Goal: Information Seeking & Learning: Learn about a topic

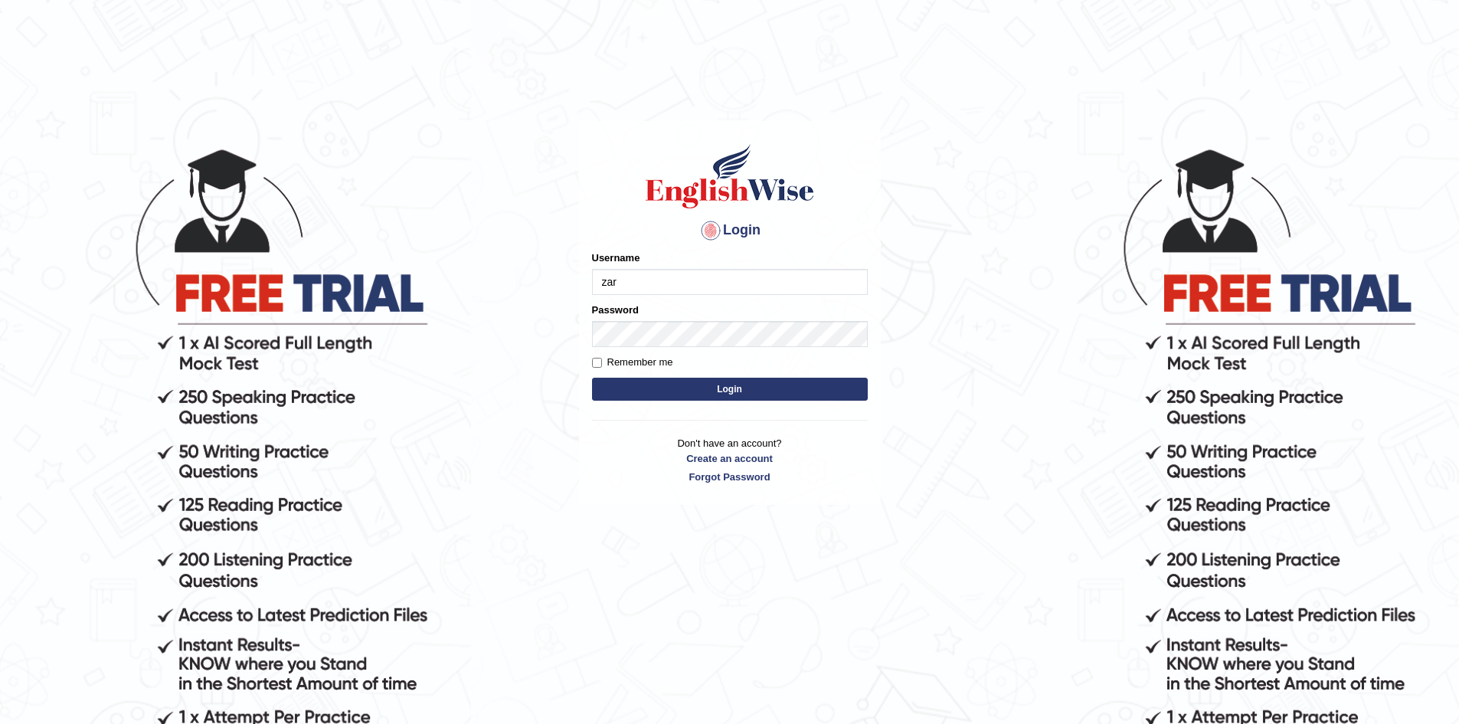
type input "ZarinS"
click at [659, 383] on button "Login" at bounding box center [730, 389] width 276 height 23
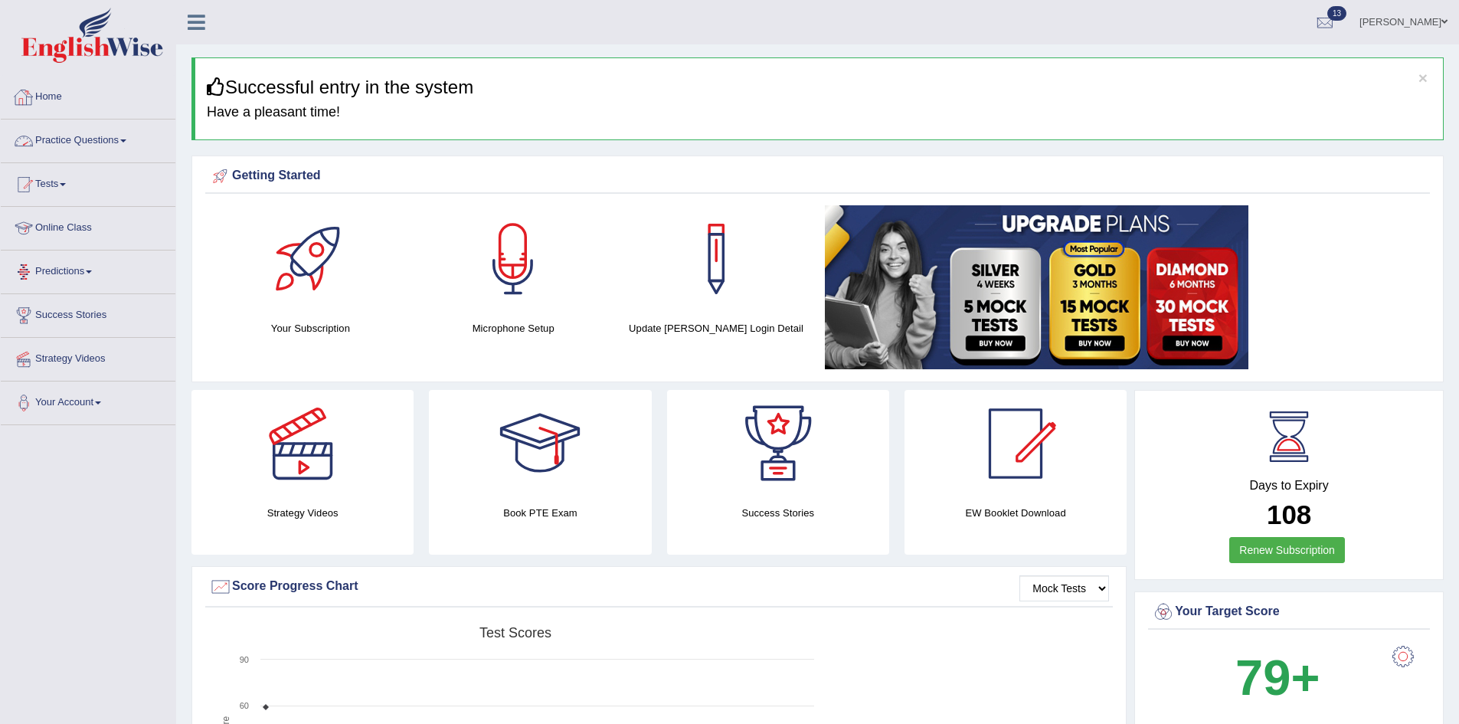
click at [95, 123] on link "Practice Questions" at bounding box center [88, 138] width 175 height 38
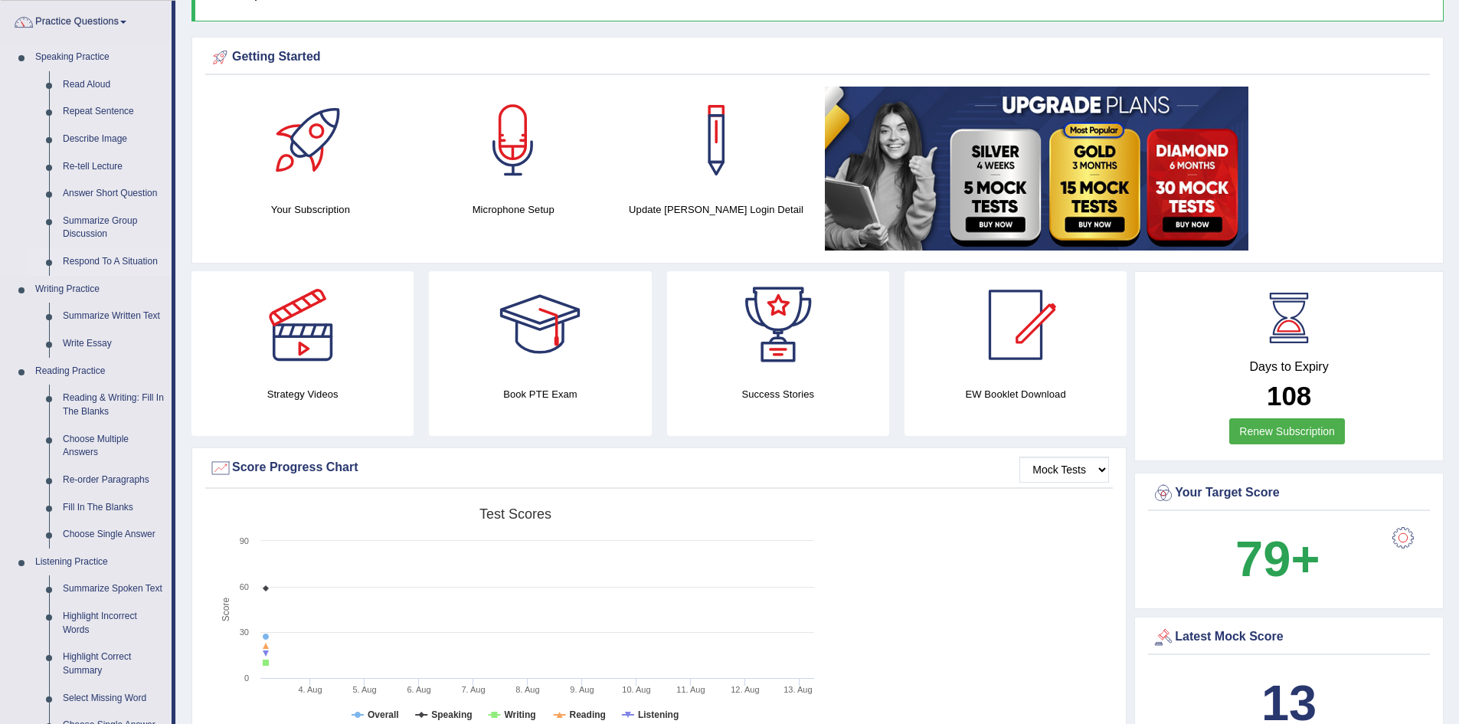
scroll to position [153, 0]
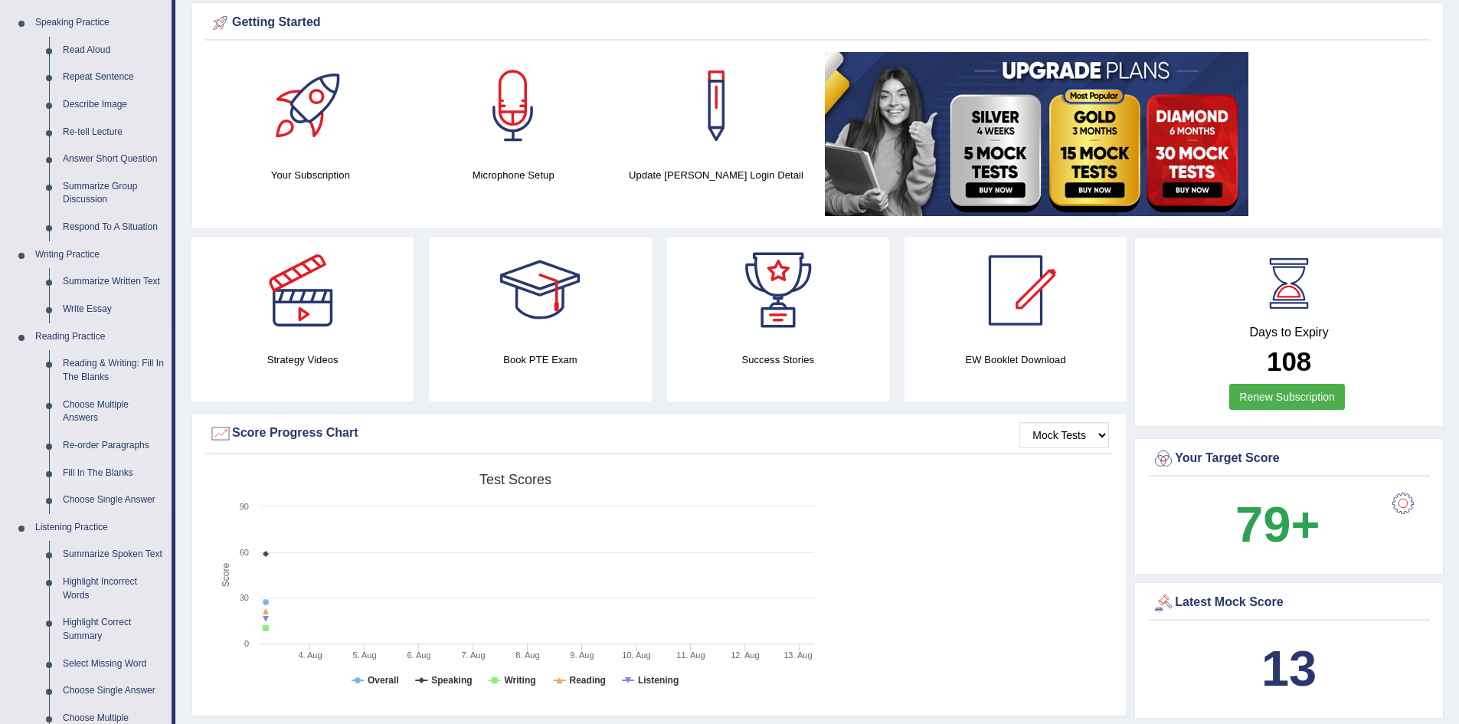
click at [81, 478] on link "Fill In The Blanks" at bounding box center [114, 474] width 116 height 28
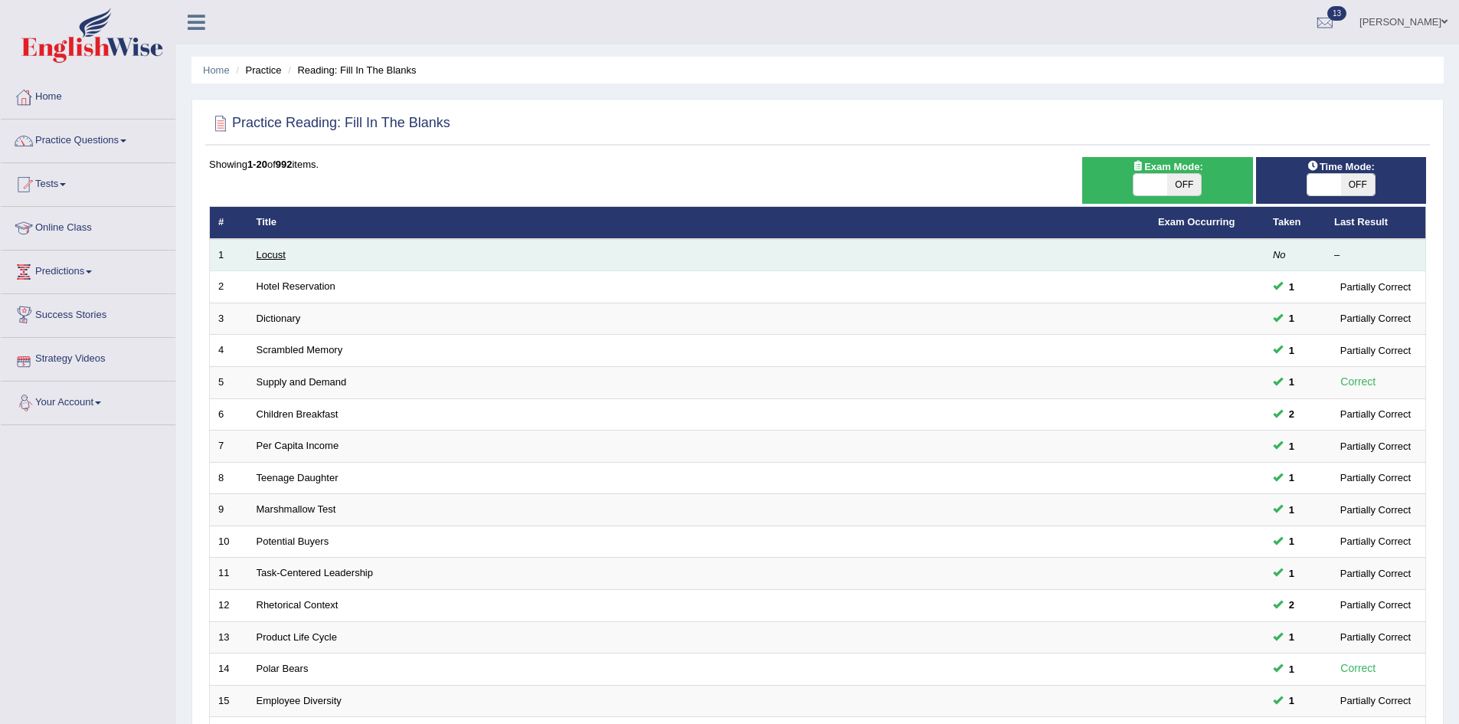
click at [271, 254] on link "Locust" at bounding box center [271, 254] width 29 height 11
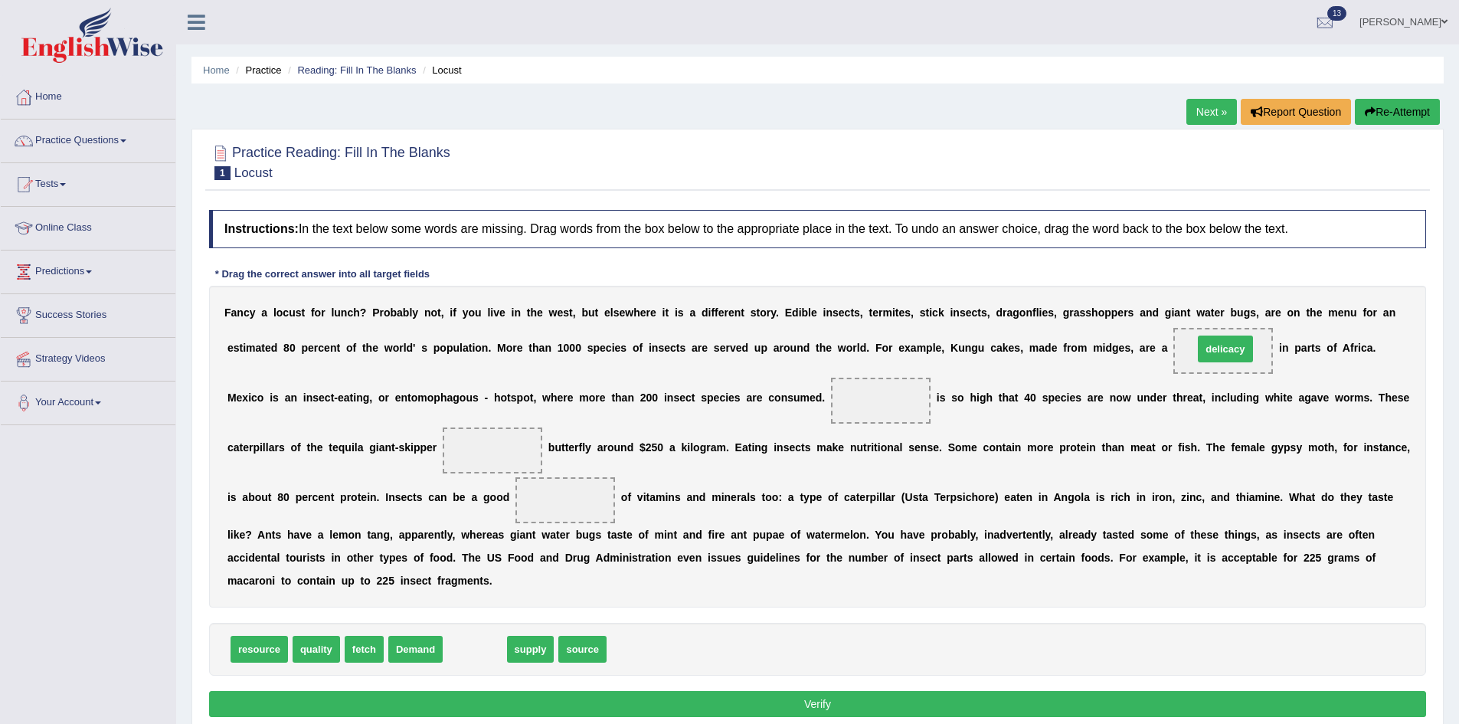
drag, startPoint x: 469, startPoint y: 643, endPoint x: 1220, endPoint y: 342, distance: 808.4
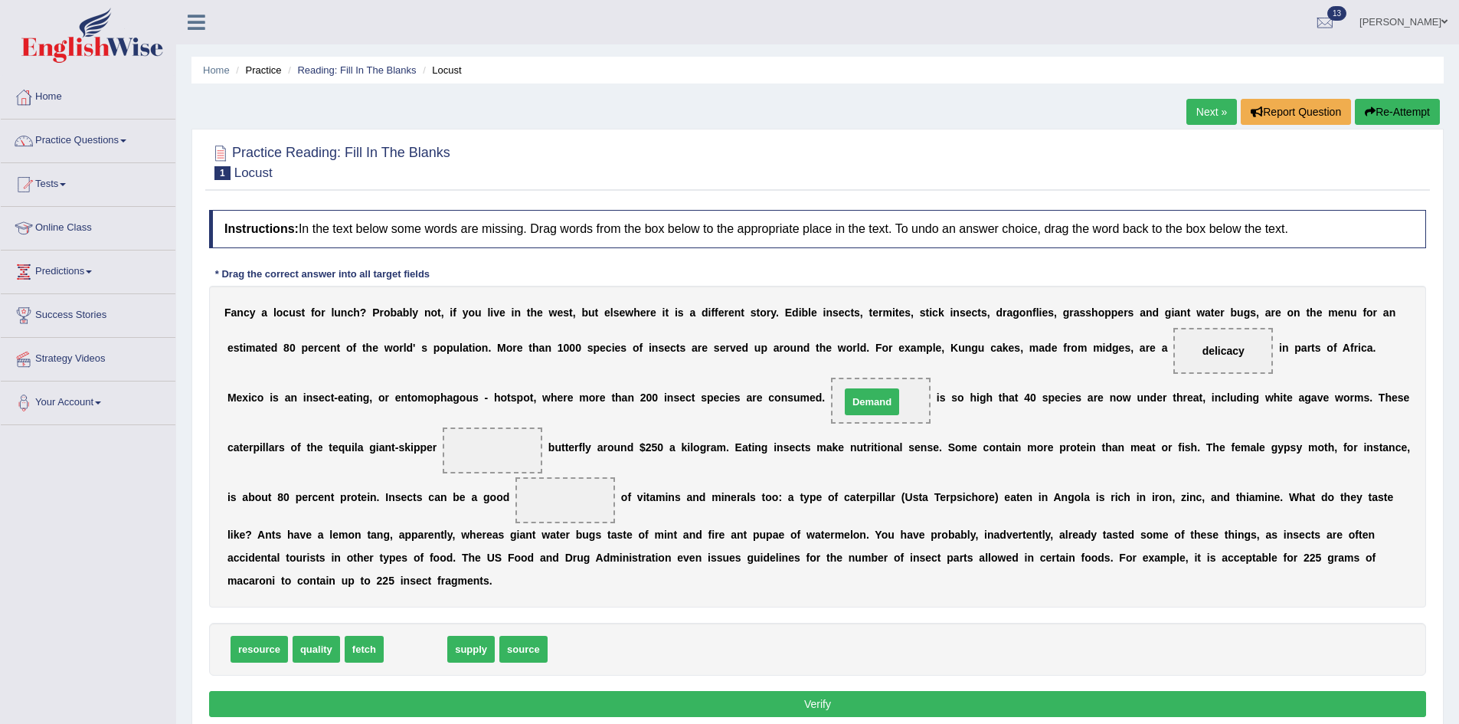
drag, startPoint x: 402, startPoint y: 658, endPoint x: 859, endPoint y: 411, distance: 519.2
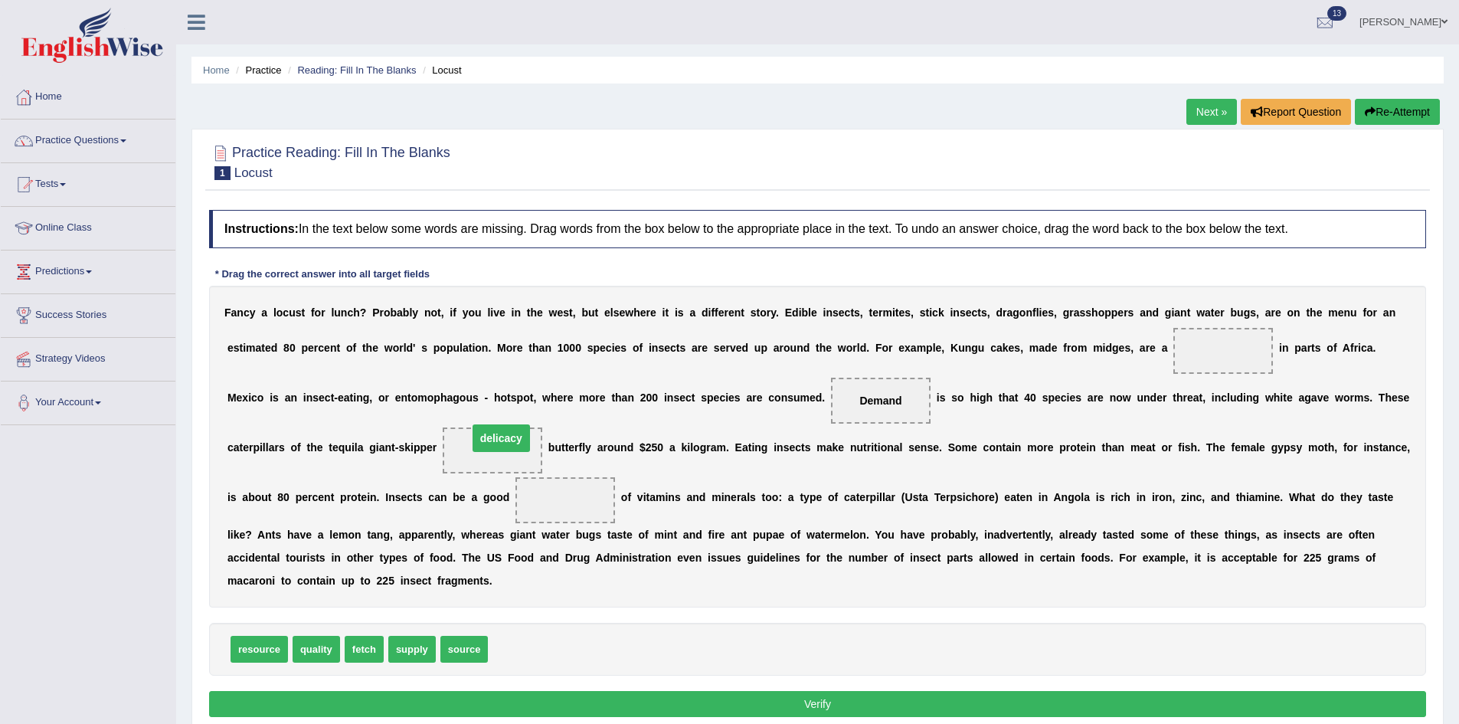
drag, startPoint x: 1228, startPoint y: 345, endPoint x: 505, endPoint y: 433, distance: 727.5
drag, startPoint x: 479, startPoint y: 655, endPoint x: 586, endPoint y: 479, distance: 206.2
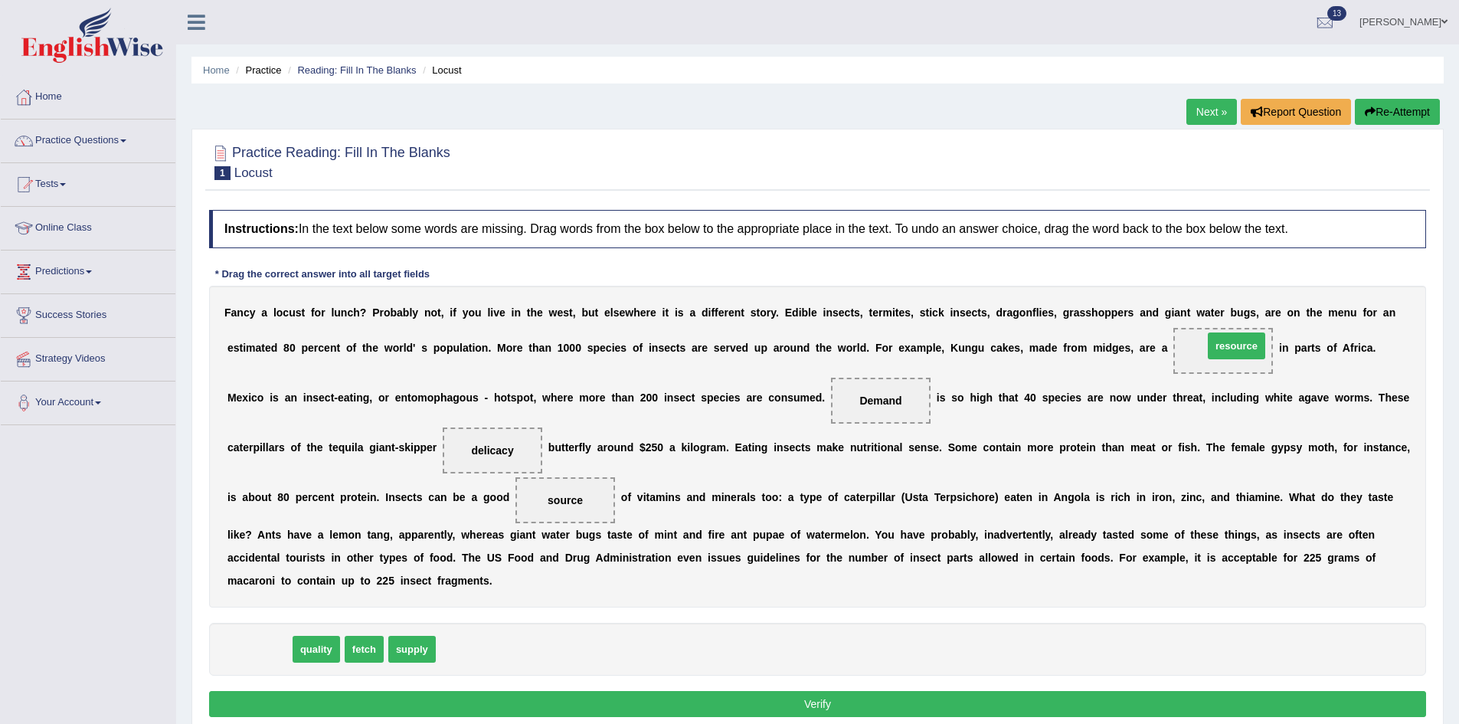
drag, startPoint x: 260, startPoint y: 659, endPoint x: 1237, endPoint y: 355, distance: 1023.2
click at [1039, 699] on button "Verify" at bounding box center [817, 704] width 1217 height 26
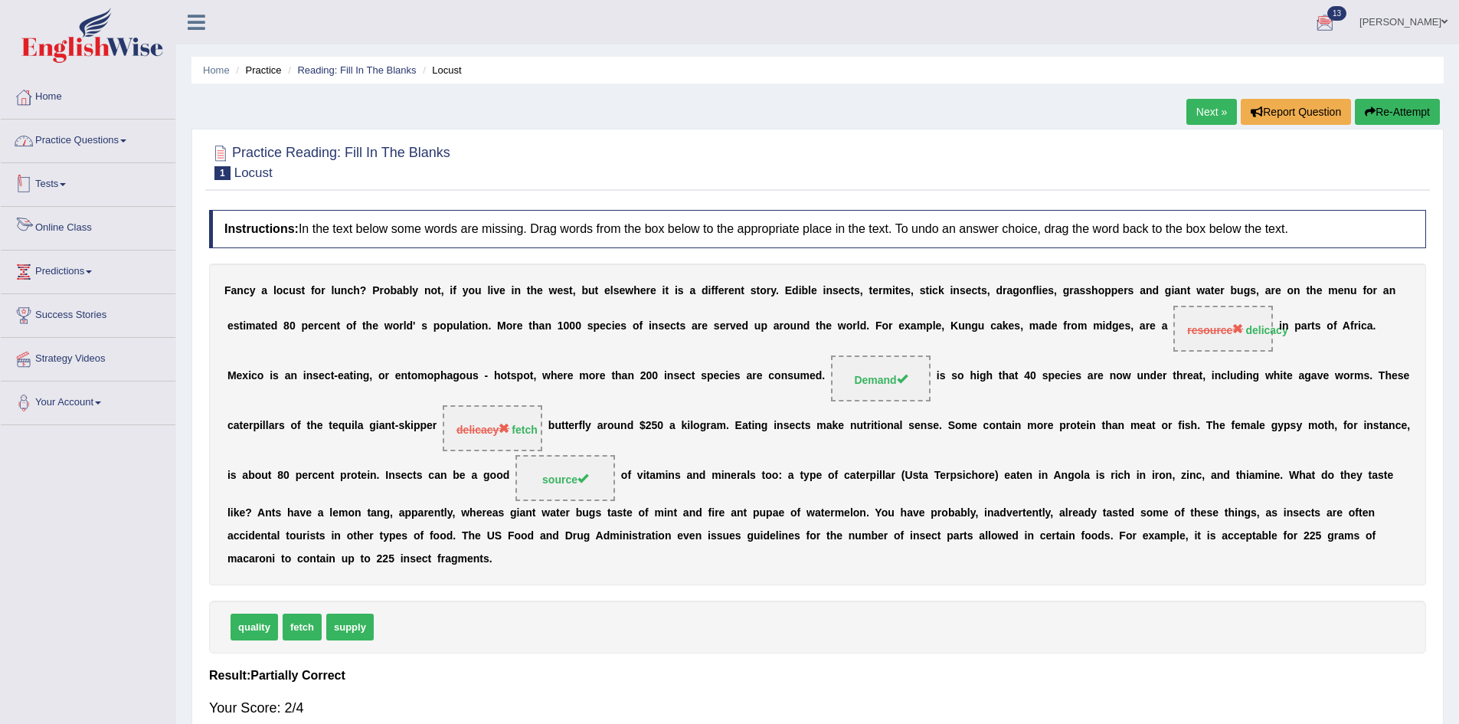
click at [57, 132] on link "Practice Questions" at bounding box center [88, 138] width 175 height 38
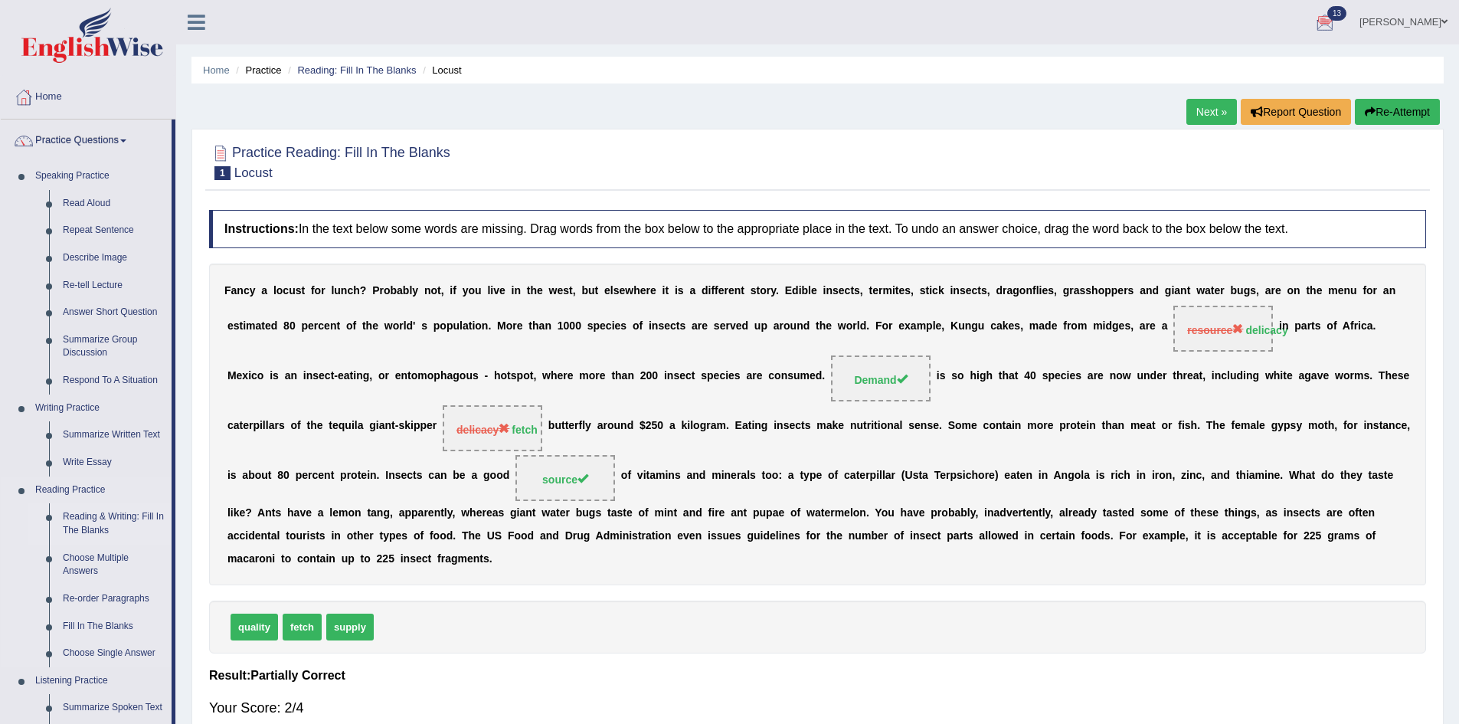
click at [139, 513] on link "Reading & Writing: Fill In The Blanks" at bounding box center [114, 523] width 116 height 41
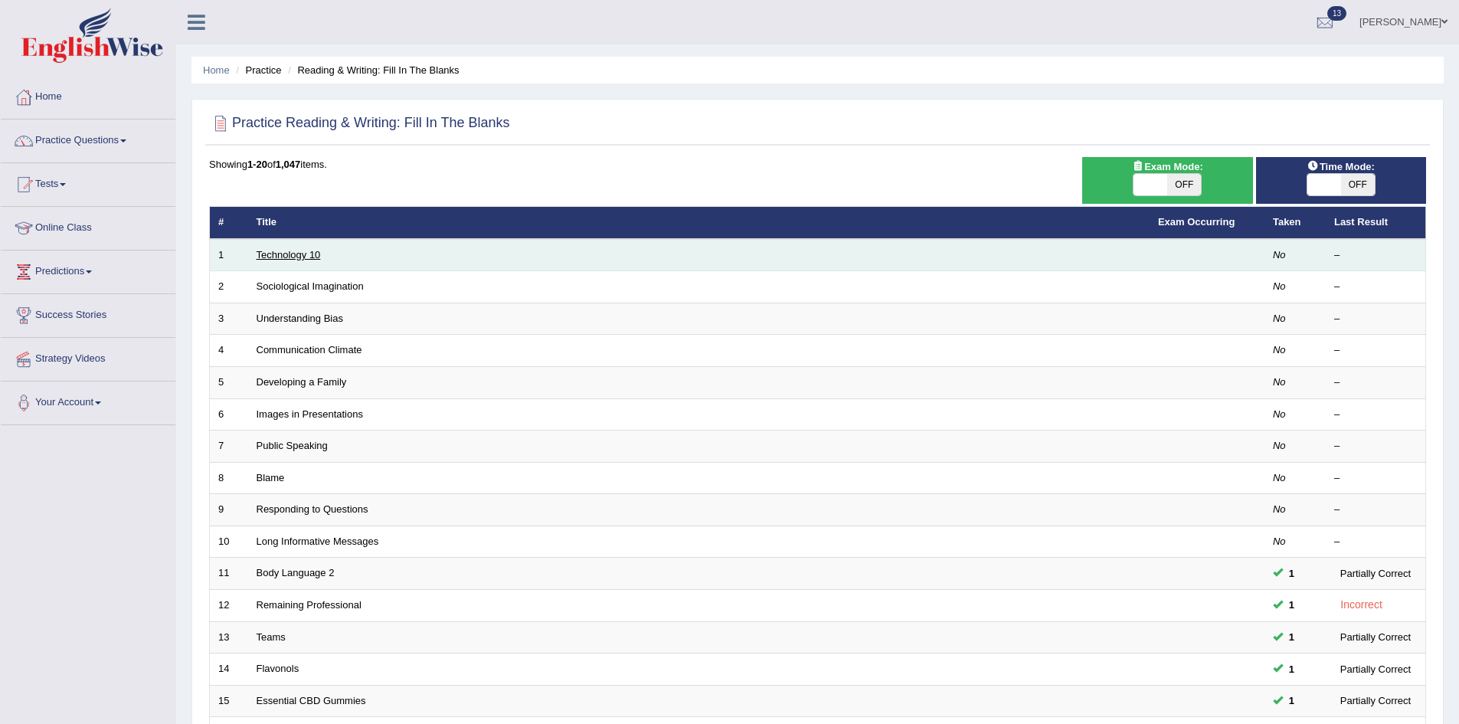
click at [293, 253] on link "Technology 10" at bounding box center [289, 254] width 64 height 11
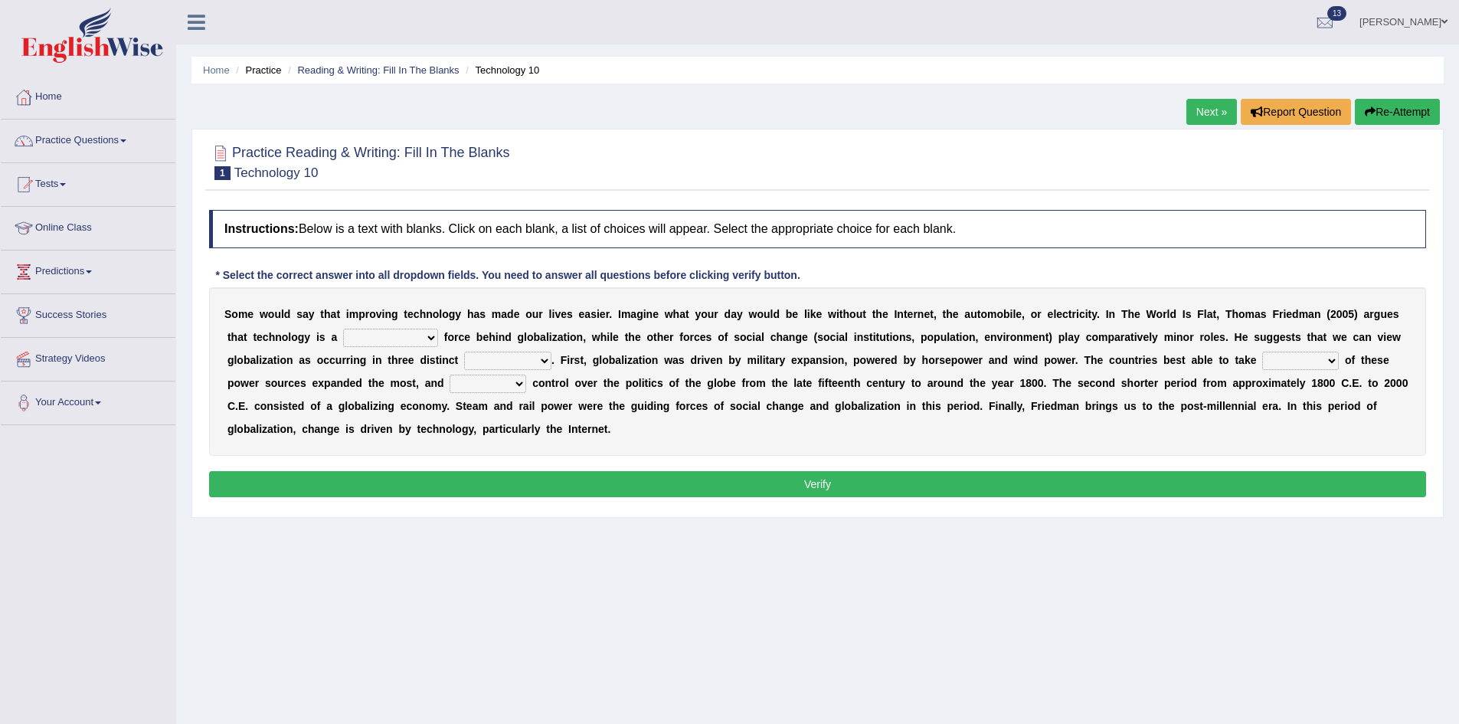
click at [361, 334] on select "driving demeaning distinguishing demanding" at bounding box center [390, 338] width 95 height 18
select select "demanding"
click at [343, 329] on select "driving demeaning distinguishing demanding" at bounding box center [390, 338] width 95 height 18
click at [496, 357] on select "periods periodicals perspectives perceptions" at bounding box center [507, 361] width 87 height 18
select select "periods"
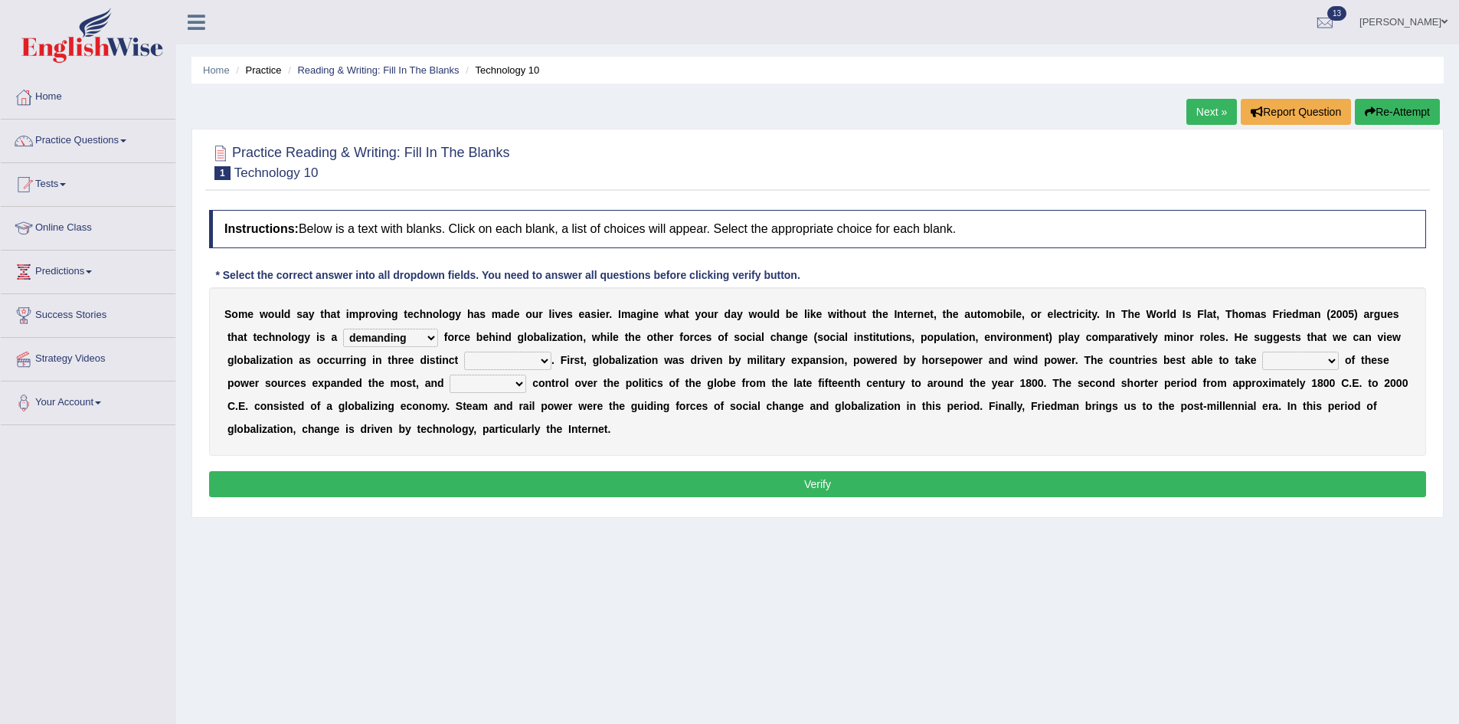
click at [464, 352] on select "periods periodicals perspectives perceptions" at bounding box center [507, 361] width 87 height 18
click at [1311, 361] on select "action advantage account care" at bounding box center [1300, 361] width 77 height 18
select select "advantage"
click at [1262, 352] on select "action advantage account care" at bounding box center [1300, 361] width 77 height 18
click at [499, 383] on select "exist extract exert expect" at bounding box center [488, 384] width 77 height 18
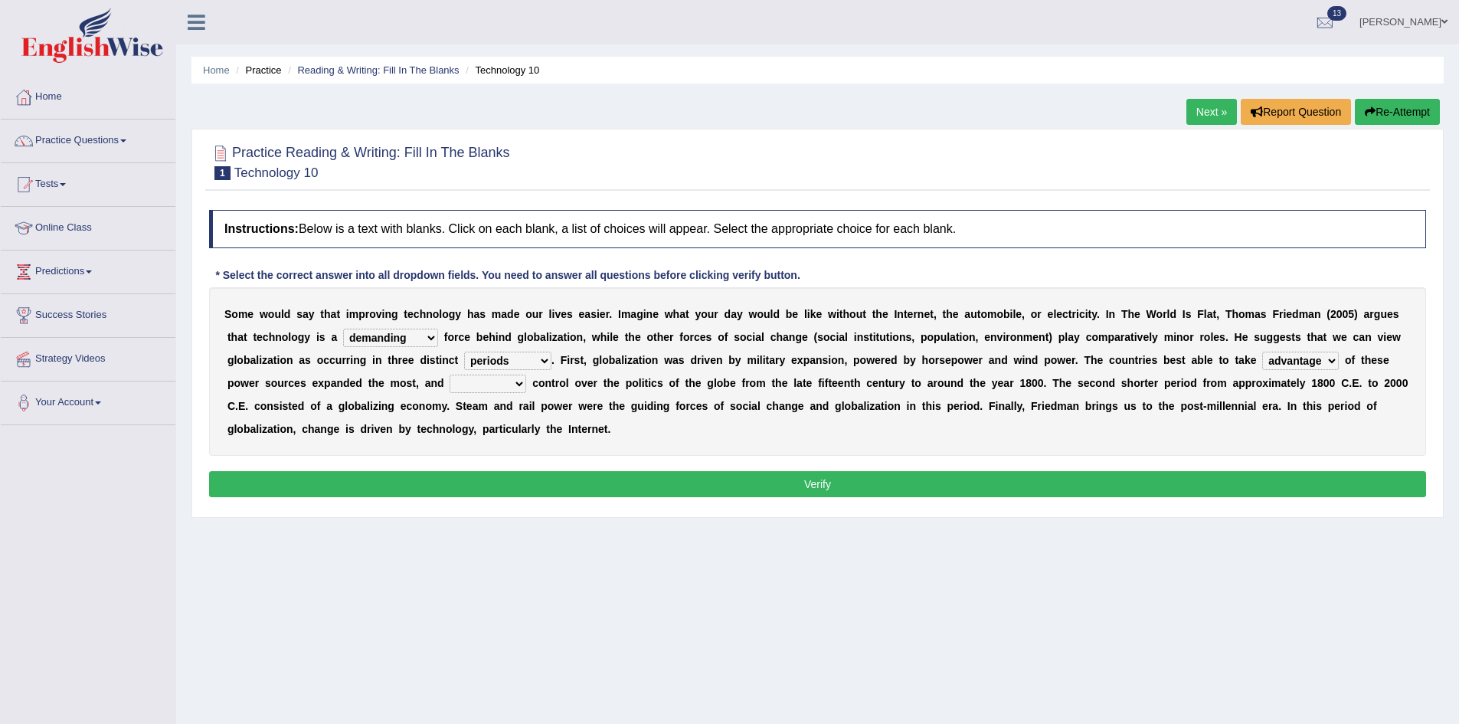
select select "expect"
click at [450, 375] on select "exist extract exert expect" at bounding box center [488, 384] width 77 height 18
click at [501, 469] on div "Instructions: Below is a text with blanks. Click on each blank, a list of choic…" at bounding box center [817, 355] width 1225 height 307
click at [505, 478] on button "Verify" at bounding box center [817, 484] width 1217 height 26
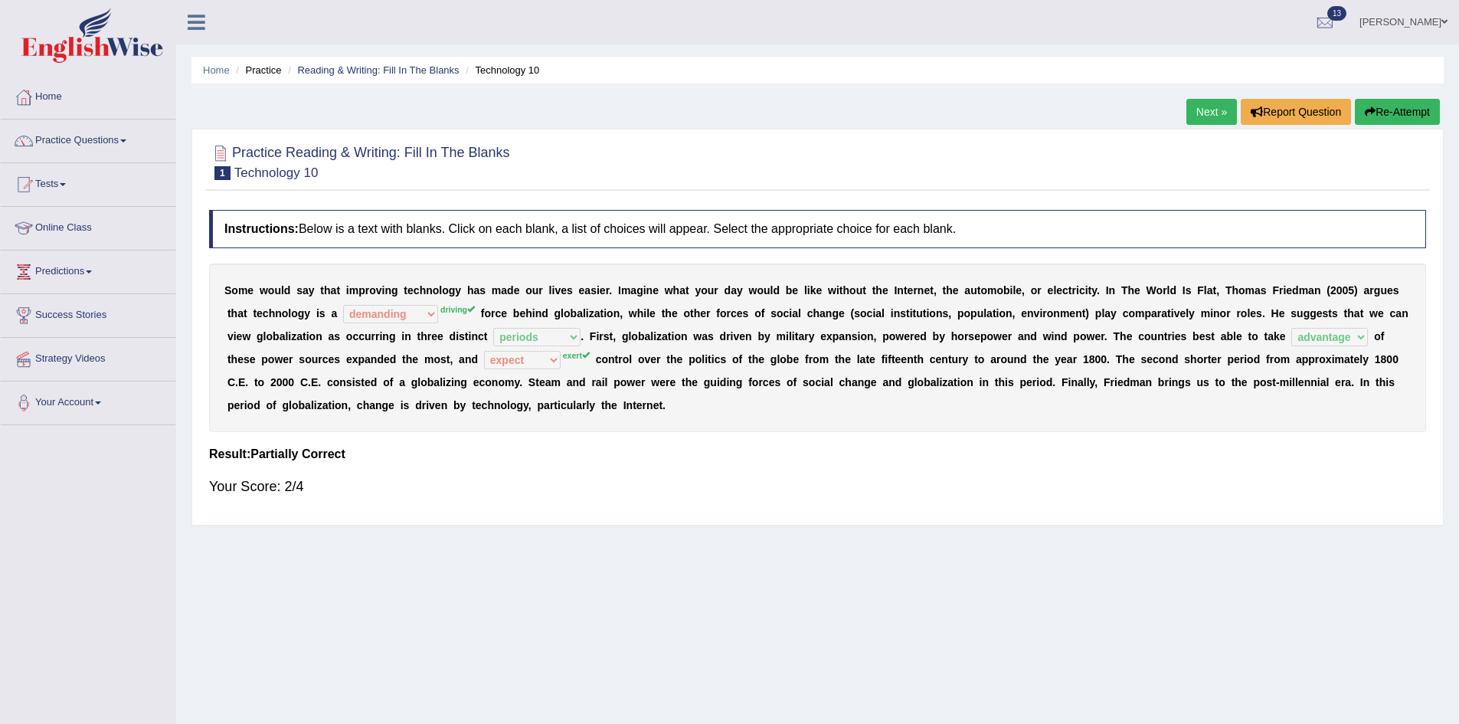
click at [1197, 110] on link "Next »" at bounding box center [1211, 112] width 51 height 26
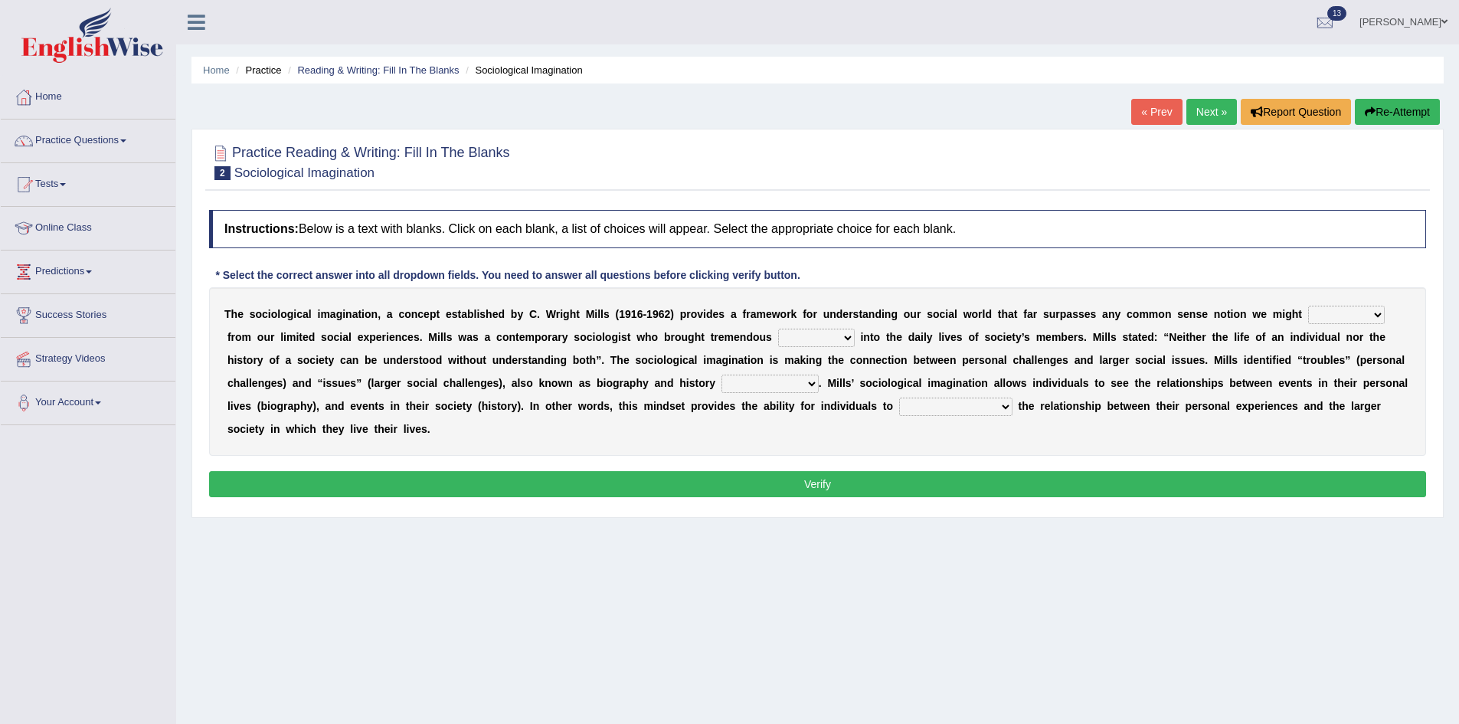
click at [1315, 318] on select "depart derive describe deprive" at bounding box center [1346, 315] width 77 height 18
select select "derive"
click at [1308, 306] on select "depart derive describe deprive" at bounding box center [1346, 315] width 77 height 18
click at [1328, 310] on select "depart derive describe deprive" at bounding box center [1346, 315] width 77 height 18
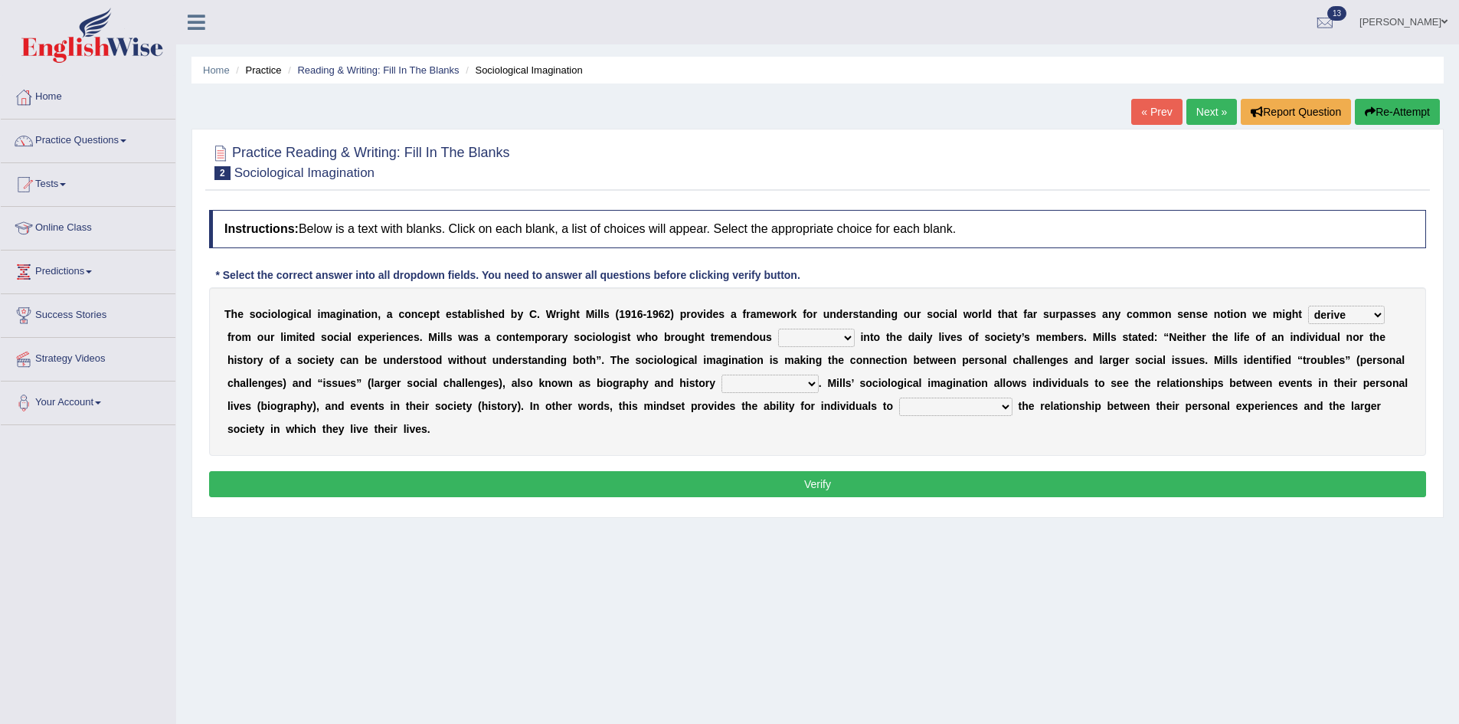
click at [1328, 310] on select "depart derive describe deprive" at bounding box center [1346, 315] width 77 height 18
click at [810, 342] on select "sight insight comment interaction" at bounding box center [816, 338] width 77 height 18
select select "insight"
click at [778, 329] on select "sight insight comment interaction" at bounding box center [816, 338] width 77 height 18
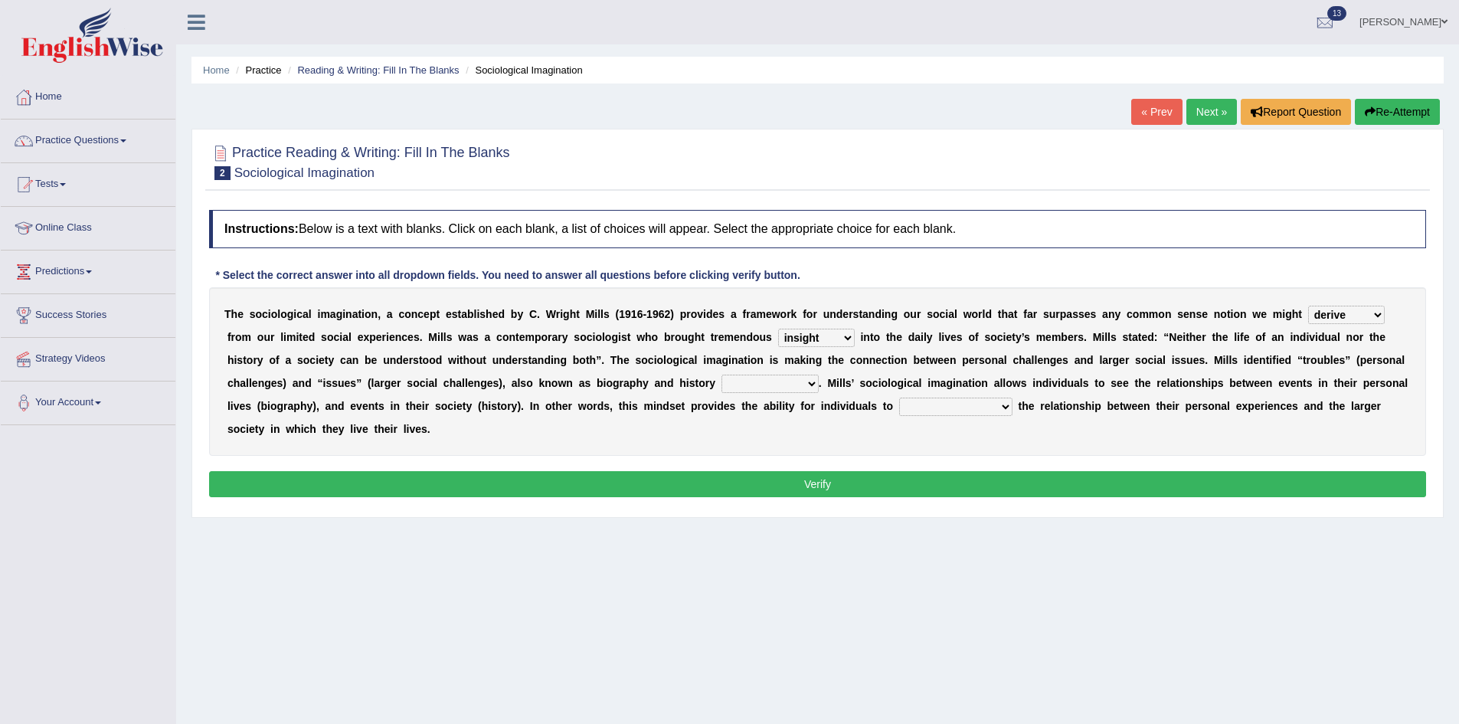
click at [804, 381] on select "accordingly collectively respectively spontaneously" at bounding box center [769, 384] width 97 height 18
select select "accordingly"
click at [721, 375] on select "accordingly collectively respectively spontaneously" at bounding box center [769, 384] width 97 height 18
click at [903, 405] on select "commercialize capitalize realize compartmentalize" at bounding box center [955, 406] width 113 height 18
select select "compartmentalize"
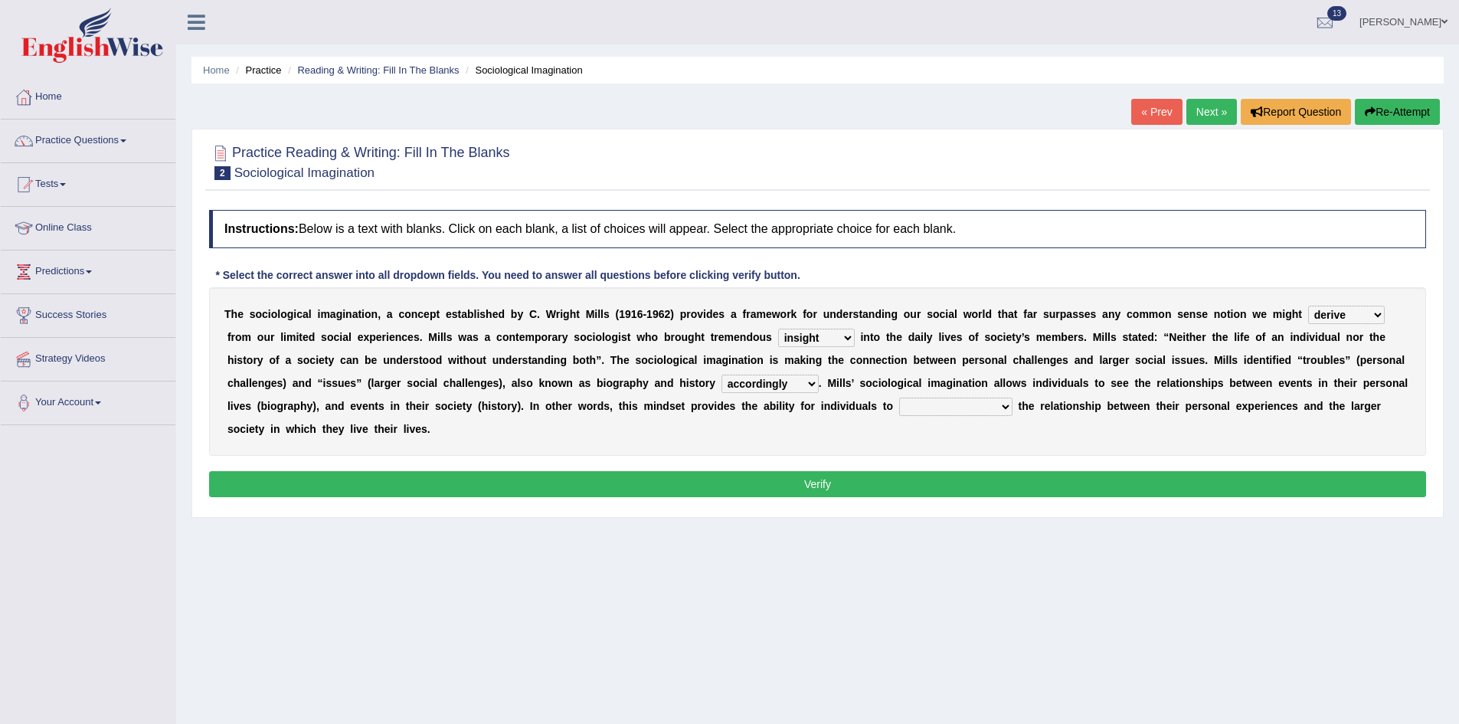
click at [899, 397] on select "commercialize capitalize realize compartmentalize" at bounding box center [955, 406] width 113 height 18
click at [945, 491] on button "Verify" at bounding box center [817, 484] width 1217 height 26
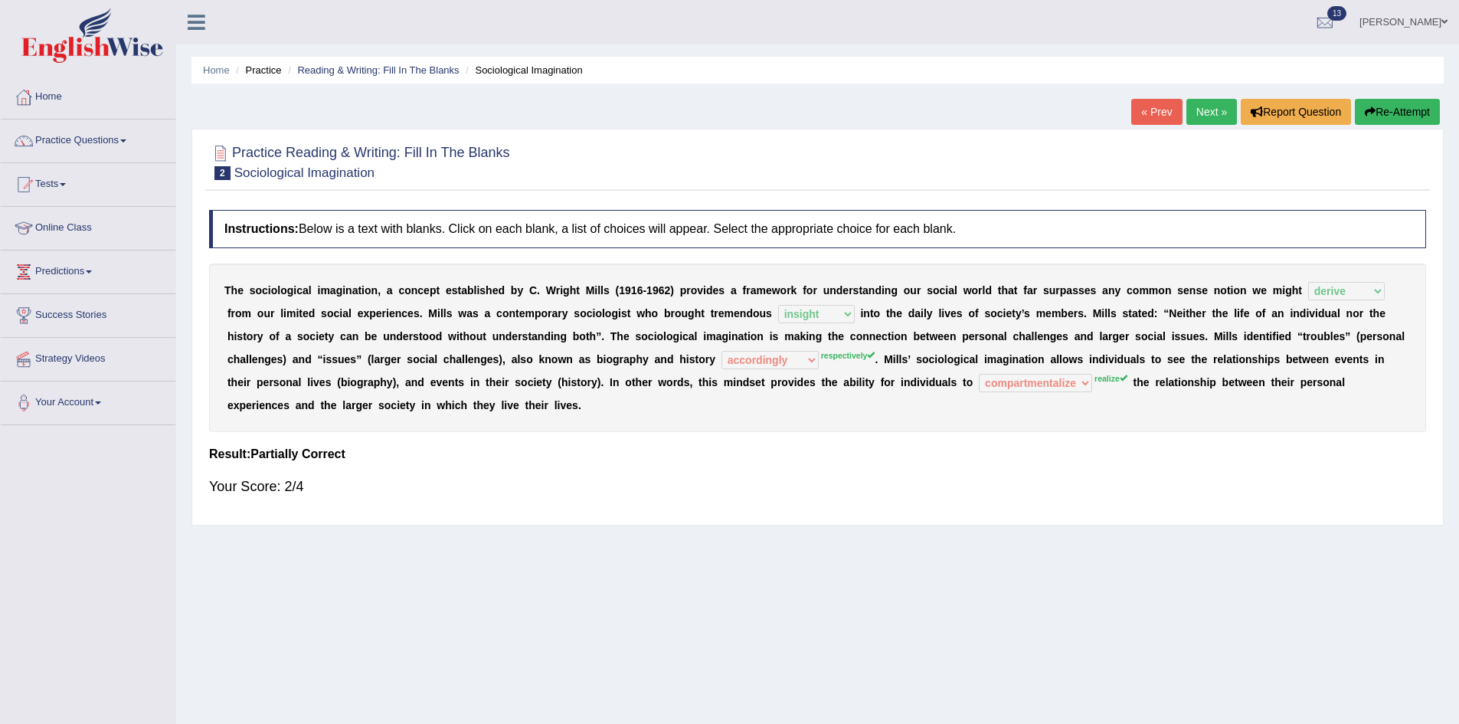
click at [1205, 111] on link "Next »" at bounding box center [1211, 112] width 51 height 26
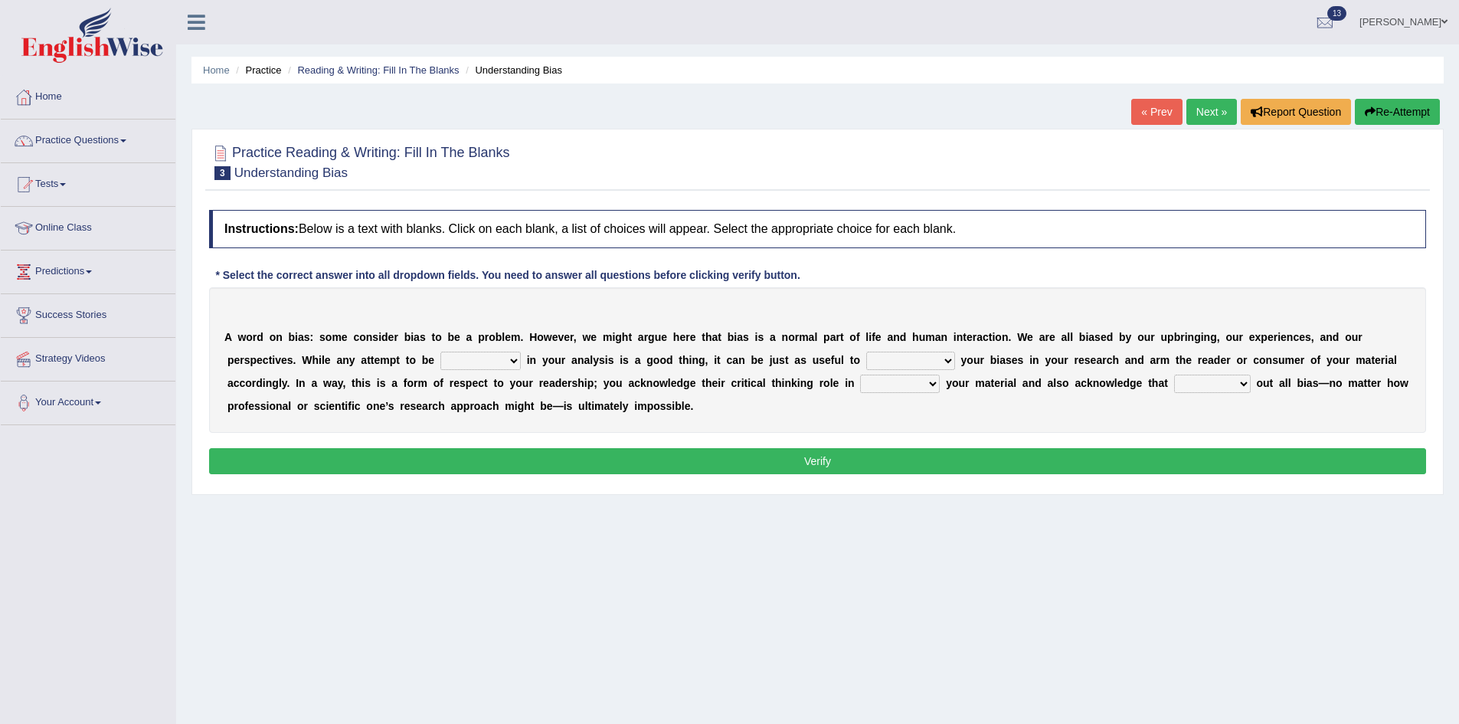
click at [512, 361] on select "objective optimistic subjective pessimistic" at bounding box center [480, 361] width 80 height 18
select select "pessimistic"
click at [440, 352] on select "objective optimistic subjective pessimistic" at bounding box center [480, 361] width 80 height 18
click at [875, 360] on select "assume achieve acquire acknowledge" at bounding box center [910, 361] width 89 height 18
click at [866, 352] on select "assume achieve acquire acknowledge" at bounding box center [910, 361] width 89 height 18
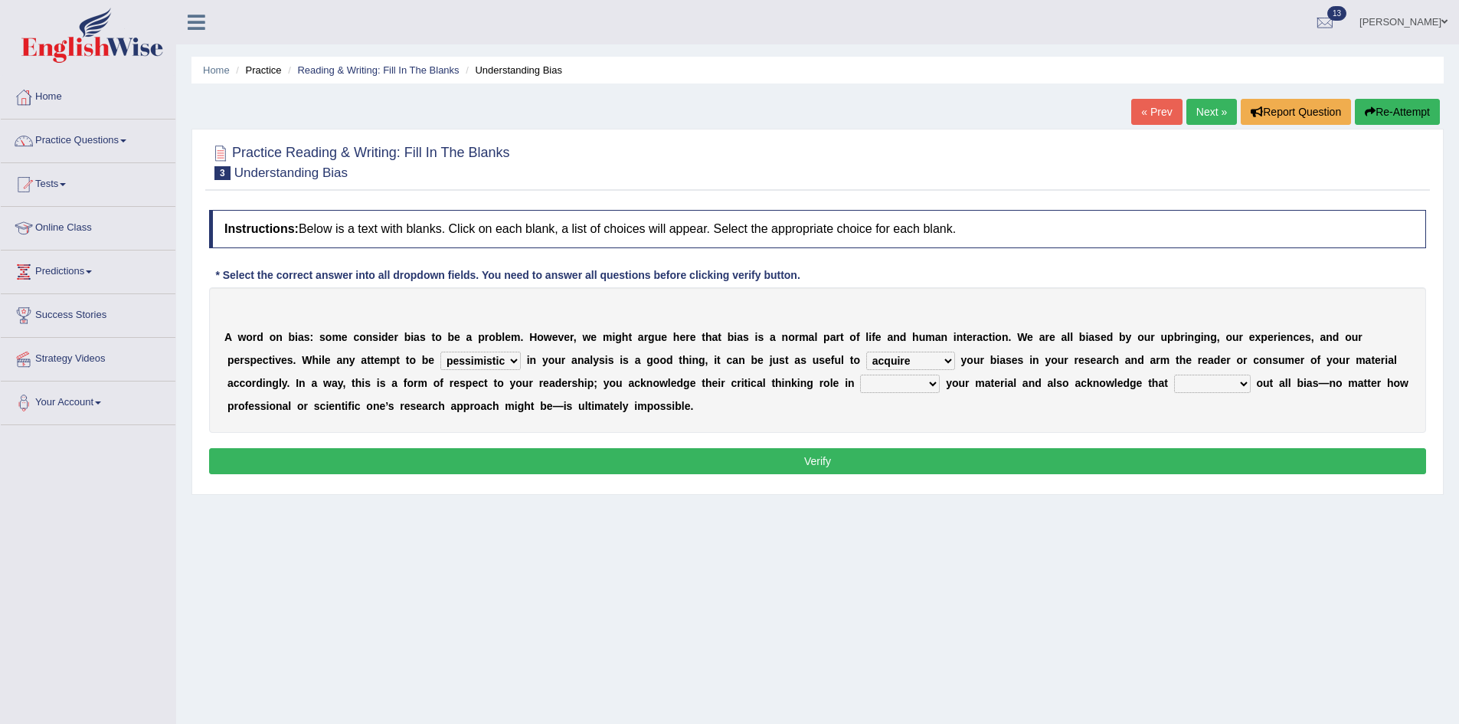
click at [950, 357] on select "assume achieve acquire acknowledge" at bounding box center [910, 361] width 89 height 18
select select "acknowledge"
click at [866, 352] on select "assume achieve acquire acknowledge" at bounding box center [910, 361] width 89 height 18
click at [905, 385] on select "contacting consuming conducting confirming" at bounding box center [900, 384] width 80 height 18
select select "conducting"
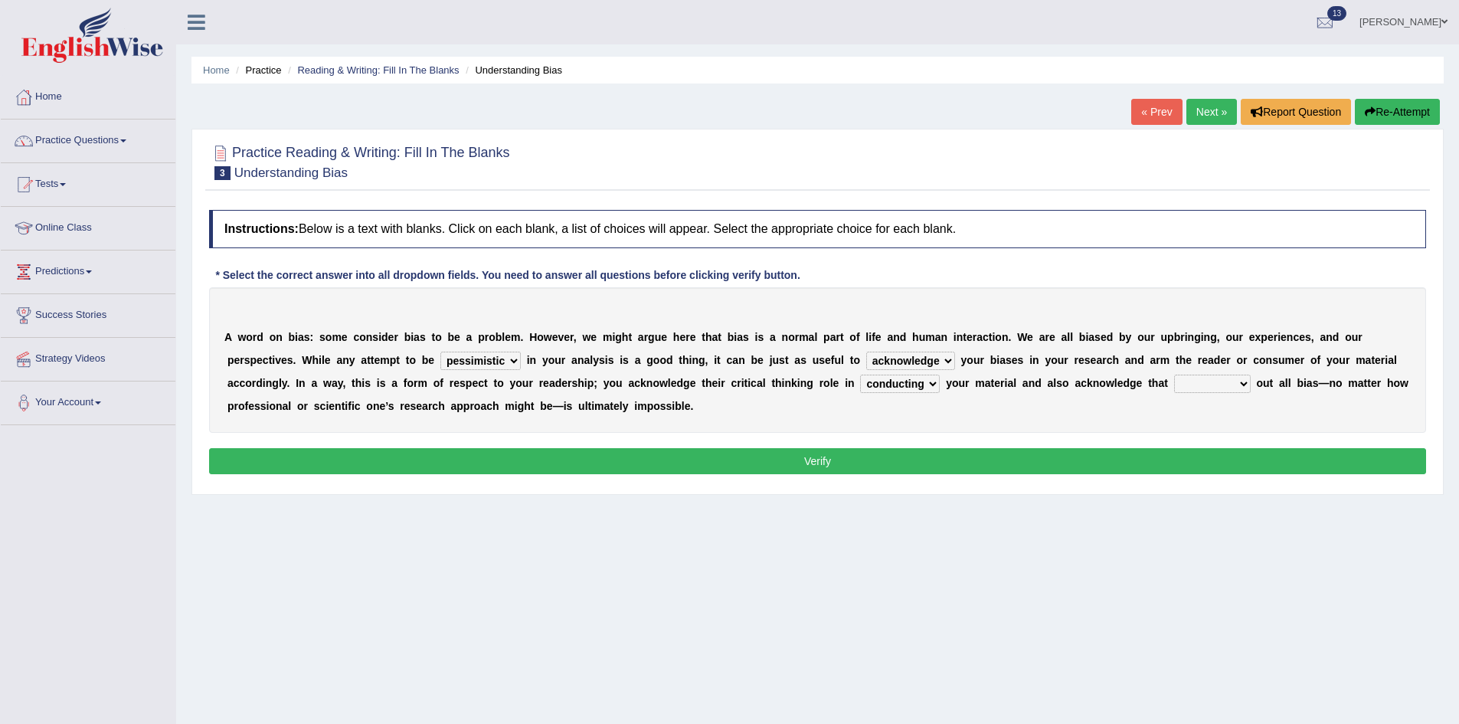
click at [860, 375] on select "contacting consuming conducting confirming" at bounding box center [900, 384] width 80 height 18
click at [1214, 379] on select "phasing building ruling pushing" at bounding box center [1212, 384] width 77 height 18
select select "pushing"
click at [1174, 375] on select "phasing building ruling pushing" at bounding box center [1212, 384] width 77 height 18
click at [1205, 473] on button "Verify" at bounding box center [817, 461] width 1217 height 26
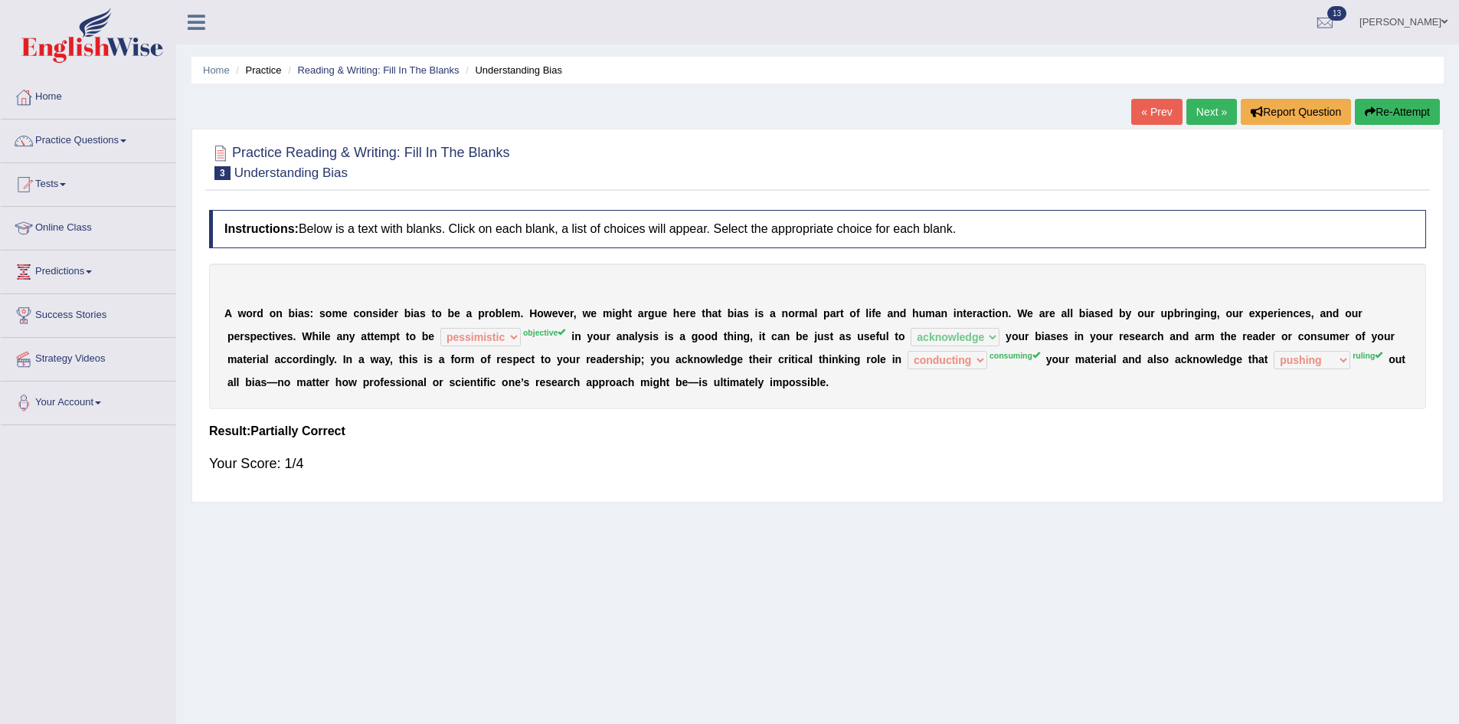
click at [1203, 110] on link "Next »" at bounding box center [1211, 112] width 51 height 26
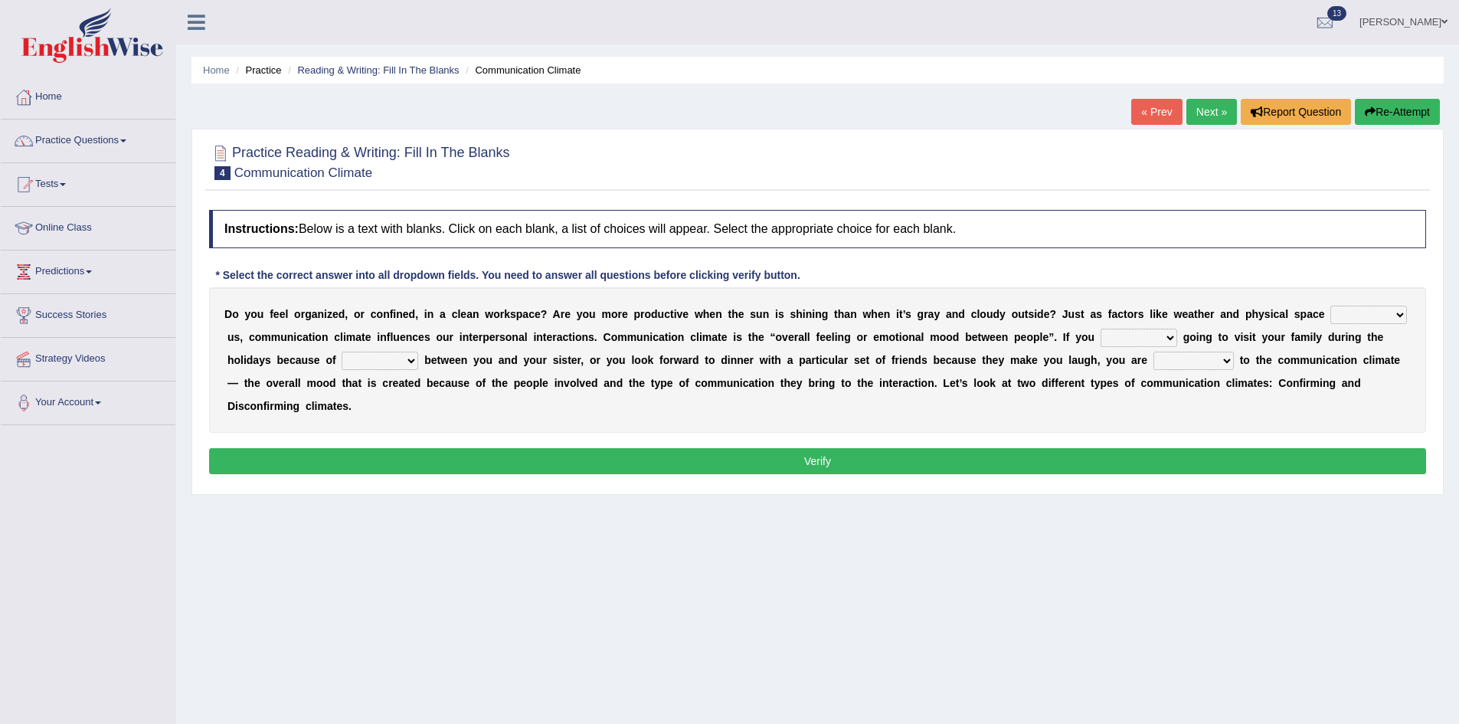
click at [1336, 316] on select "improve impact impose imply" at bounding box center [1368, 315] width 77 height 18
select select "impact"
click at [1330, 306] on select "improve impact impose imply" at bounding box center [1368, 315] width 77 height 18
click at [1166, 332] on select "dread force scare afraid" at bounding box center [1139, 338] width 77 height 18
select select "scare"
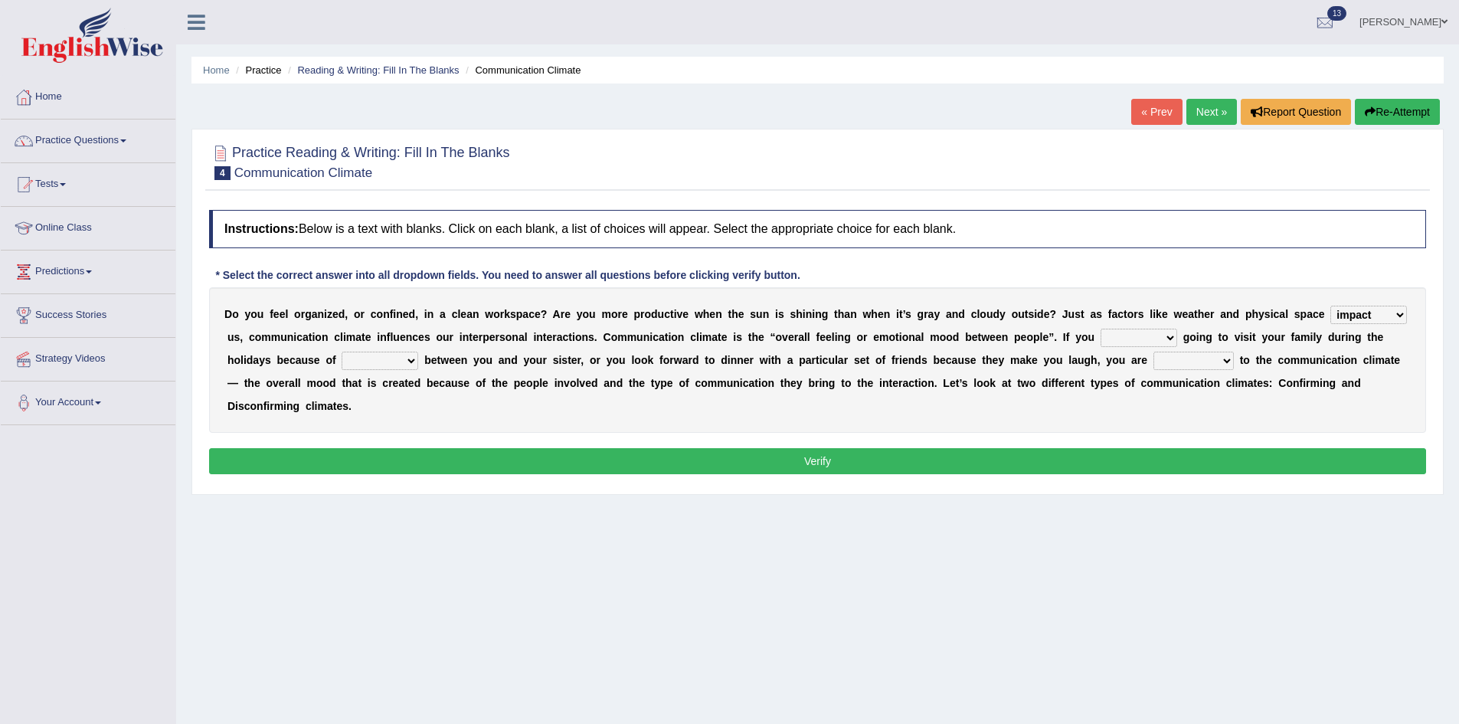
click at [1101, 329] on select "dread force scare afraid" at bounding box center [1139, 338] width 77 height 18
click at [1365, 313] on select "improve impact impose imply" at bounding box center [1368, 315] width 77 height 18
click at [387, 368] on select "tender tension tendency tenacity" at bounding box center [380, 361] width 77 height 18
select select "tension"
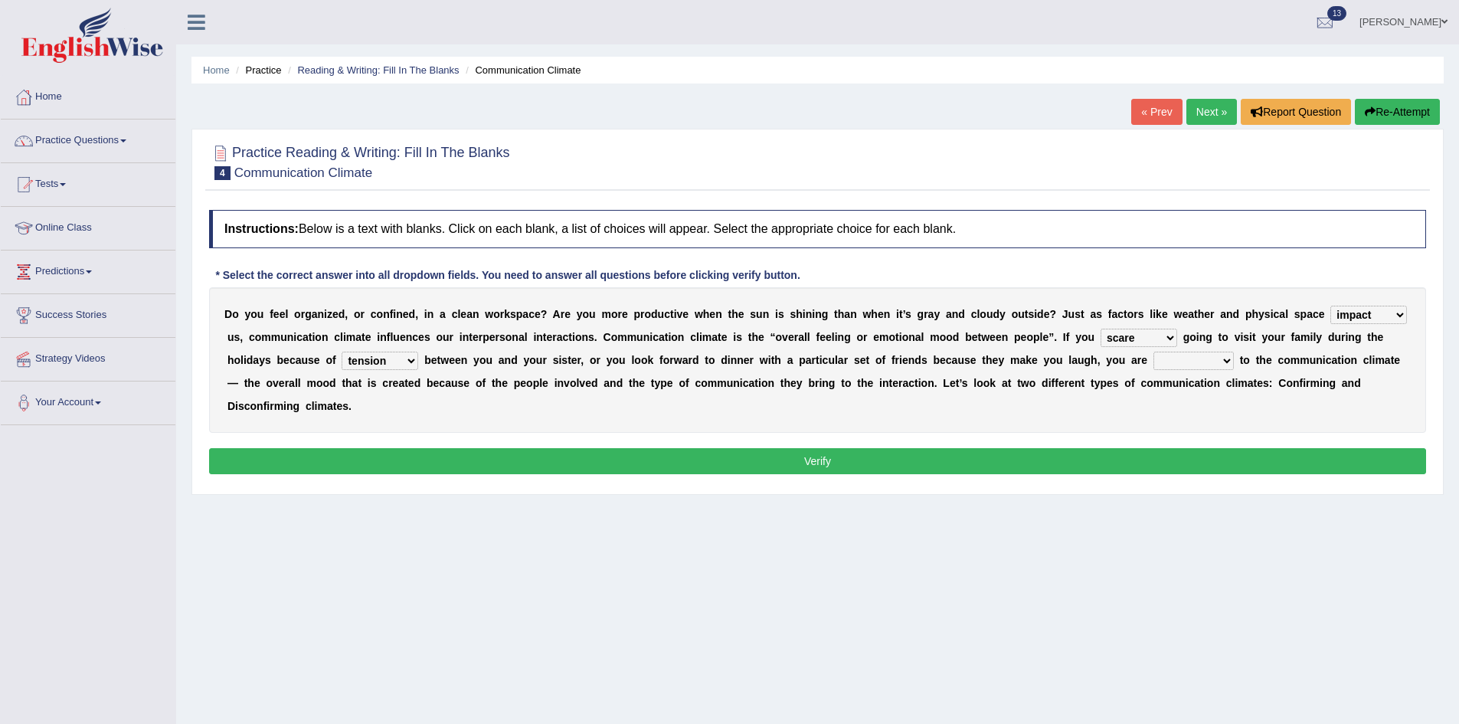
click at [342, 352] on select "tender tension tendency tenacity" at bounding box center [380, 361] width 77 height 18
click at [410, 360] on select "tender tension tendency tenacity" at bounding box center [380, 361] width 77 height 18
click at [1192, 364] on select "relying relating responding recycling" at bounding box center [1193, 361] width 80 height 18
select select "responding"
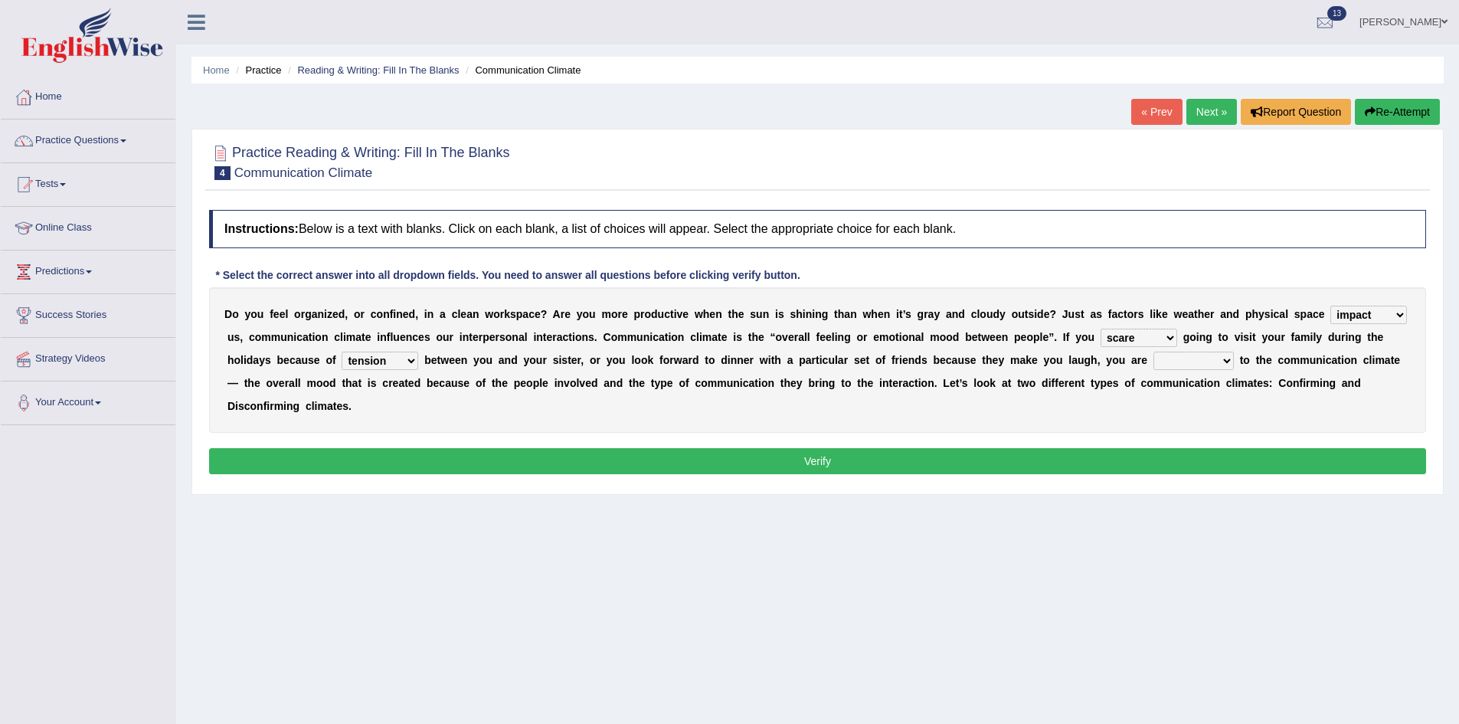
click at [1153, 352] on select "relying relating responding recycling" at bounding box center [1193, 361] width 80 height 18
click at [1235, 476] on div "Instructions: Below is a text with blanks. Click on each blank, a list of choic…" at bounding box center [817, 344] width 1225 height 284
click at [1236, 473] on button "Verify" at bounding box center [817, 461] width 1217 height 26
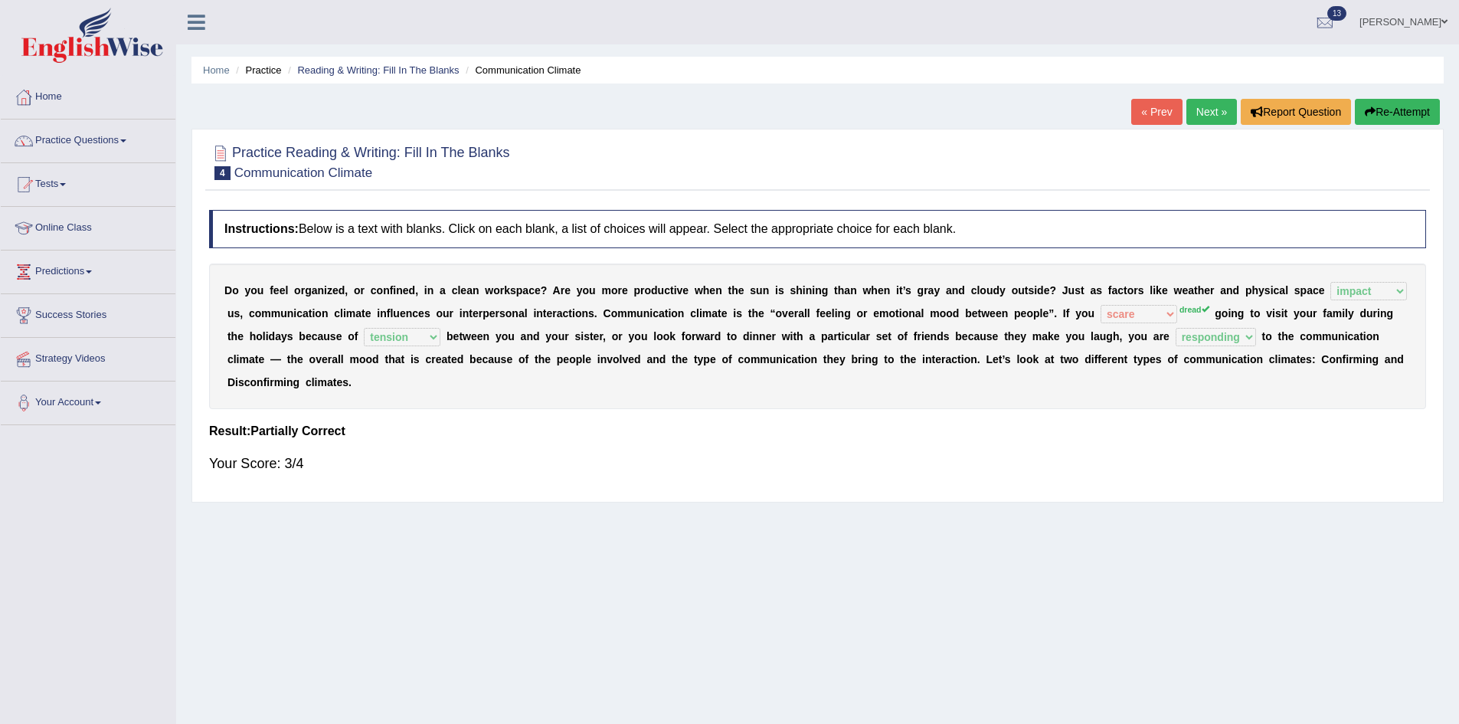
click at [1188, 122] on link "Next »" at bounding box center [1211, 112] width 51 height 26
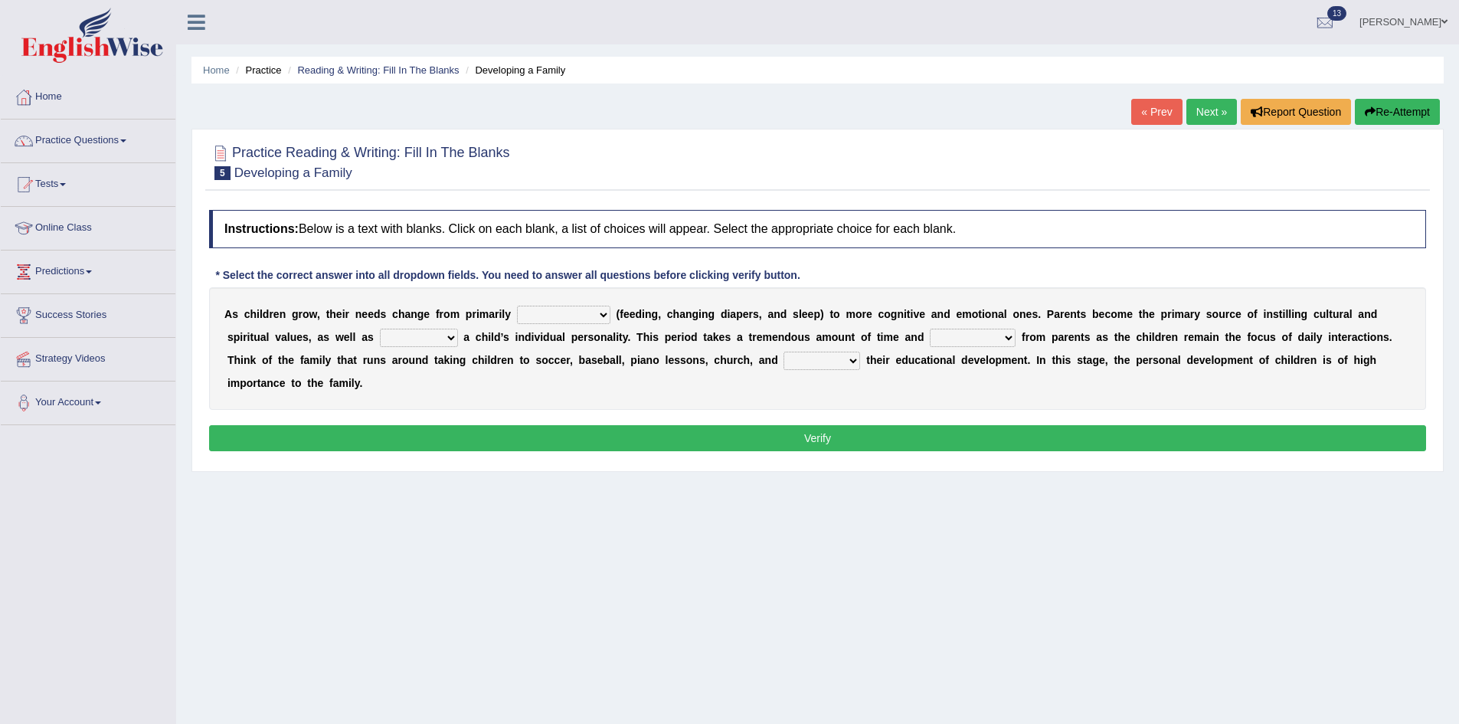
click at [528, 319] on select "psychological educational physical social" at bounding box center [563, 315] width 93 height 18
select select "physical"
click at [517, 306] on select "psychological educational physical social" at bounding box center [563, 315] width 93 height 18
click at [541, 316] on select "psychological educational physical social" at bounding box center [563, 315] width 93 height 18
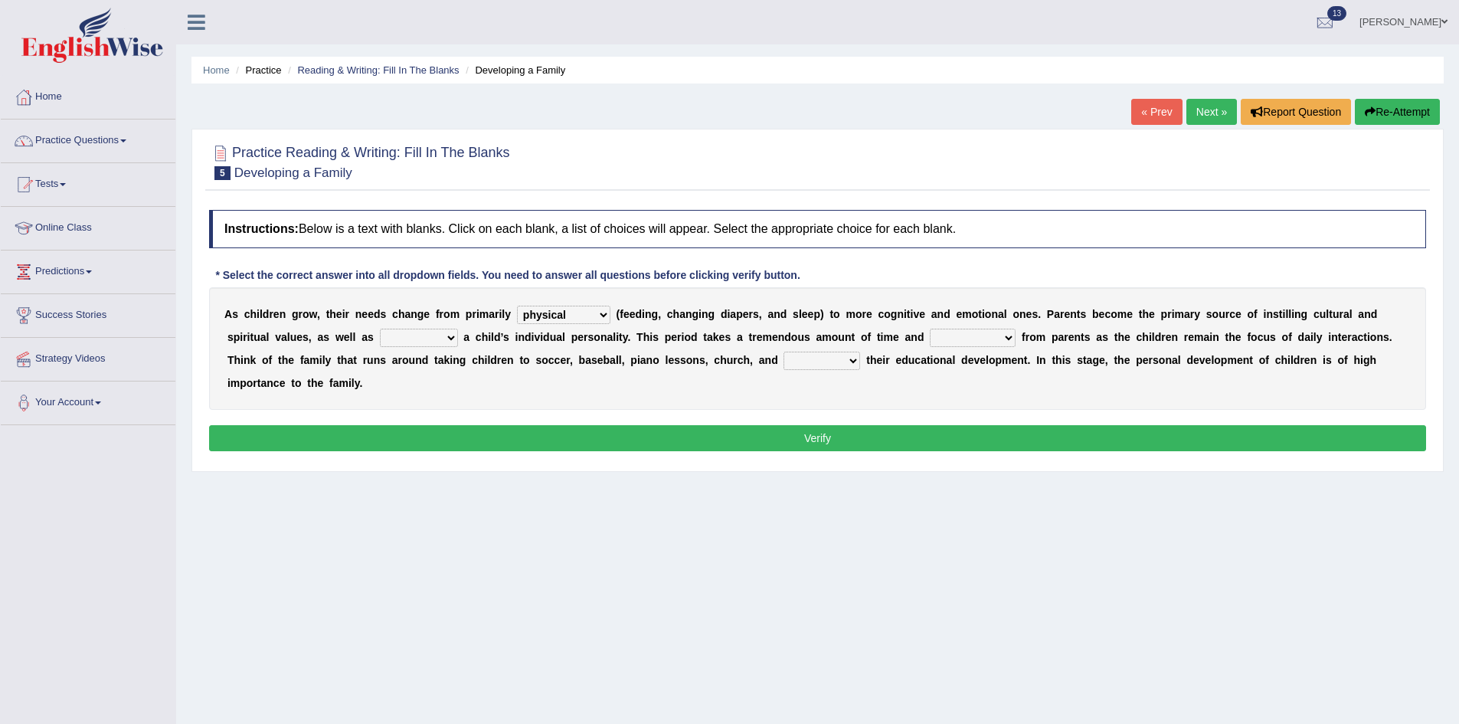
click at [453, 339] on select "caring calculating feeding fostering" at bounding box center [419, 338] width 78 height 18
select select "fostering"
click at [380, 329] on select "caring calculating feeding fostering" at bounding box center [419, 338] width 78 height 18
click at [959, 337] on select "commitment components compliance comments" at bounding box center [973, 338] width 86 height 18
click at [930, 329] on select "commitment components compliance comments" at bounding box center [973, 338] width 86 height 18
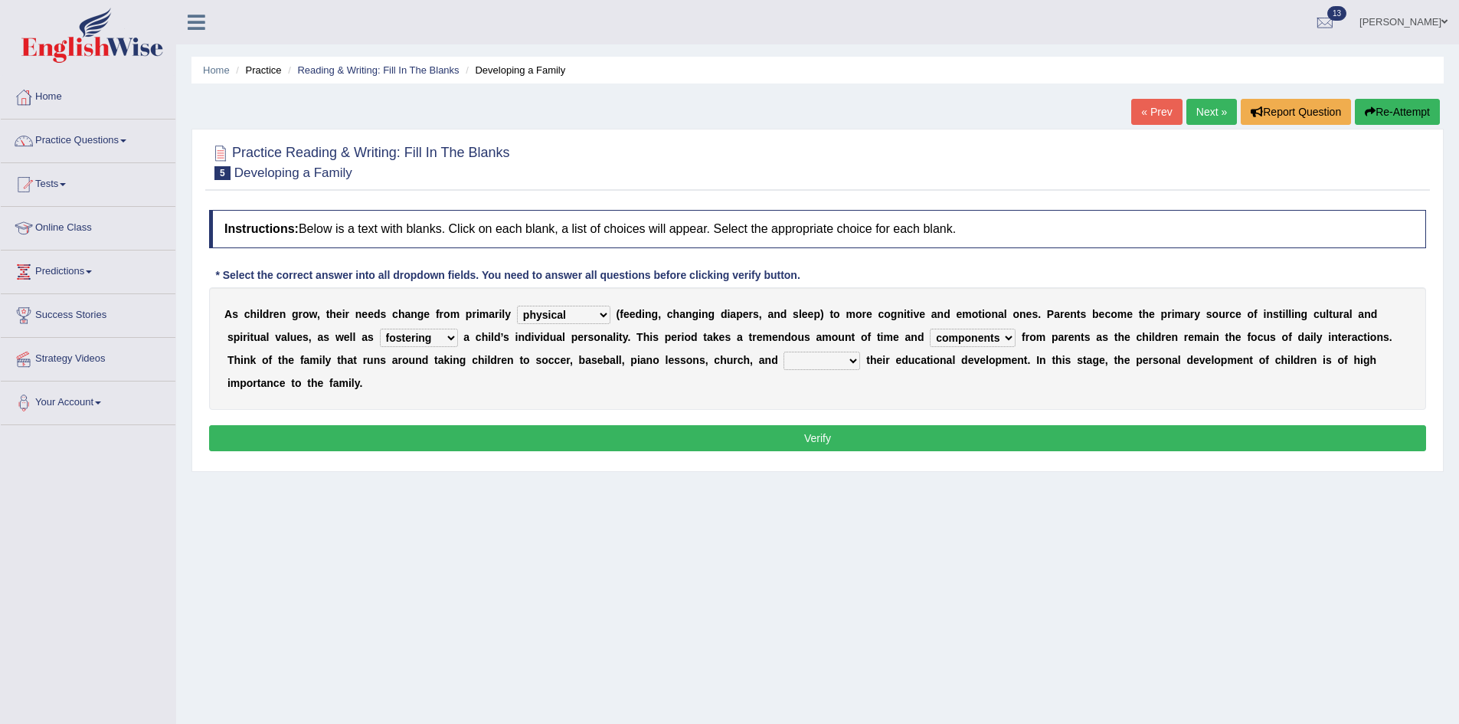
click at [950, 341] on select "commitment components compliance comments" at bounding box center [973, 338] width 86 height 18
select select "commitment"
click at [930, 329] on select "commitment components compliance comments" at bounding box center [973, 338] width 86 height 18
click at [827, 358] on select "granting guiding generating gaining" at bounding box center [821, 361] width 77 height 18
select select "generating"
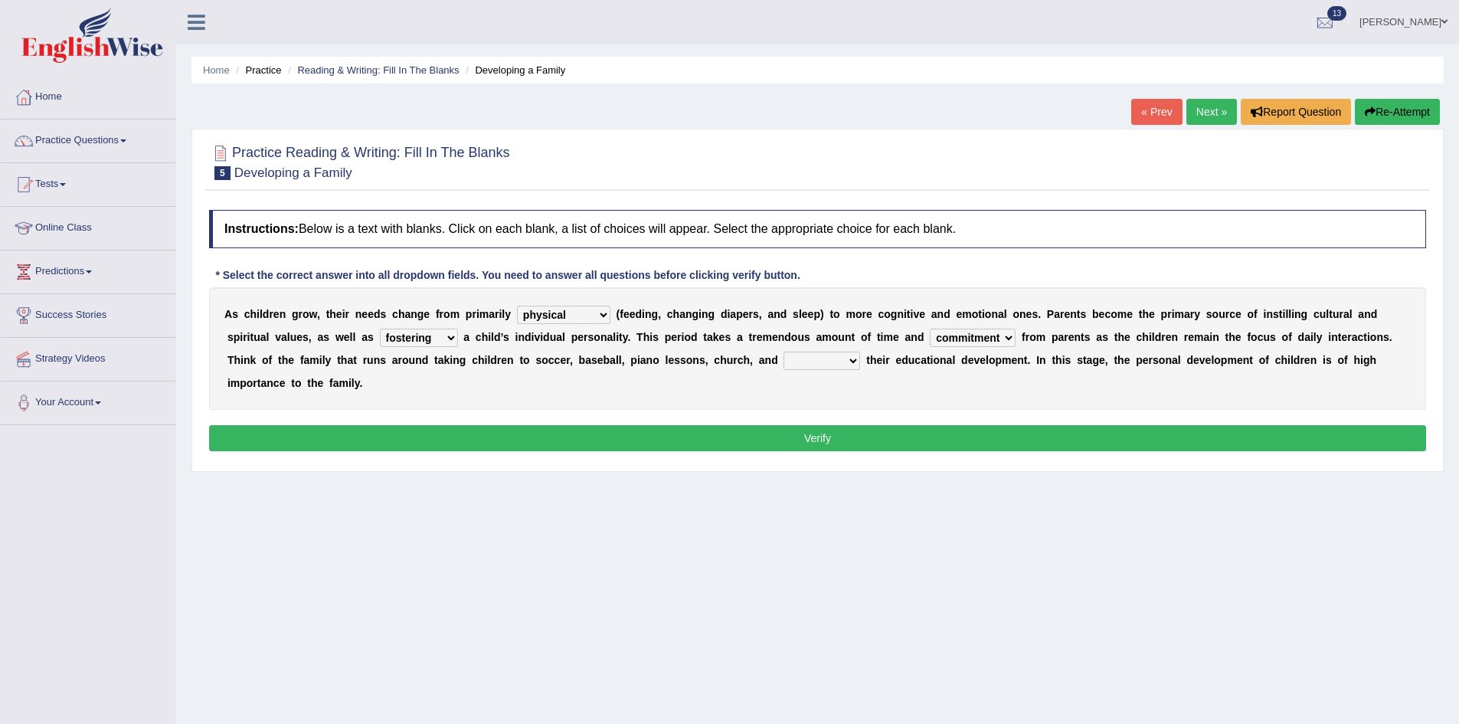
click at [783, 352] on select "granting guiding generating gaining" at bounding box center [821, 361] width 77 height 18
click at [835, 429] on button "Verify" at bounding box center [817, 438] width 1217 height 26
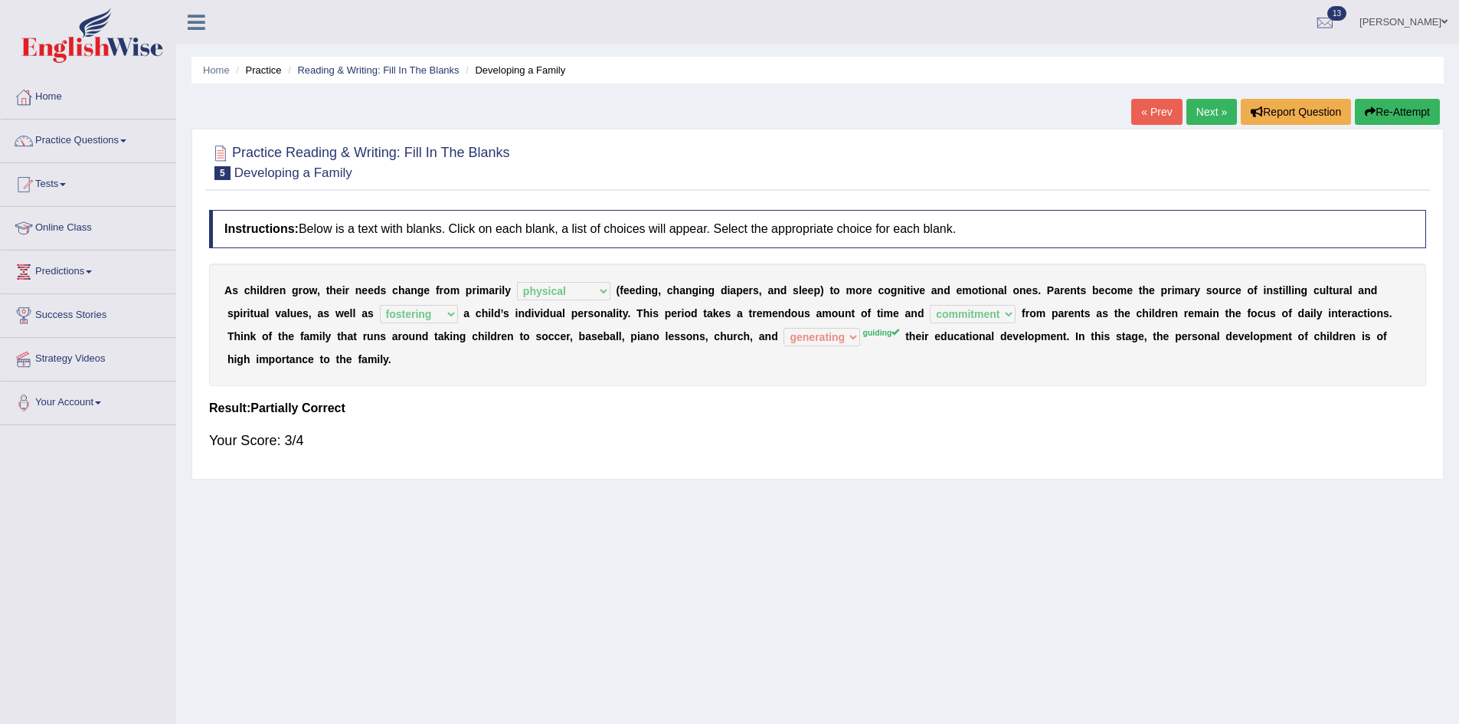
click at [1200, 114] on link "Next »" at bounding box center [1211, 112] width 51 height 26
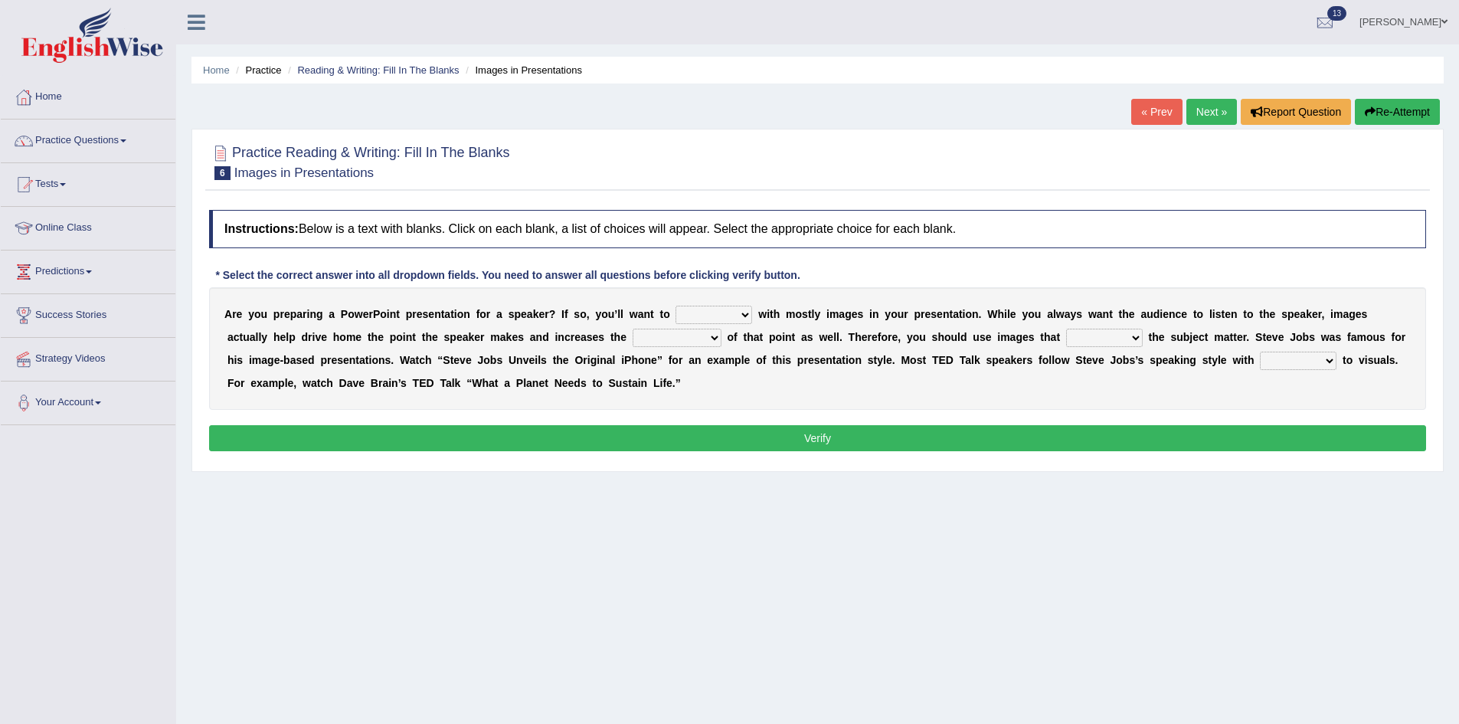
click at [704, 312] on select "stand stay stick stock" at bounding box center [713, 315] width 77 height 18
select select "stick"
click at [675, 306] on select "stand stay stick stock" at bounding box center [713, 315] width 77 height 18
click at [656, 333] on select "memorability morality mobilization mobility" at bounding box center [677, 338] width 89 height 18
select select "memorability"
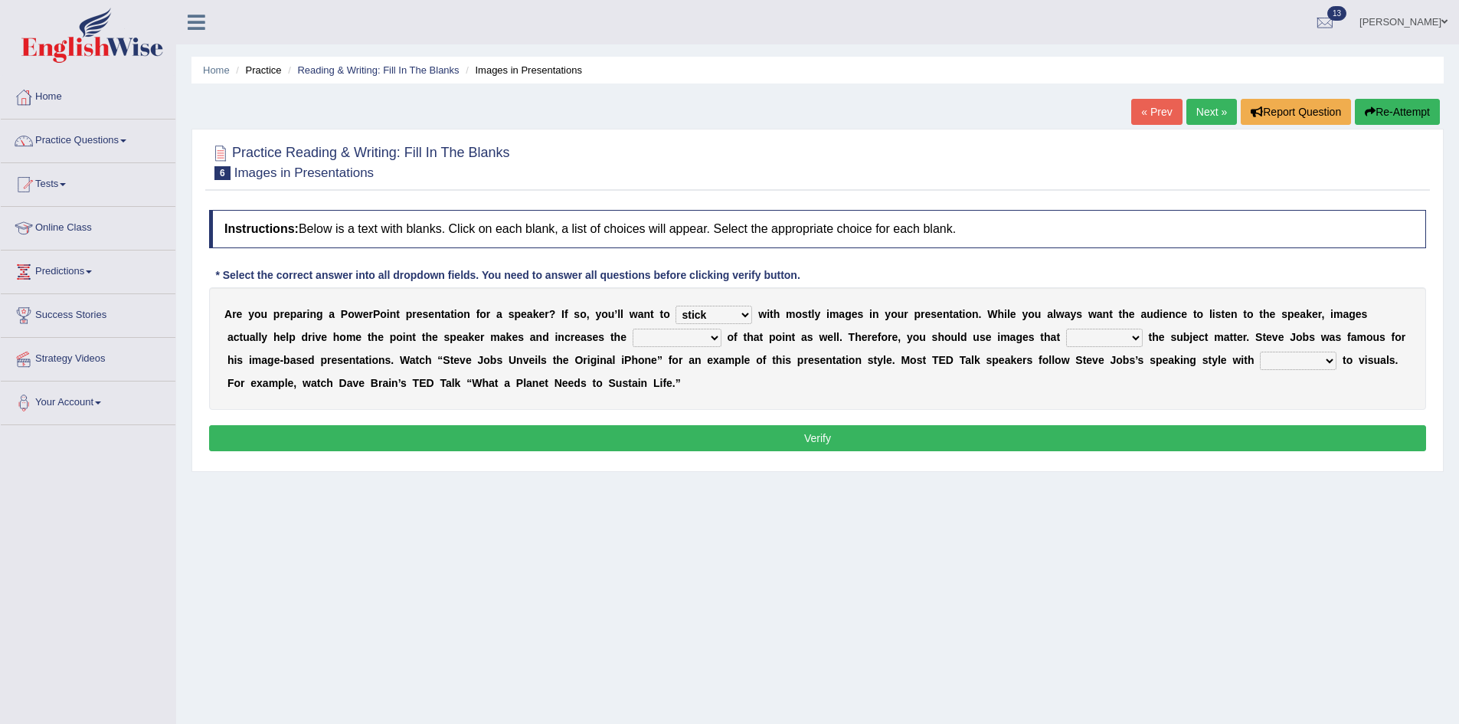
click at [633, 329] on select "memorability morality mobilization mobility" at bounding box center [677, 338] width 89 height 18
click at [1090, 339] on select "suggest supply submit support" at bounding box center [1104, 338] width 77 height 18
select select "support"
click at [1066, 329] on select "suggest supply submit support" at bounding box center [1104, 338] width 77 height 18
click at [1271, 366] on select "regard result retrospect request" at bounding box center [1298, 361] width 77 height 18
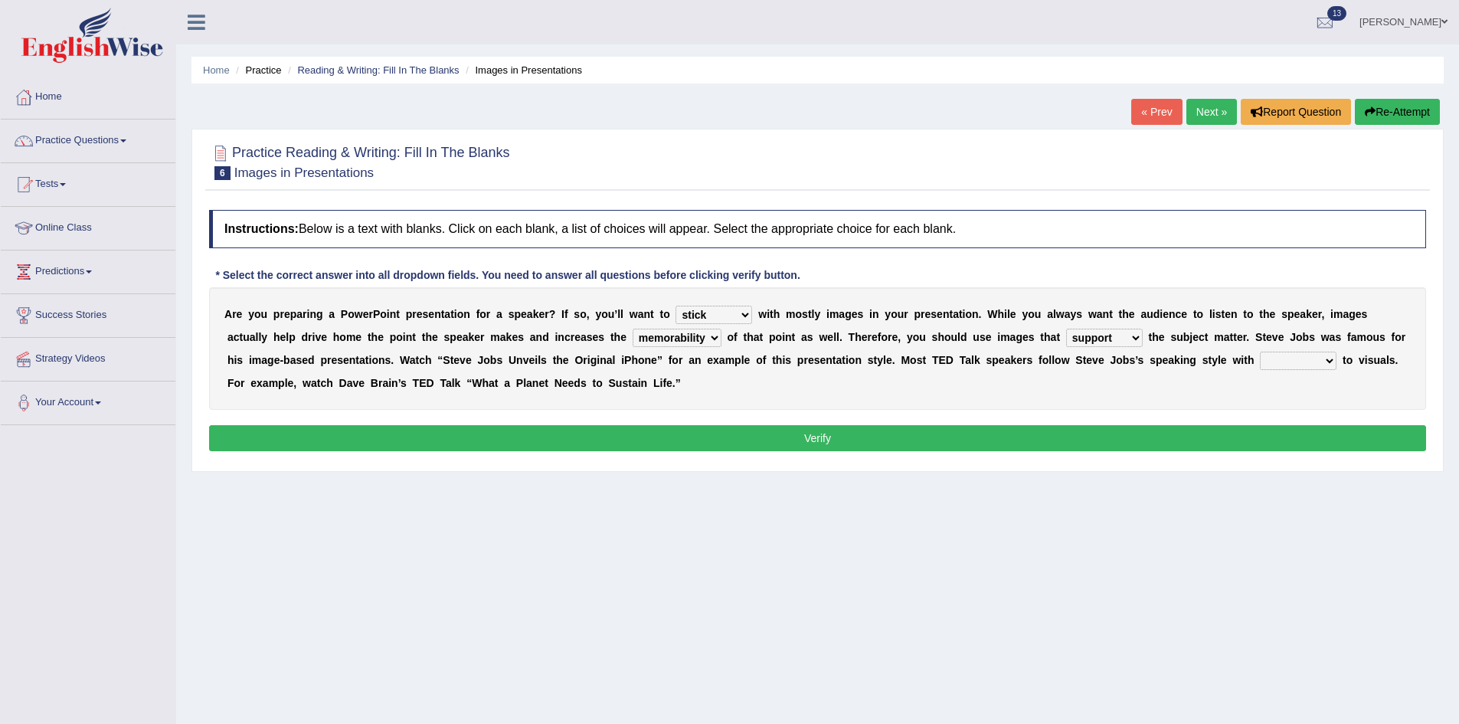
select select "request"
click at [1260, 352] on select "regard result retrospect request" at bounding box center [1298, 361] width 77 height 18
click at [1173, 450] on button "Verify" at bounding box center [817, 438] width 1217 height 26
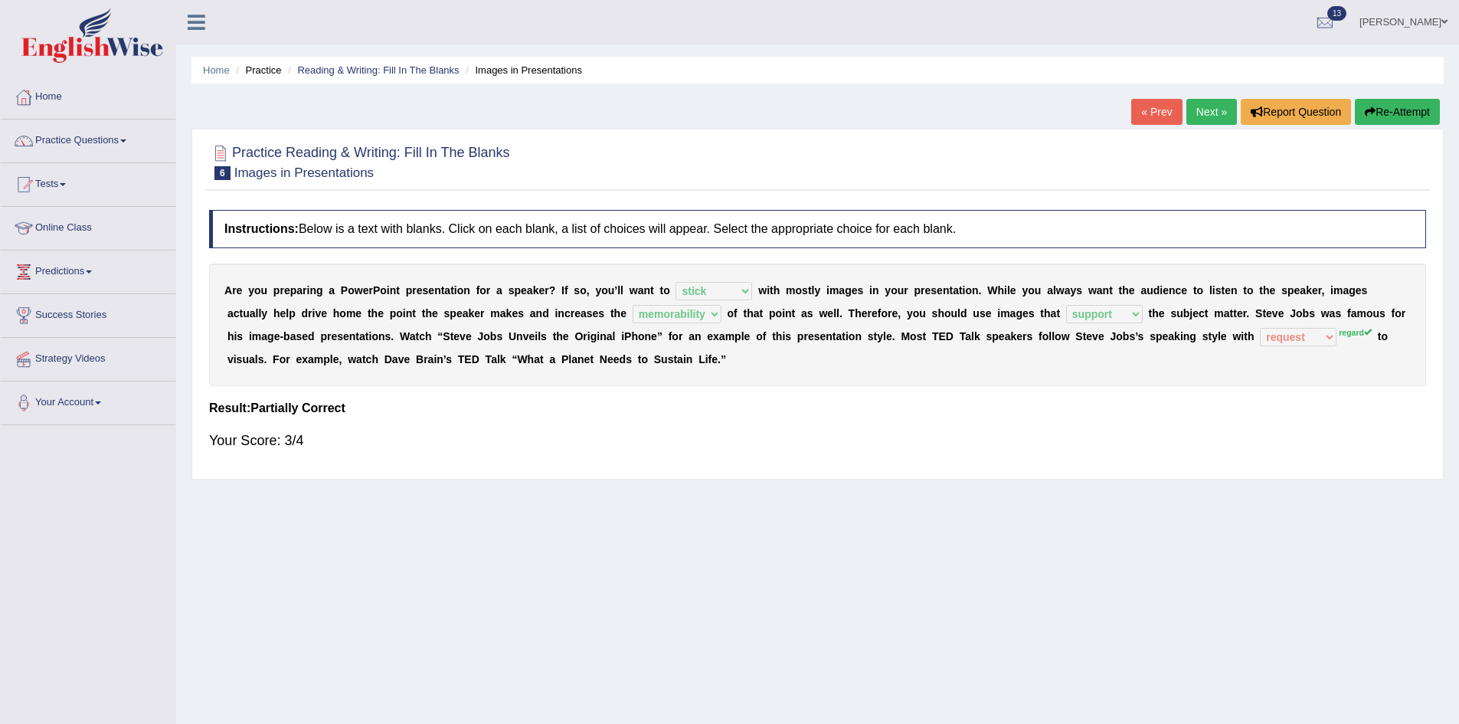
click at [1205, 114] on link "Next »" at bounding box center [1211, 112] width 51 height 26
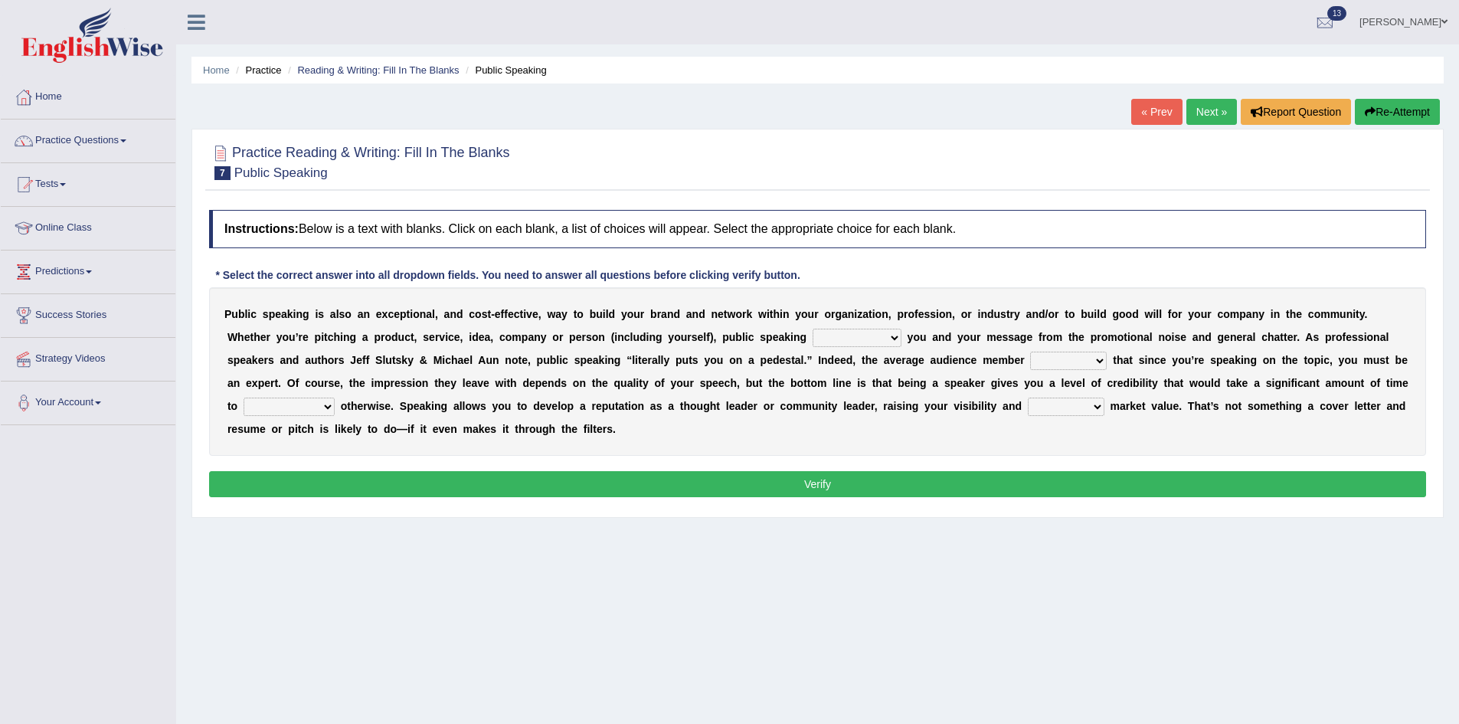
click at [824, 332] on select "differentiates disguises distributes dispute" at bounding box center [857, 338] width 89 height 18
select select "dispute"
click at [813, 329] on select "differentiates disguises distributes dispute" at bounding box center [857, 338] width 89 height 18
click at [1034, 358] on select "assists assumes accesses assesses" at bounding box center [1068, 361] width 77 height 18
click at [1030, 352] on select "assists assumes accesses assesses" at bounding box center [1068, 361] width 77 height 18
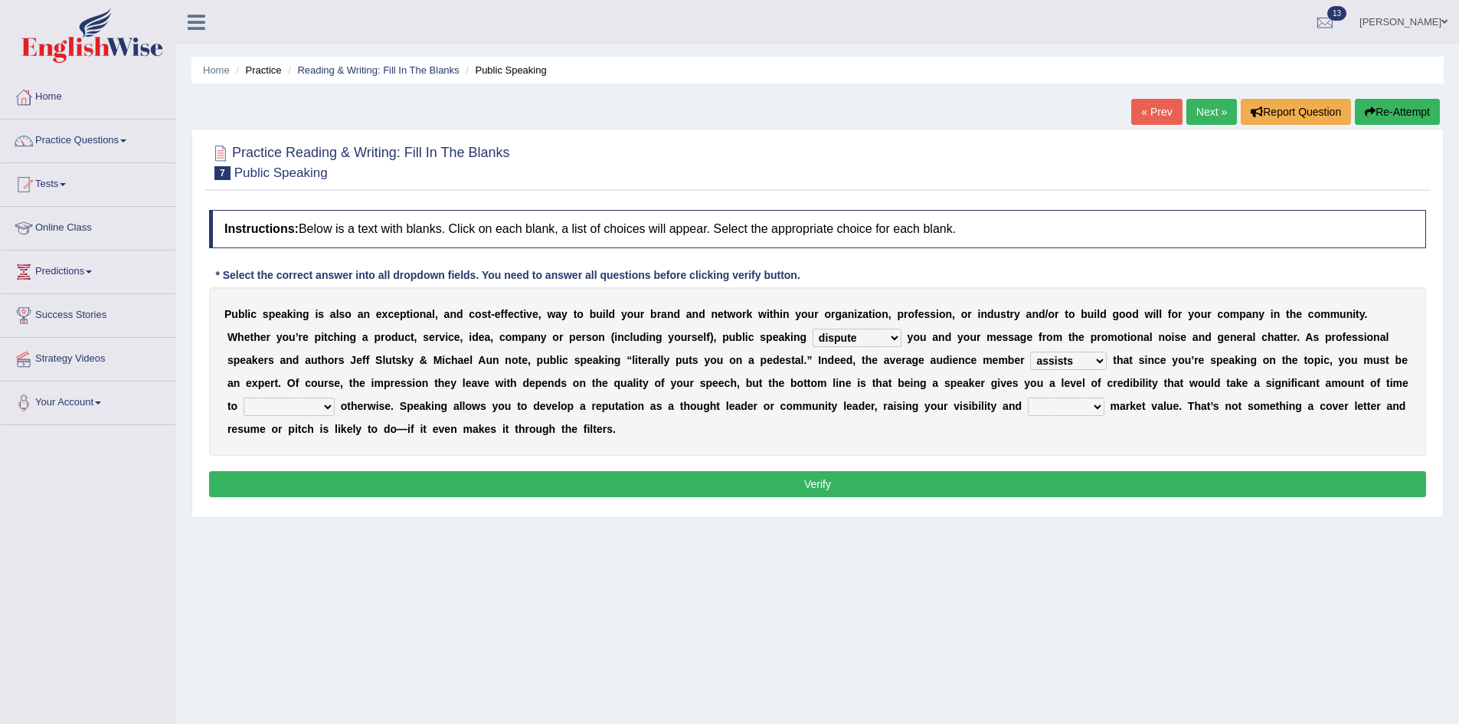
click at [1089, 356] on select "assists assumes accesses assesses" at bounding box center [1068, 361] width 77 height 18
select select "assumes"
click at [1030, 352] on select "assists assumes accesses assesses" at bounding box center [1068, 361] width 77 height 18
click at [261, 401] on select "cultivate procrastinate communicate culminate" at bounding box center [289, 406] width 91 height 18
select select "communicate"
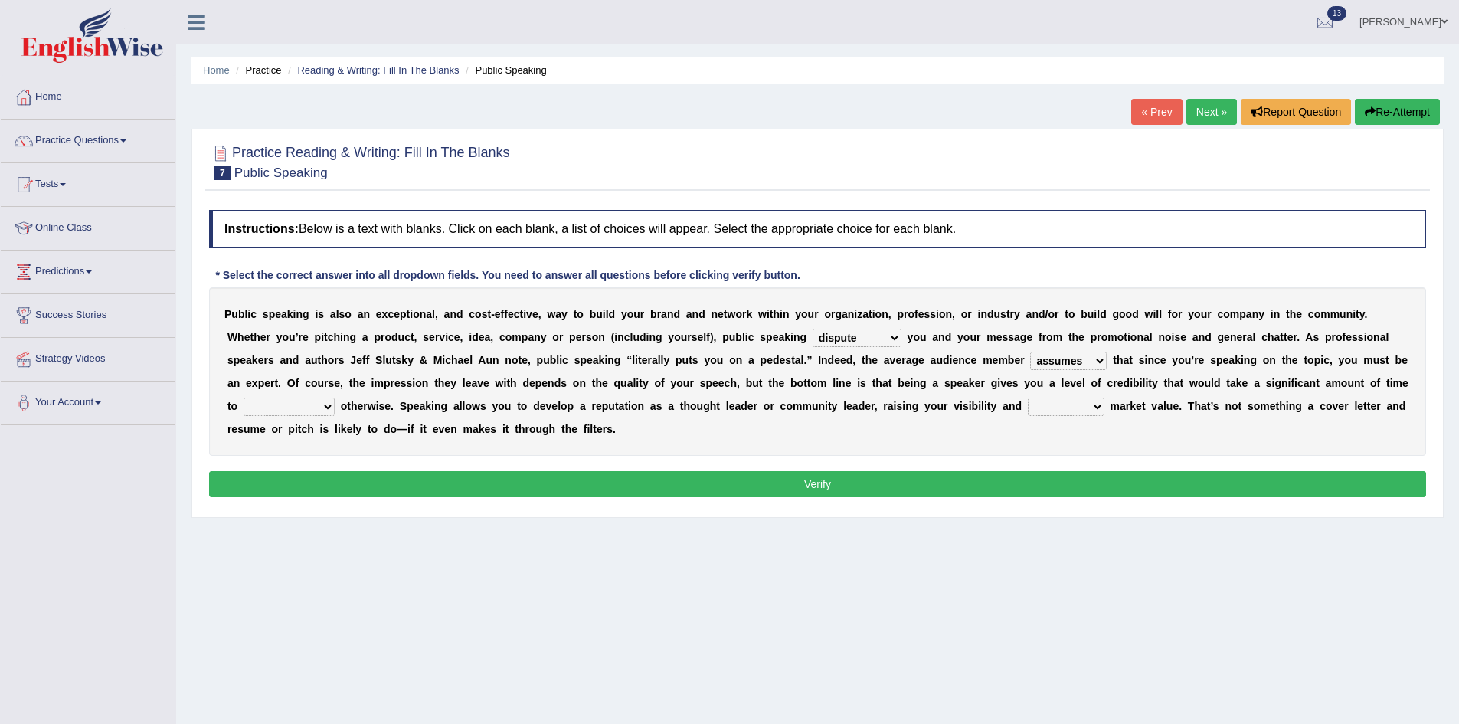
click at [244, 397] on select "cultivate procrastinate communicate culminate" at bounding box center [289, 406] width 91 height 18
click at [1055, 402] on select "perceived diagnosed recessed divided" at bounding box center [1066, 406] width 77 height 18
select select "recessed"
click at [1028, 397] on select "perceived diagnosed recessed divided" at bounding box center [1066, 406] width 77 height 18
click at [1065, 481] on button "Verify" at bounding box center [817, 484] width 1217 height 26
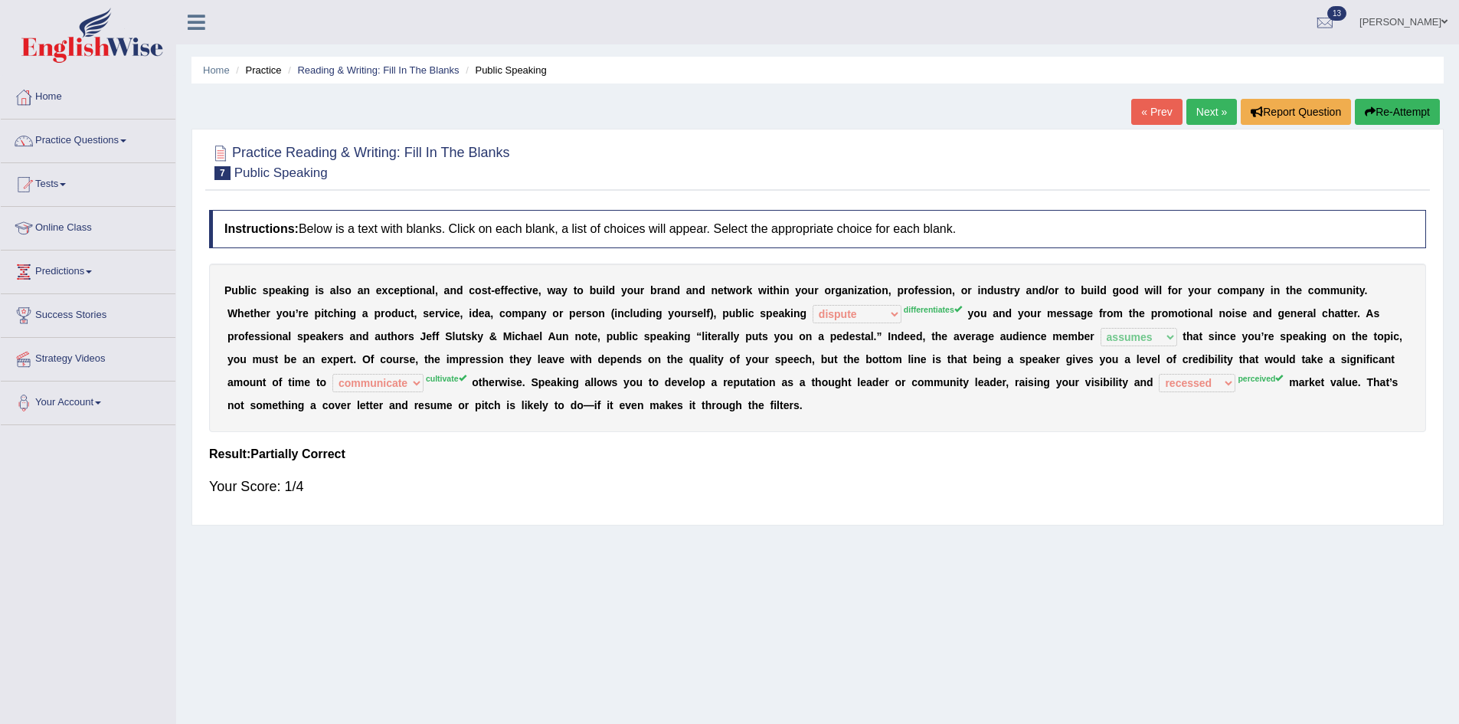
click at [1415, 28] on link "[PERSON_NAME]" at bounding box center [1403, 20] width 111 height 40
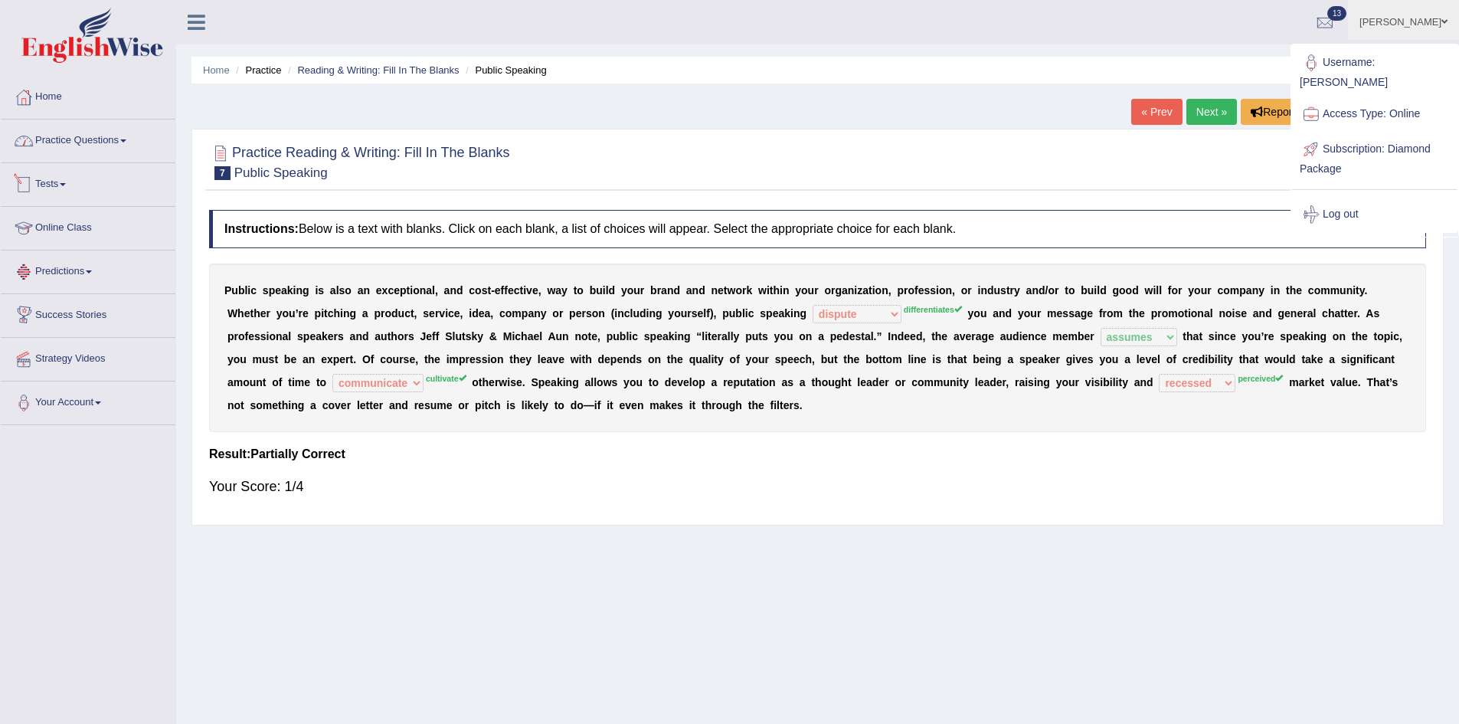
click at [111, 132] on link "Practice Questions" at bounding box center [88, 138] width 175 height 38
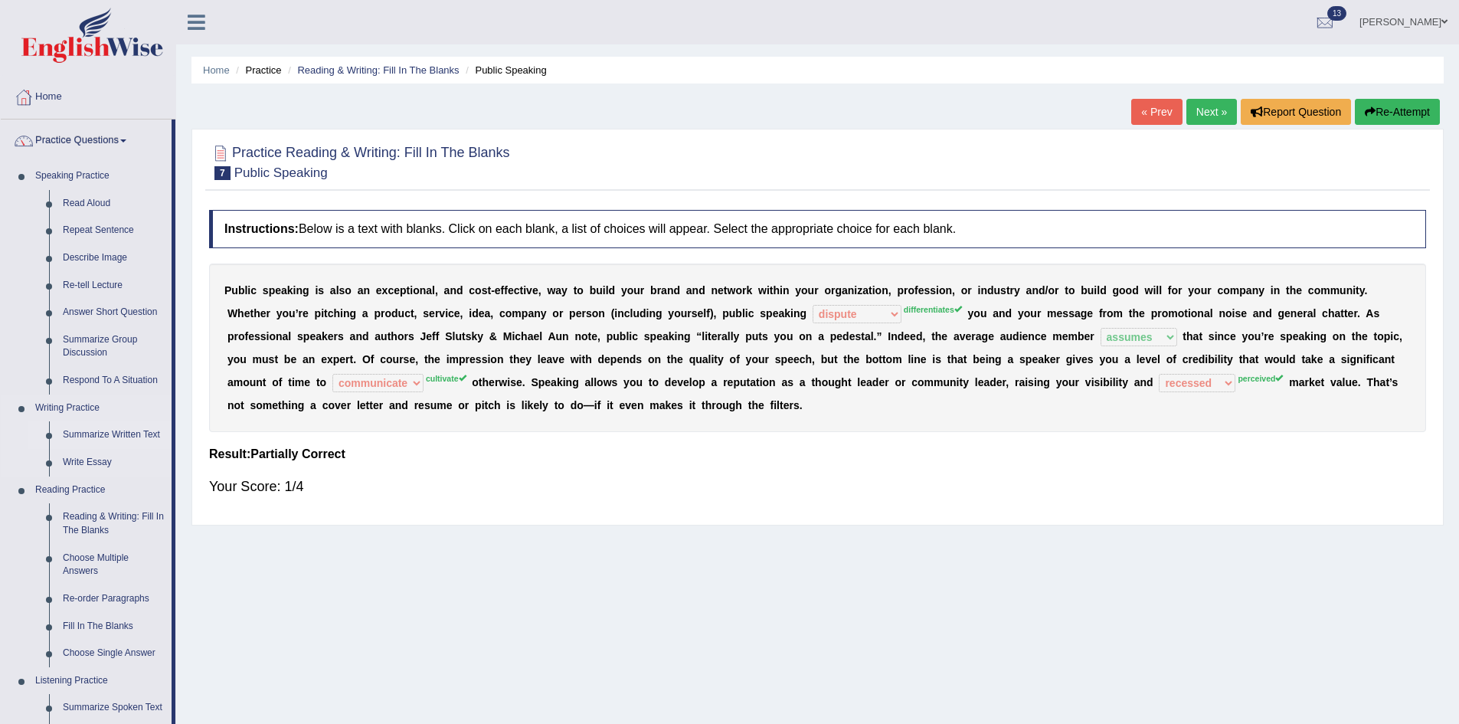
click at [81, 428] on link "Summarize Written Text" at bounding box center [114, 435] width 116 height 28
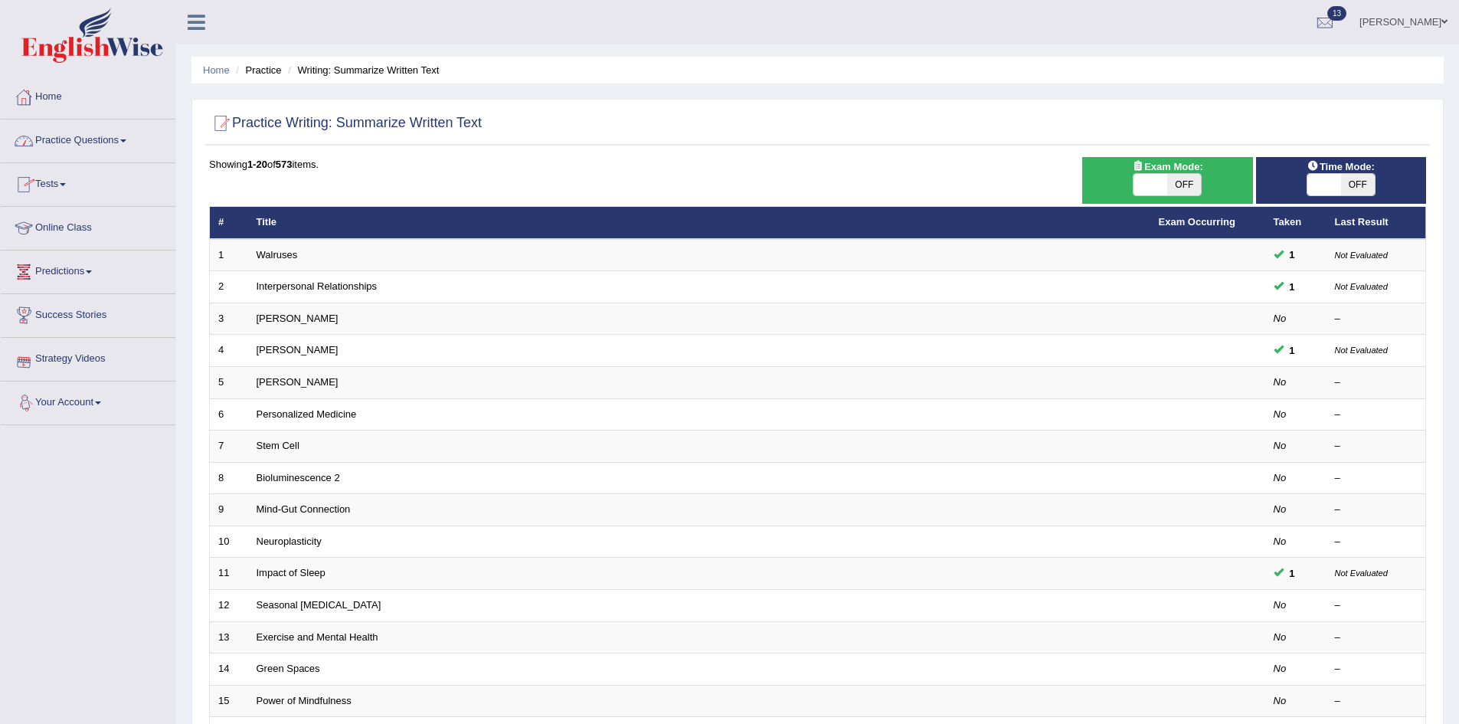
click at [88, 139] on link "Practice Questions" at bounding box center [88, 138] width 175 height 38
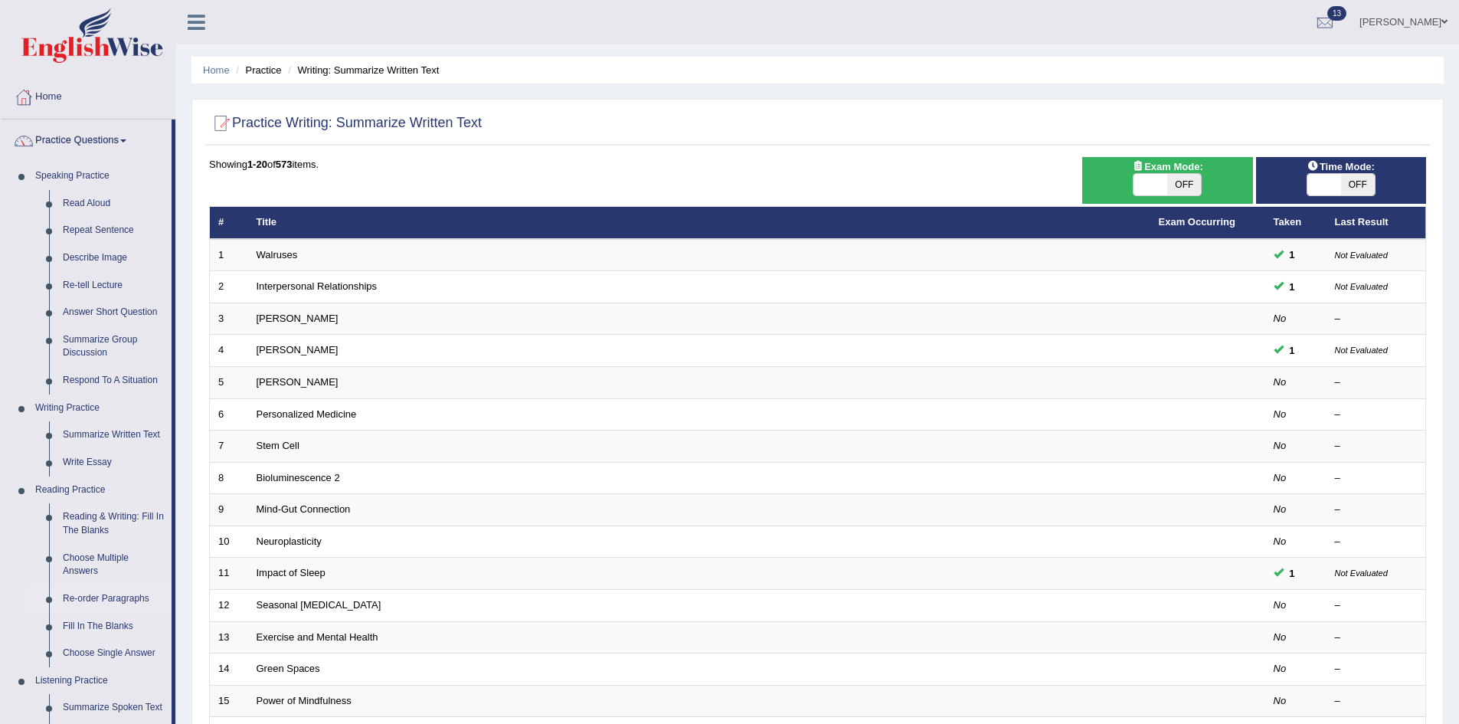
click at [115, 597] on link "Re-order Paragraphs" at bounding box center [114, 599] width 116 height 28
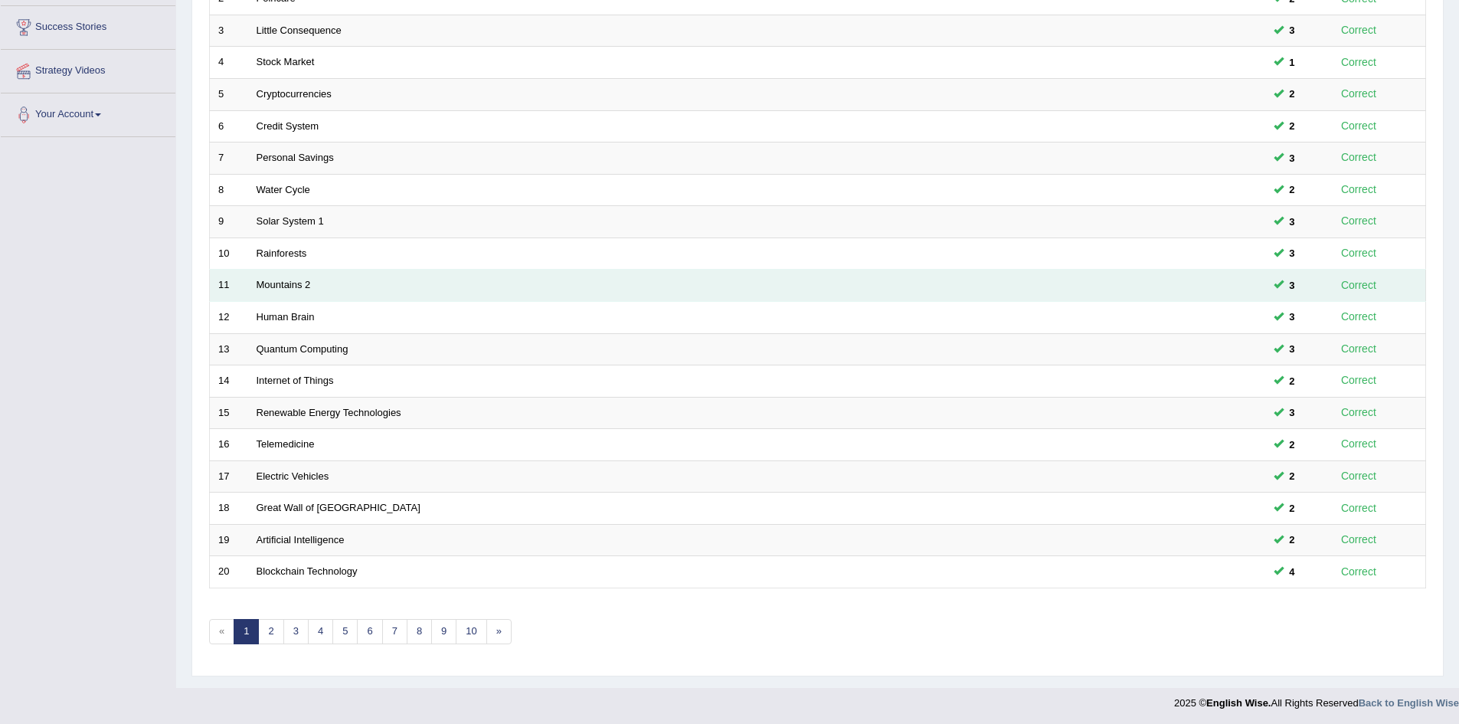
scroll to position [290, 0]
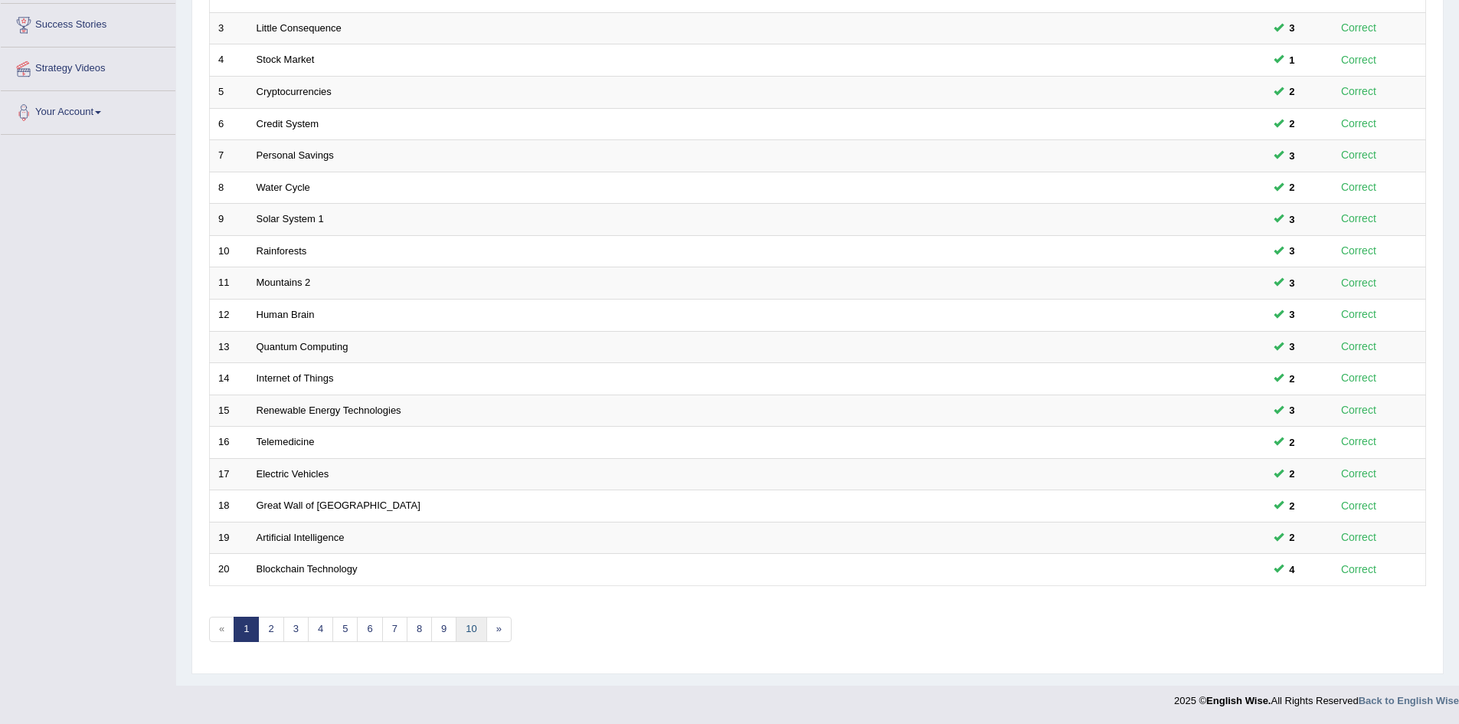
click at [467, 624] on link "10" at bounding box center [471, 629] width 31 height 25
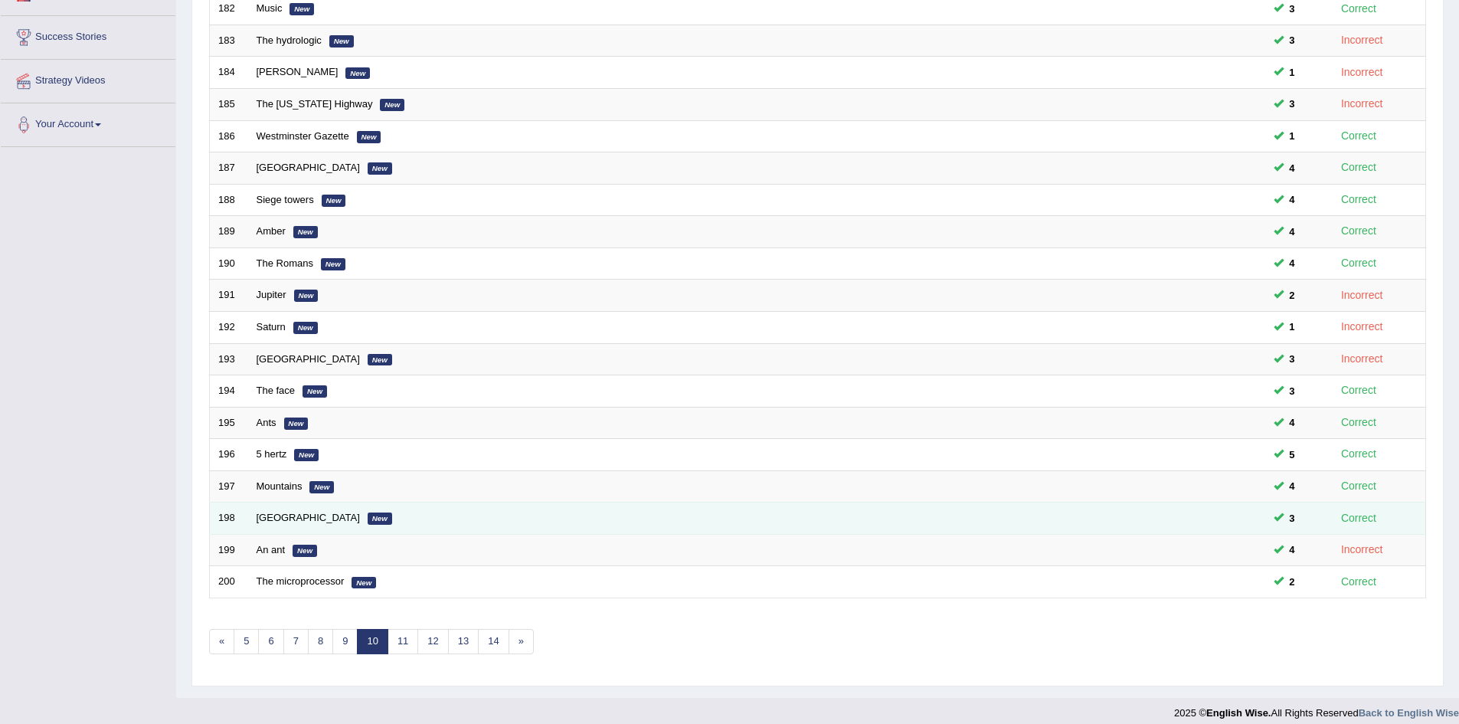
scroll to position [290, 0]
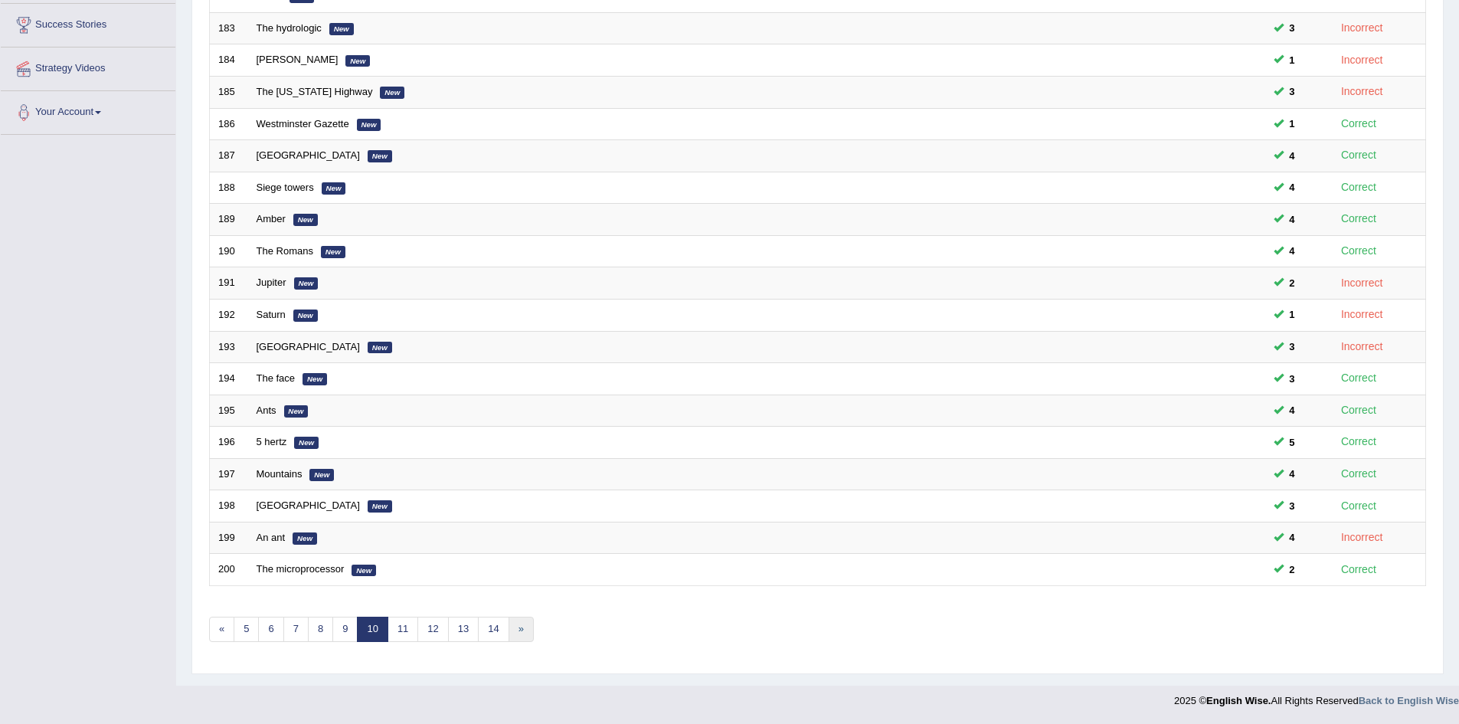
click at [527, 633] on link "»" at bounding box center [521, 629] width 25 height 25
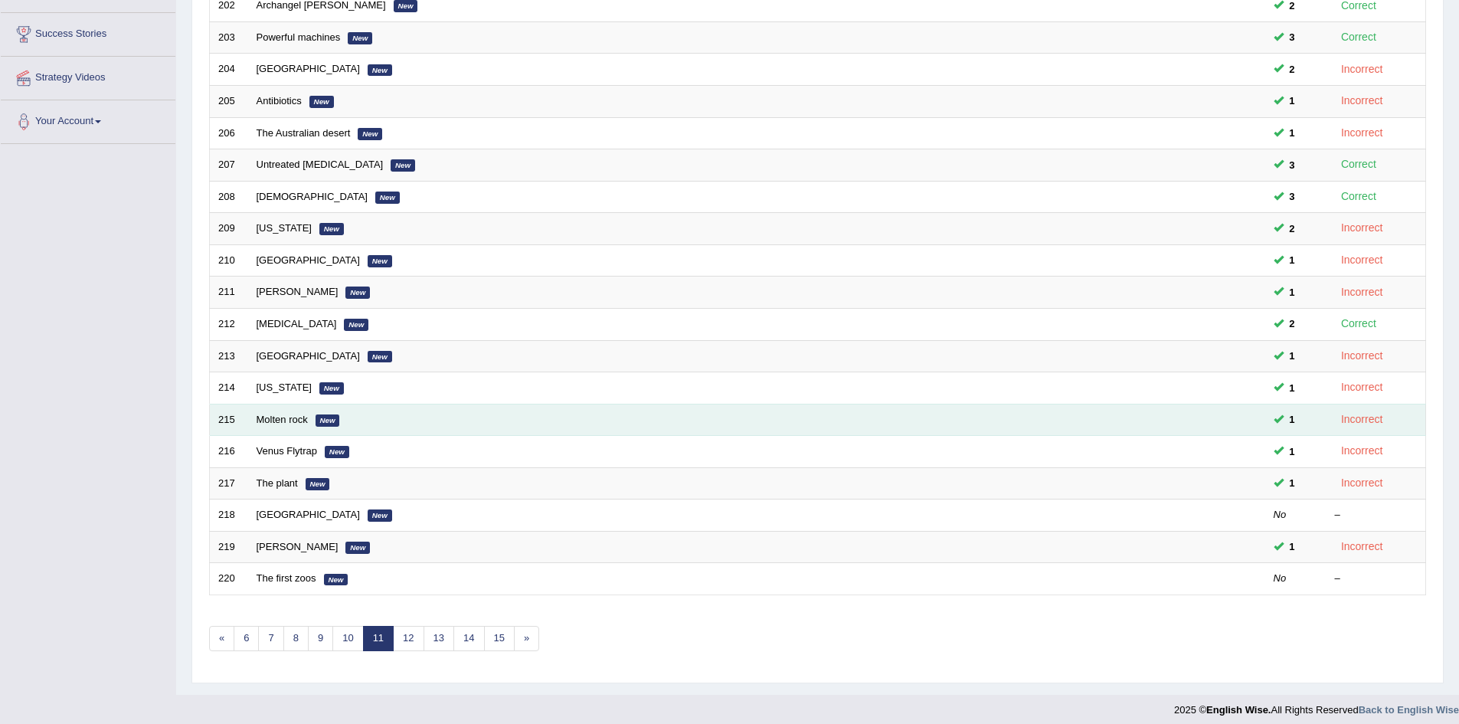
scroll to position [290, 0]
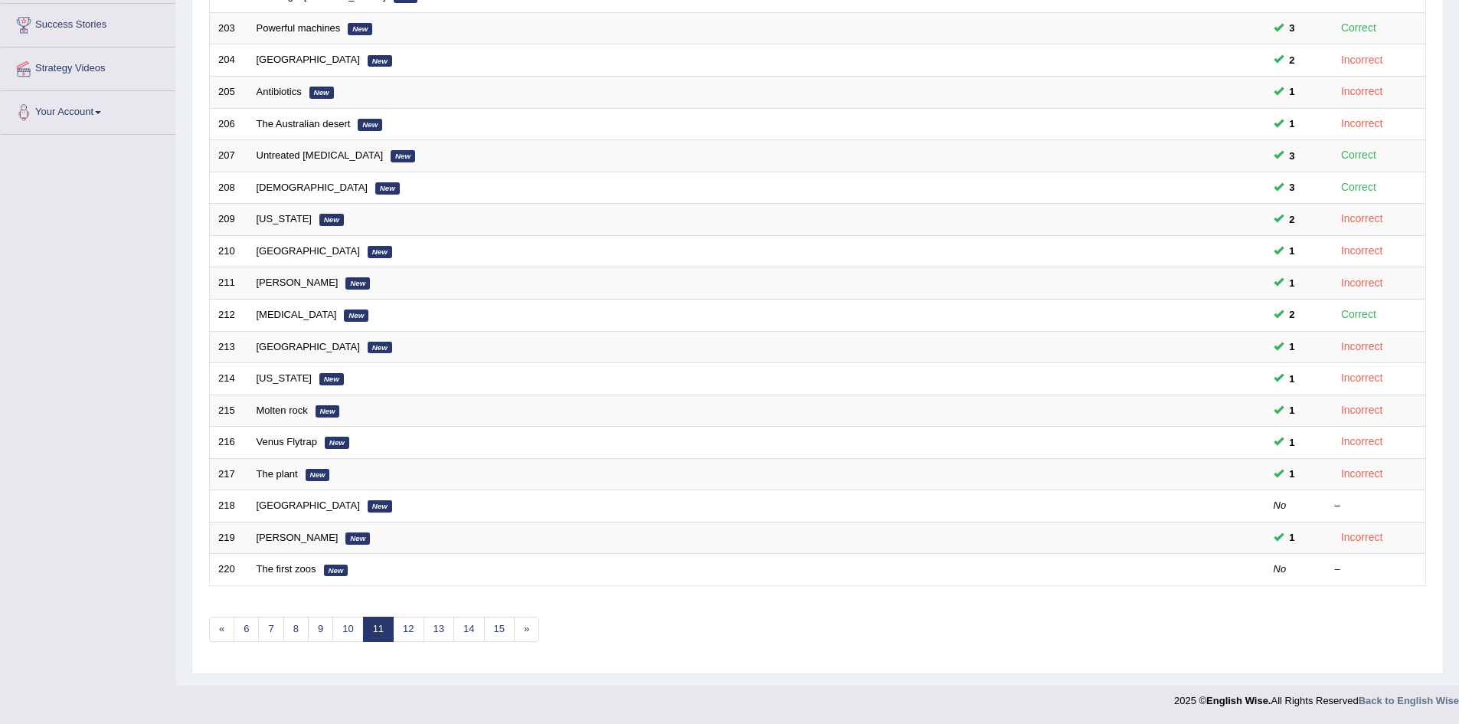
click at [529, 642] on div "Showing 201-220 of 721 items. # Title Exam Occurring Taken Last Result 201 Cari…" at bounding box center [817, 264] width 1217 height 794
click at [532, 631] on link "»" at bounding box center [526, 629] width 25 height 25
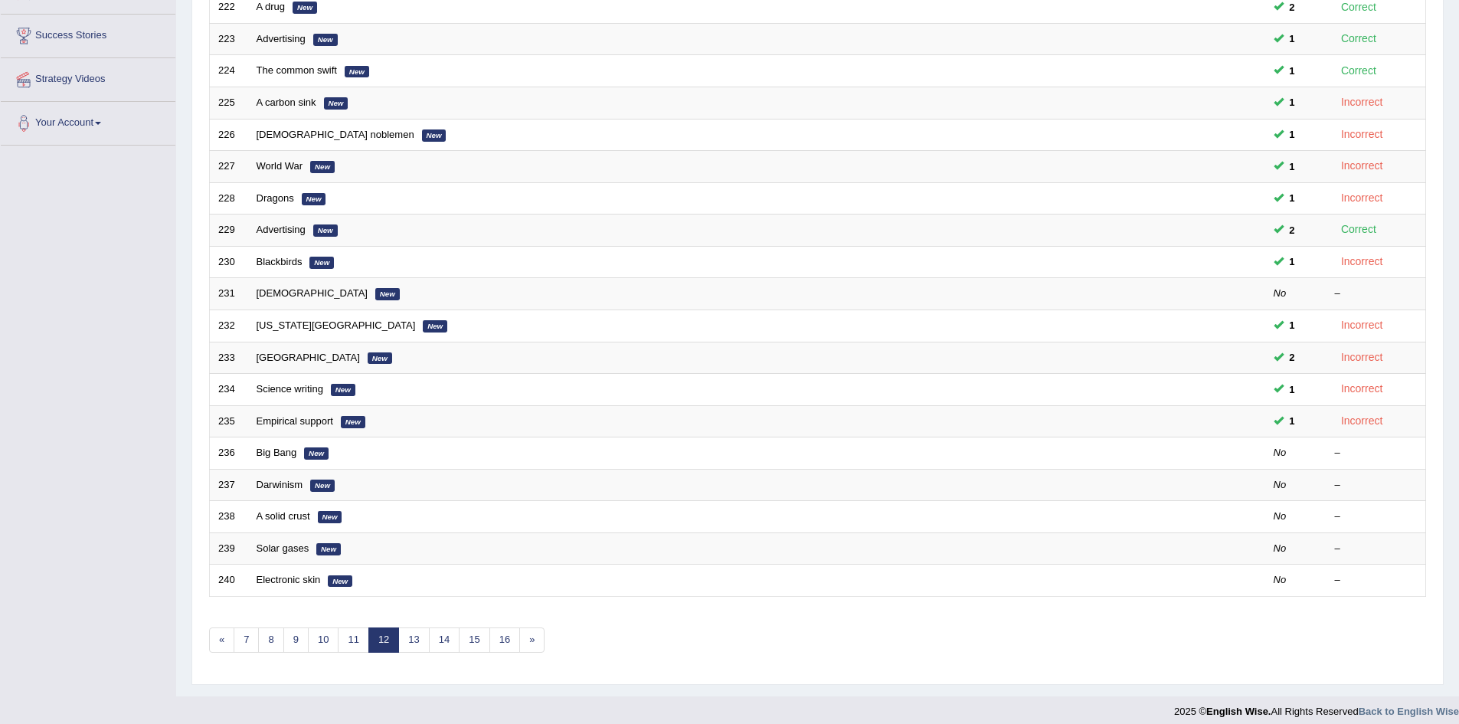
scroll to position [290, 0]
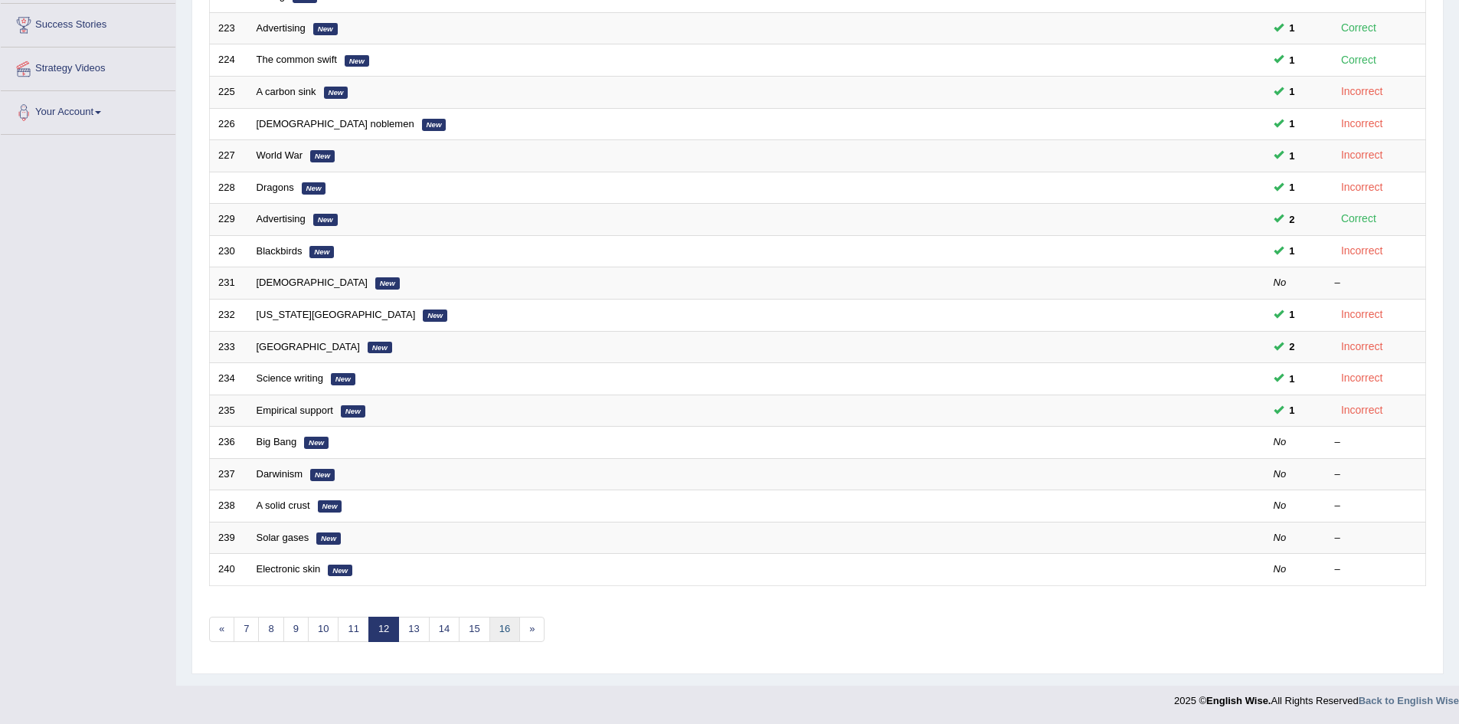
click at [504, 624] on link "16" at bounding box center [504, 629] width 31 height 25
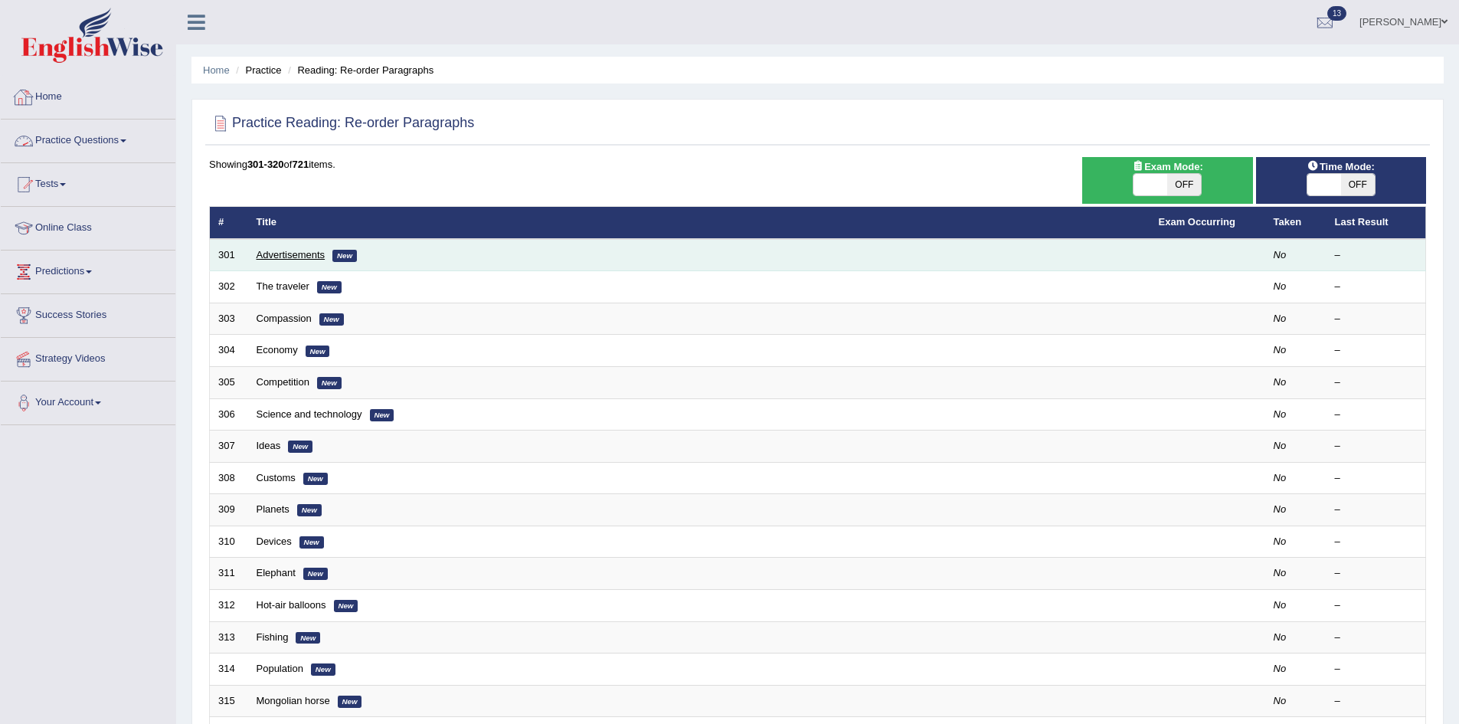
click at [268, 252] on link "Advertisements" at bounding box center [291, 254] width 69 height 11
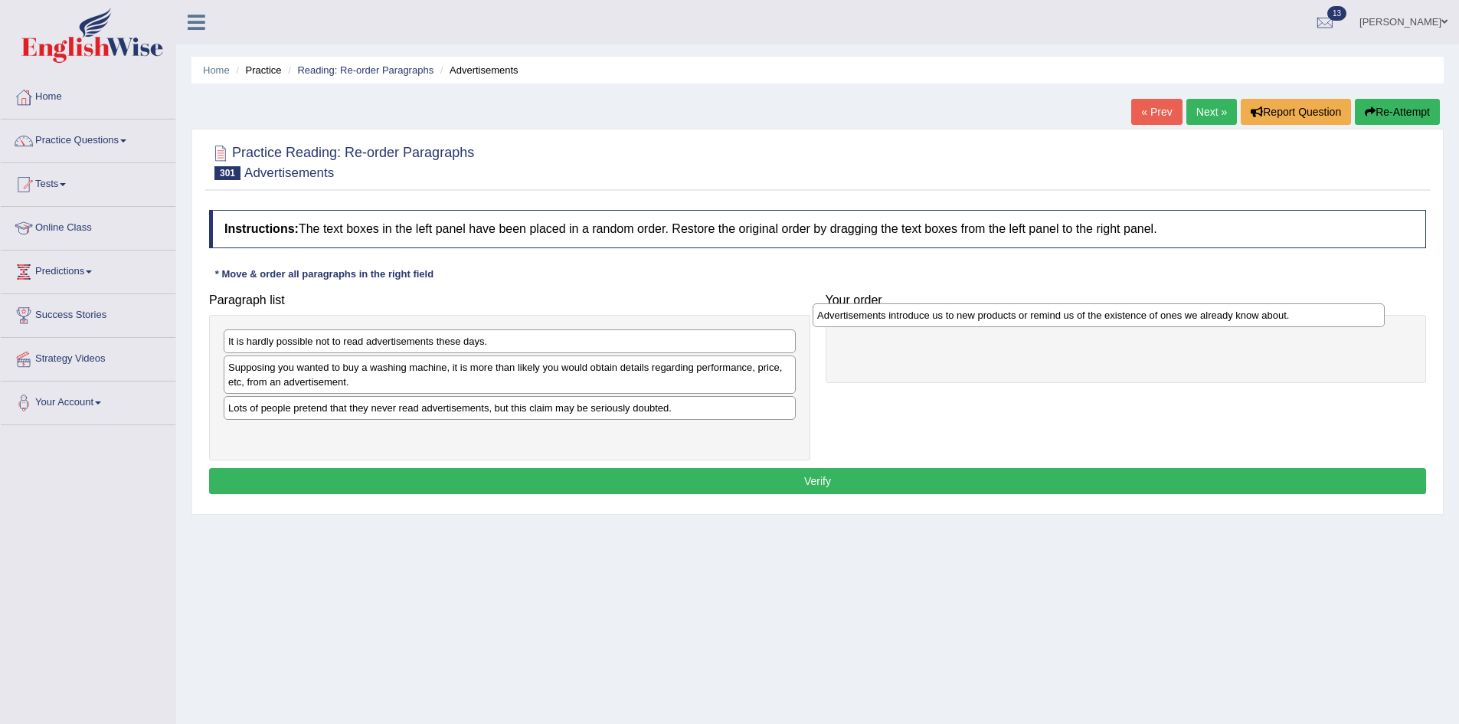
drag, startPoint x: 282, startPoint y: 336, endPoint x: 871, endPoint y: 310, distance: 589.5
click at [871, 310] on div "Advertisements introduce us to new products or remind us of the existence of on…" at bounding box center [1099, 315] width 572 height 24
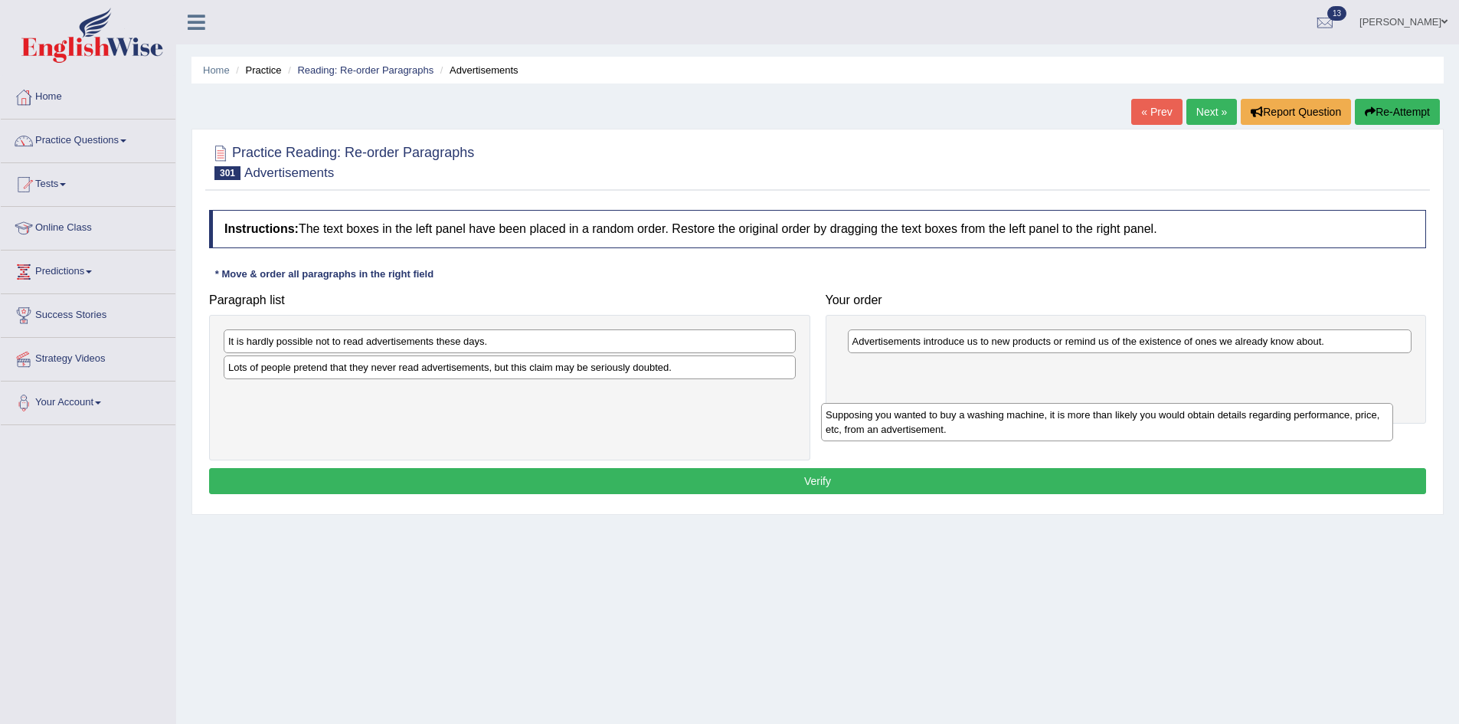
drag, startPoint x: 253, startPoint y: 371, endPoint x: 862, endPoint y: 407, distance: 610.7
click at [862, 407] on div "Supposing you wanted to buy a washing machine, it is more than likely you would…" at bounding box center [1107, 422] width 572 height 38
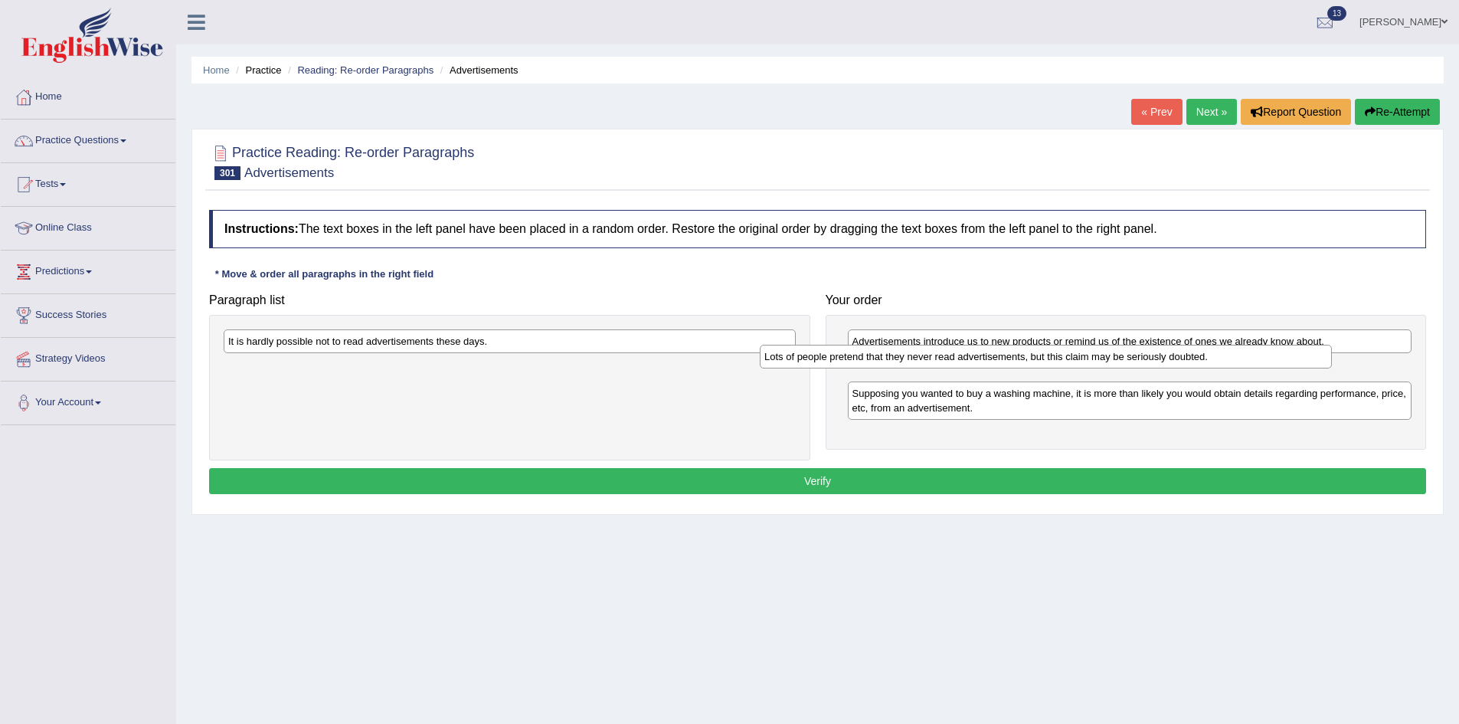
drag, startPoint x: 533, startPoint y: 367, endPoint x: 1069, endPoint y: 356, distance: 536.2
click at [1069, 356] on div "Lots of people pretend that they never read advertisements, but this claim may …" at bounding box center [1046, 357] width 572 height 24
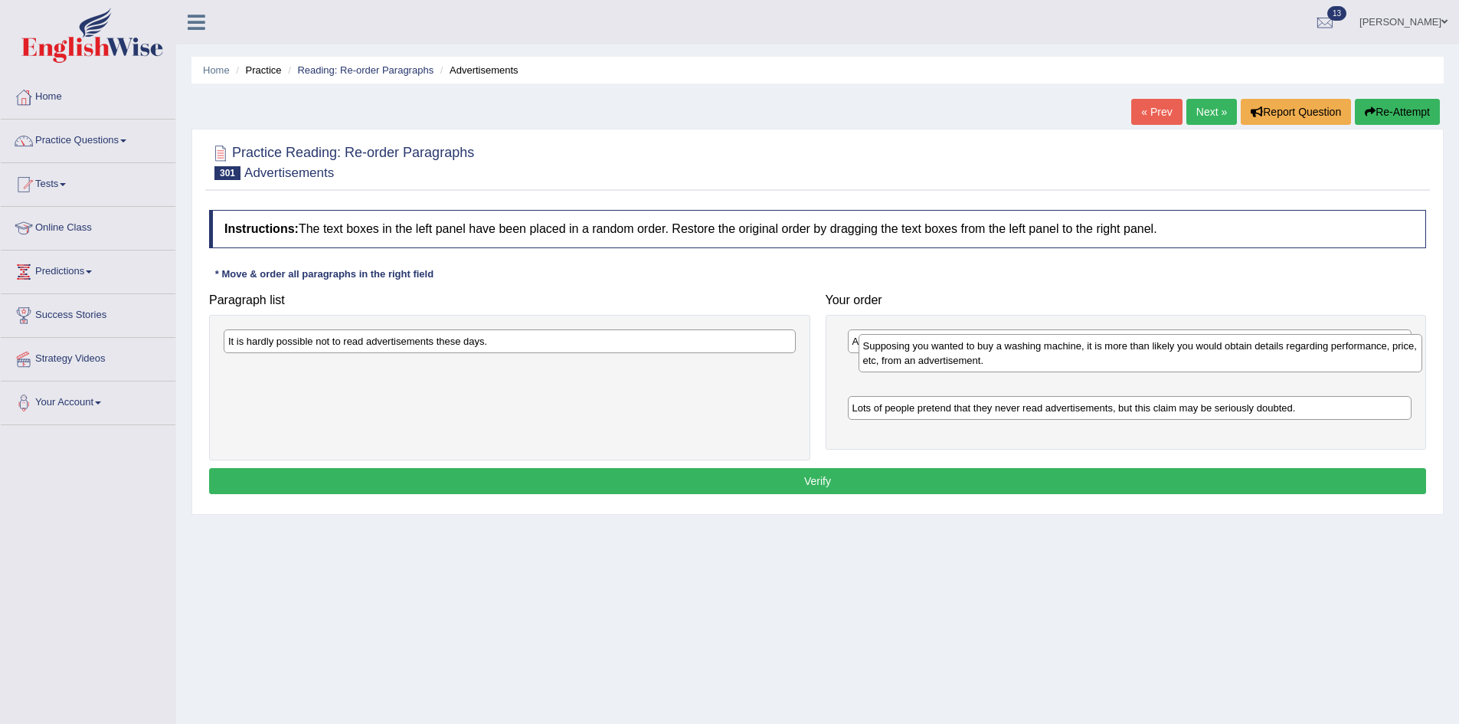
drag, startPoint x: 972, startPoint y: 411, endPoint x: 983, endPoint y: 363, distance: 48.7
click at [983, 363] on div "Supposing you wanted to buy a washing machine, it is more than likely you would…" at bounding box center [1141, 353] width 564 height 38
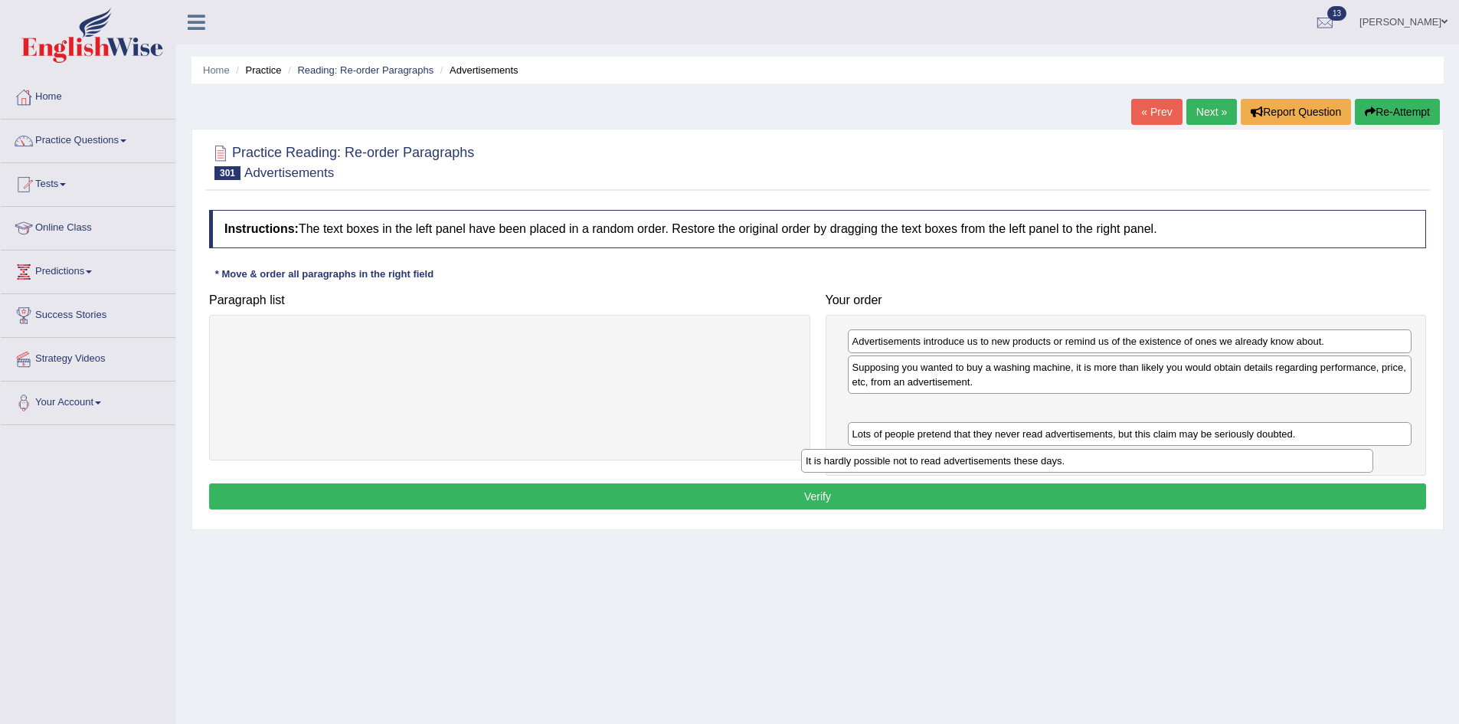
drag, startPoint x: 257, startPoint y: 348, endPoint x: 834, endPoint y: 467, distance: 589.7
click at [834, 467] on div "It is hardly possible not to read advertisements these days." at bounding box center [1087, 461] width 572 height 24
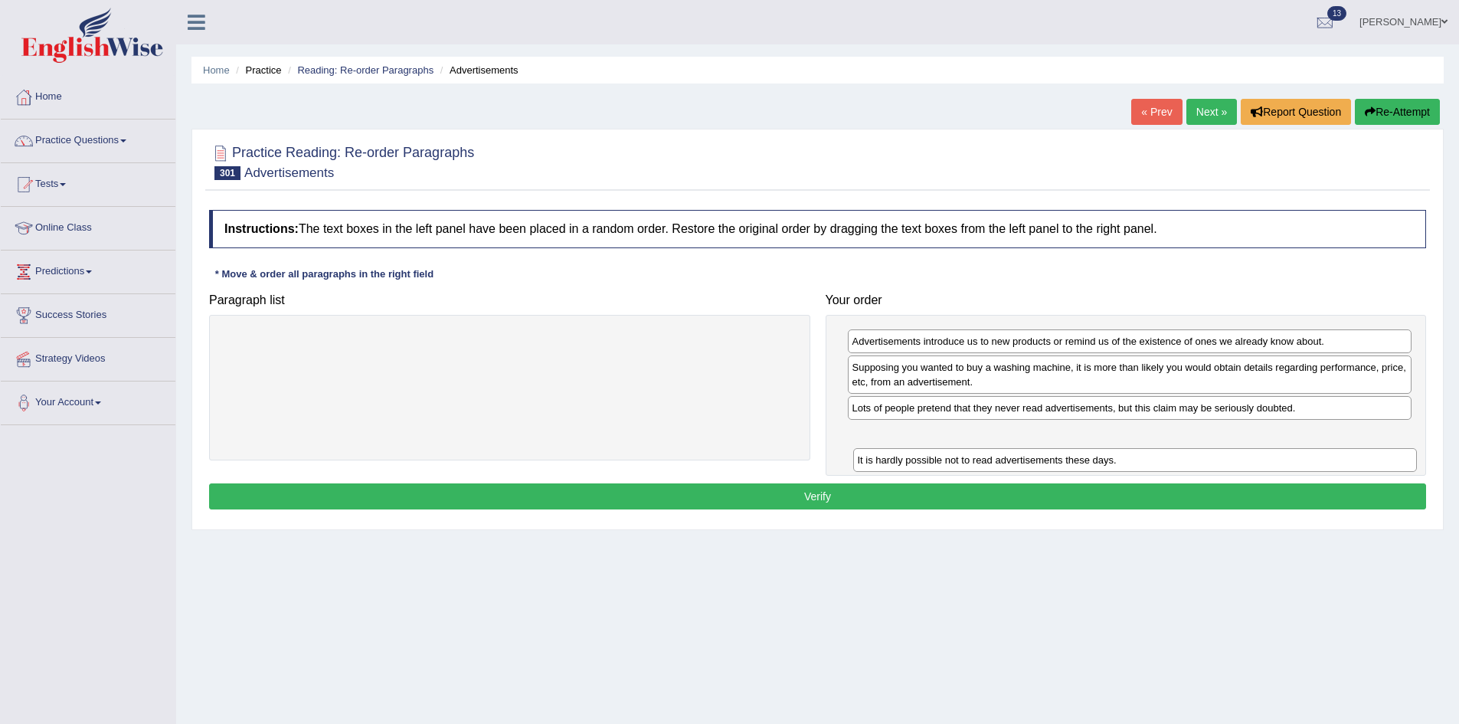
drag, startPoint x: 863, startPoint y: 405, endPoint x: 868, endPoint y: 457, distance: 52.4
click at [868, 457] on div "It is hardly possible not to read advertisements these days." at bounding box center [1135, 460] width 564 height 24
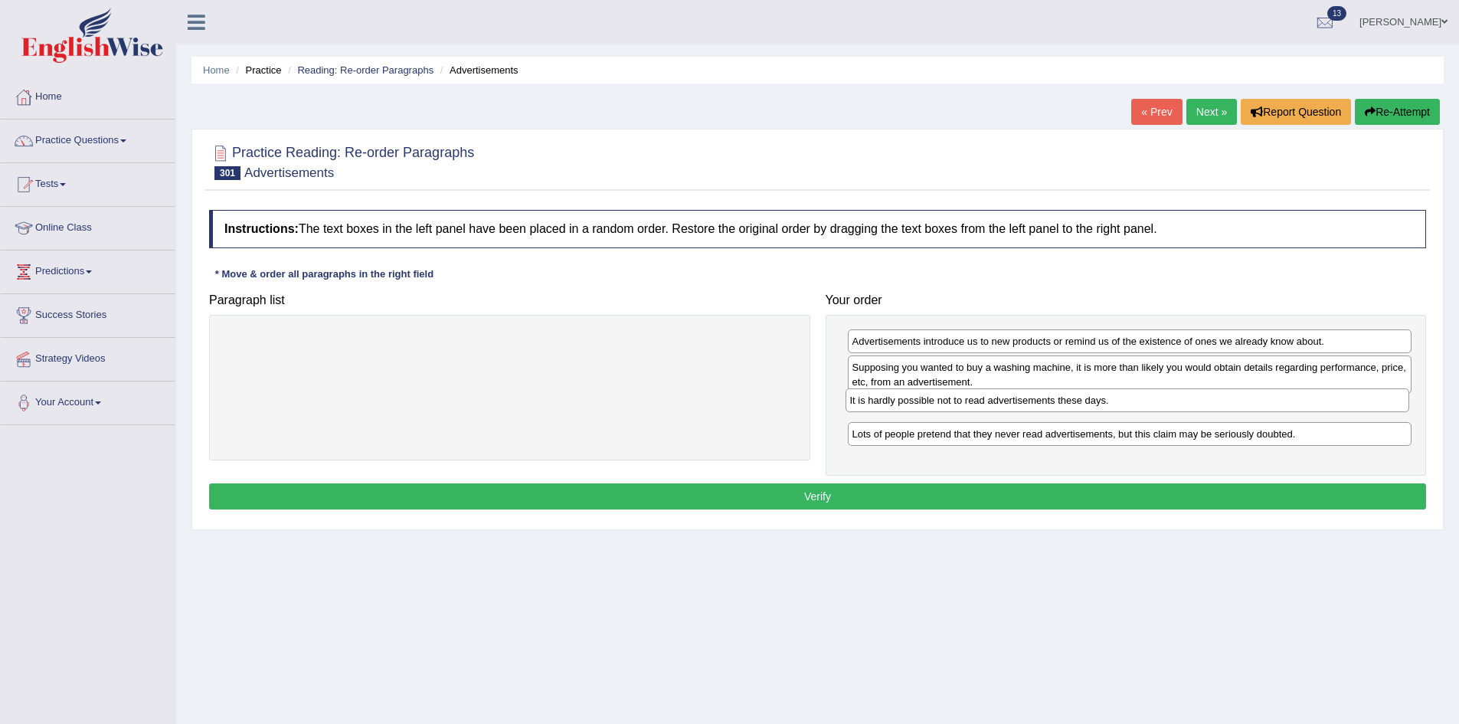
drag, startPoint x: 875, startPoint y: 436, endPoint x: 873, endPoint y: 402, distance: 33.8
click at [873, 402] on div "It is hardly possible not to read advertisements these days." at bounding box center [1128, 400] width 564 height 24
click at [832, 505] on button "Verify" at bounding box center [817, 496] width 1217 height 26
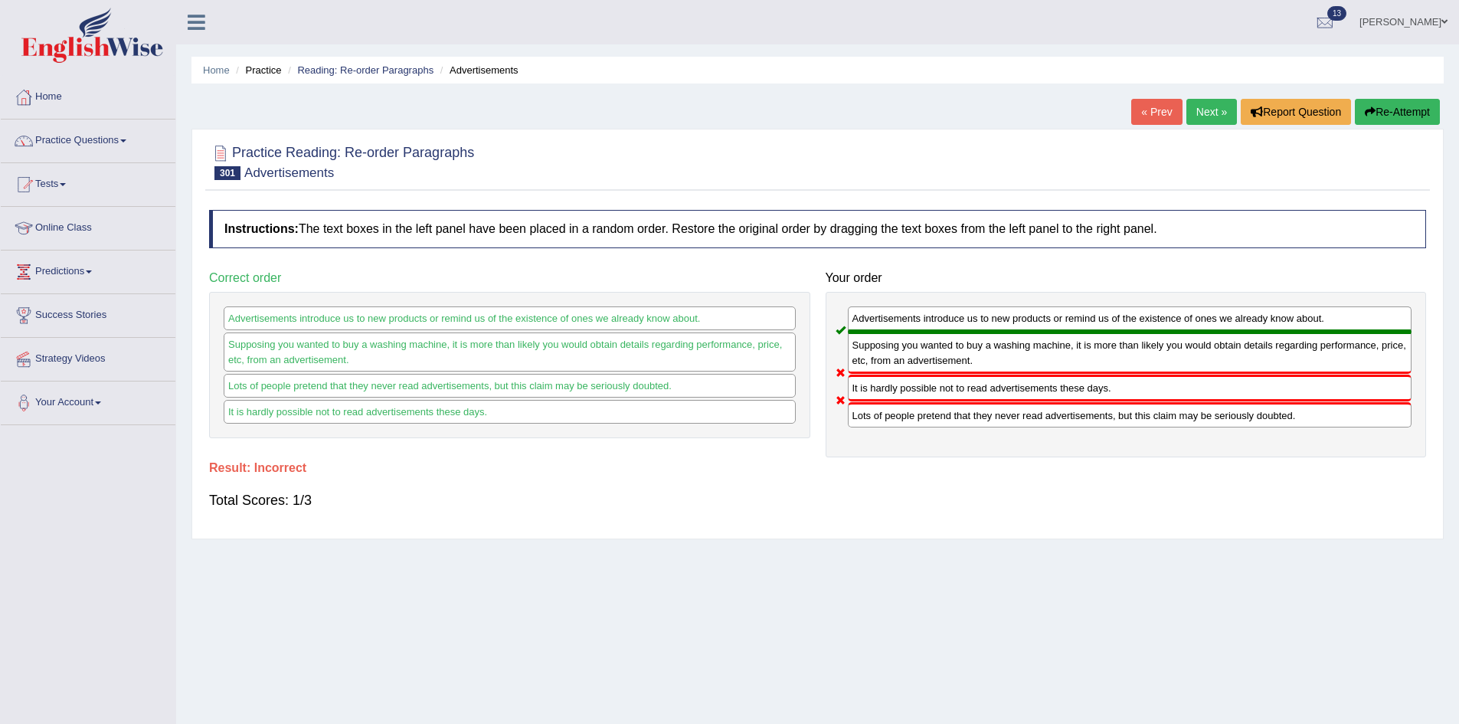
click at [1202, 103] on link "Next »" at bounding box center [1211, 112] width 51 height 26
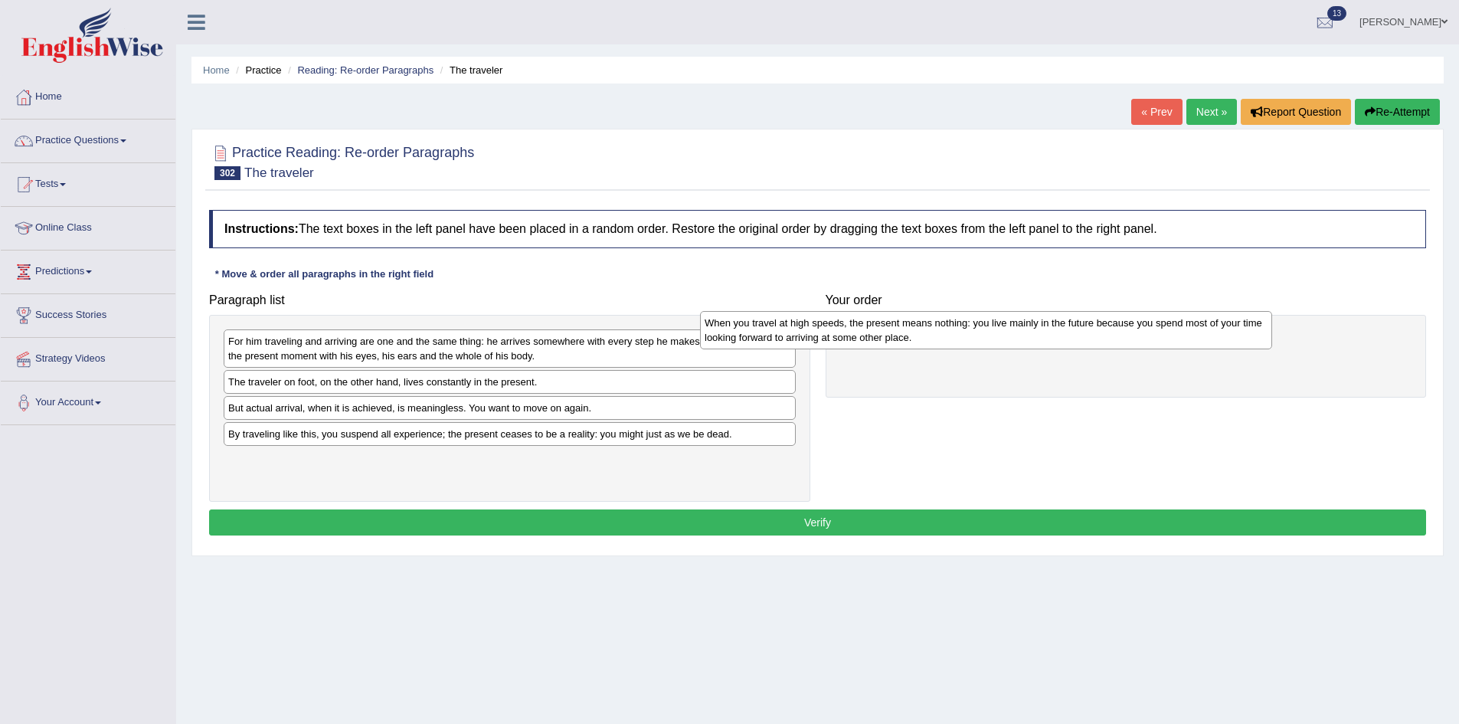
drag, startPoint x: 281, startPoint y: 447, endPoint x: 757, endPoint y: 335, distance: 489.1
click at [757, 335] on div "When you travel at high speeds, the present means nothing: you live mainly in t…" at bounding box center [986, 330] width 572 height 38
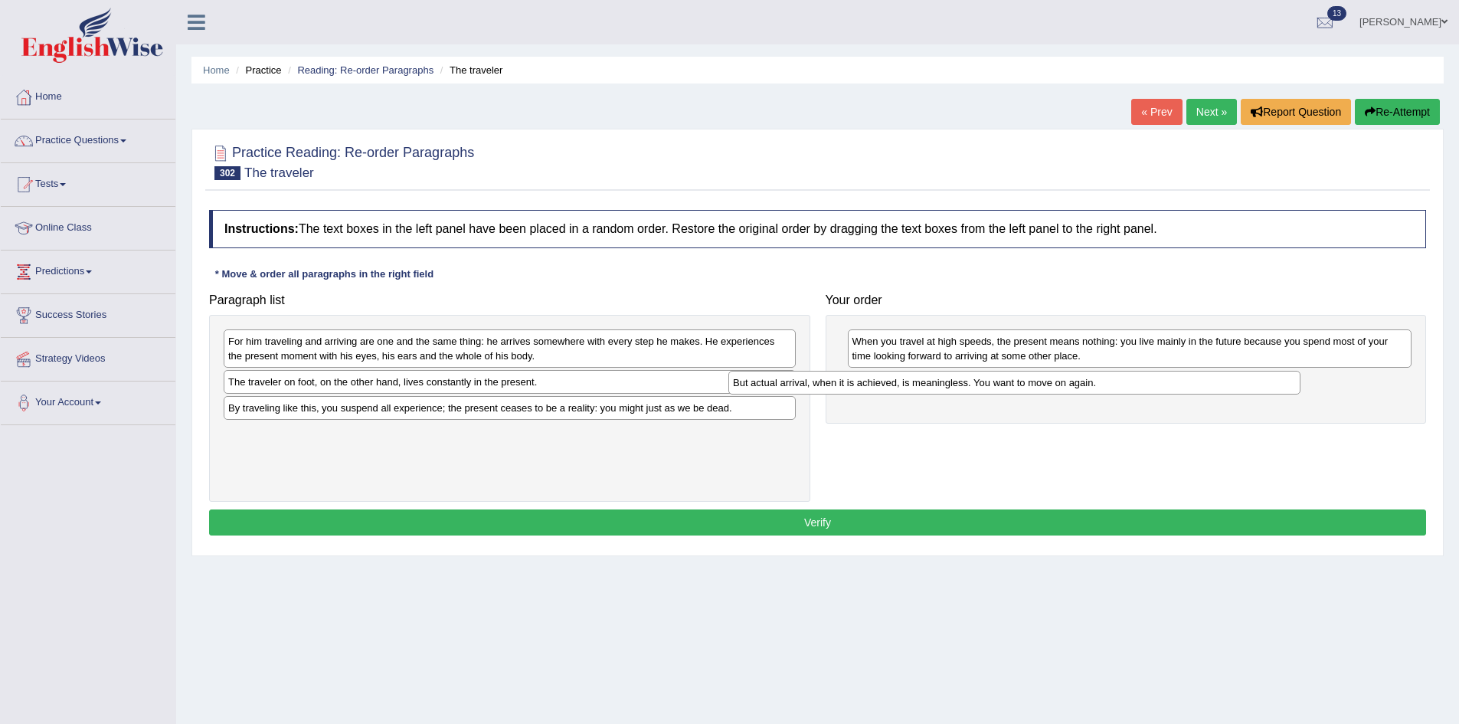
drag, startPoint x: 318, startPoint y: 411, endPoint x: 823, endPoint y: 386, distance: 505.3
click at [823, 386] on div "But actual arrival, when it is achieved, is meaningless. You want to move on ag…" at bounding box center [1014, 383] width 572 height 24
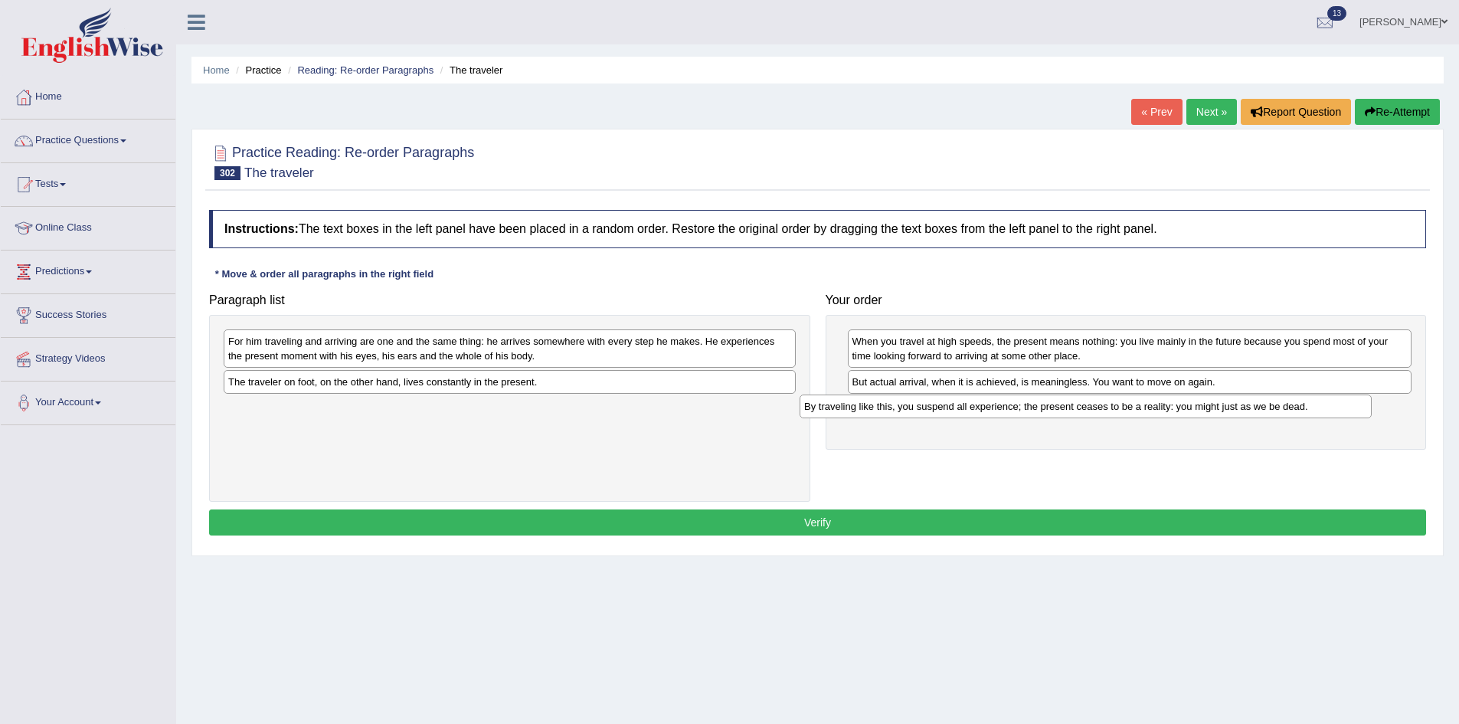
drag, startPoint x: 281, startPoint y: 414, endPoint x: 857, endPoint y: 413, distance: 575.9
click at [857, 413] on div "By traveling like this, you suspend all experience; the present ceases to be a …" at bounding box center [1086, 406] width 572 height 24
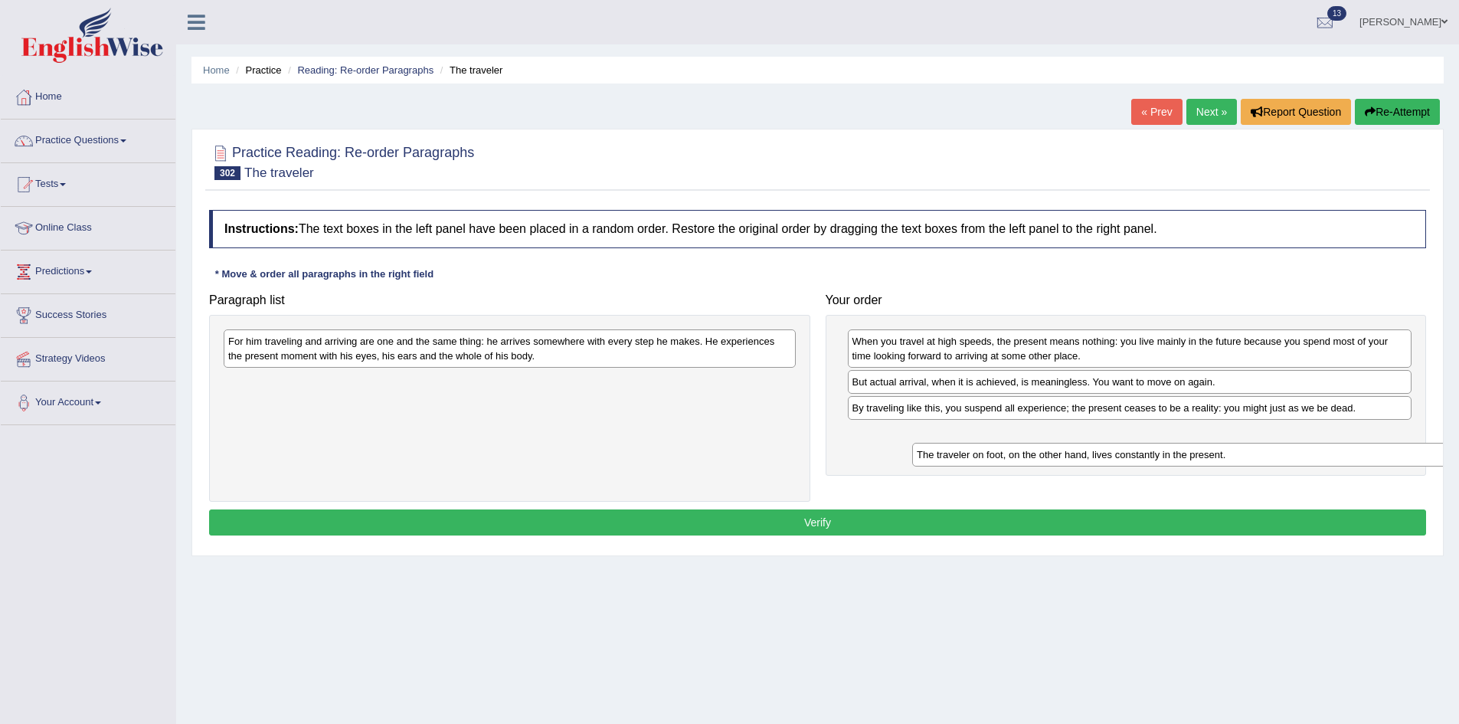
drag, startPoint x: 296, startPoint y: 386, endPoint x: 985, endPoint y: 459, distance: 692.4
click at [985, 459] on div "The traveler on foot, on the other hand, lives constantly in the present." at bounding box center [1198, 455] width 572 height 24
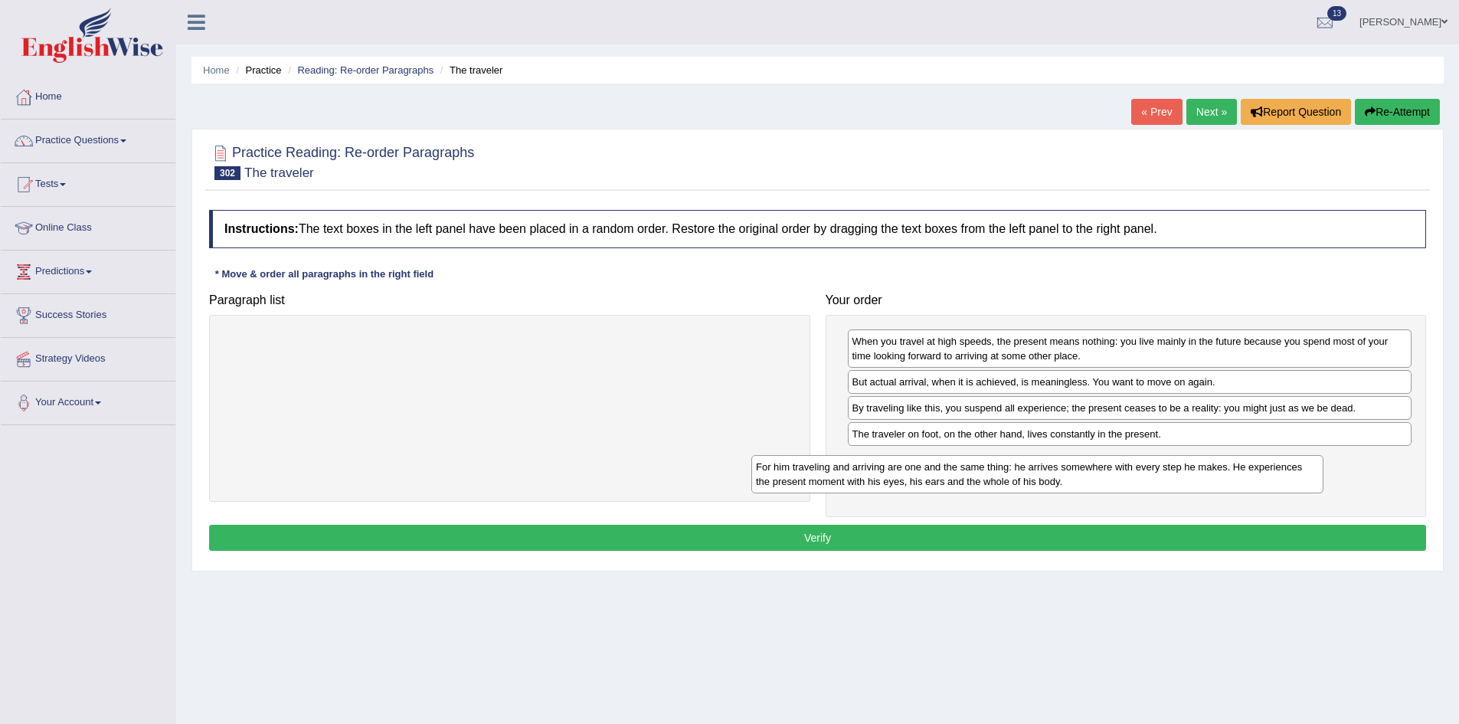
drag, startPoint x: 341, startPoint y: 351, endPoint x: 868, endPoint y: 476, distance: 542.4
click at [868, 476] on div "For him traveling and arriving are one and the same thing: he arrives somewhere…" at bounding box center [1037, 474] width 572 height 38
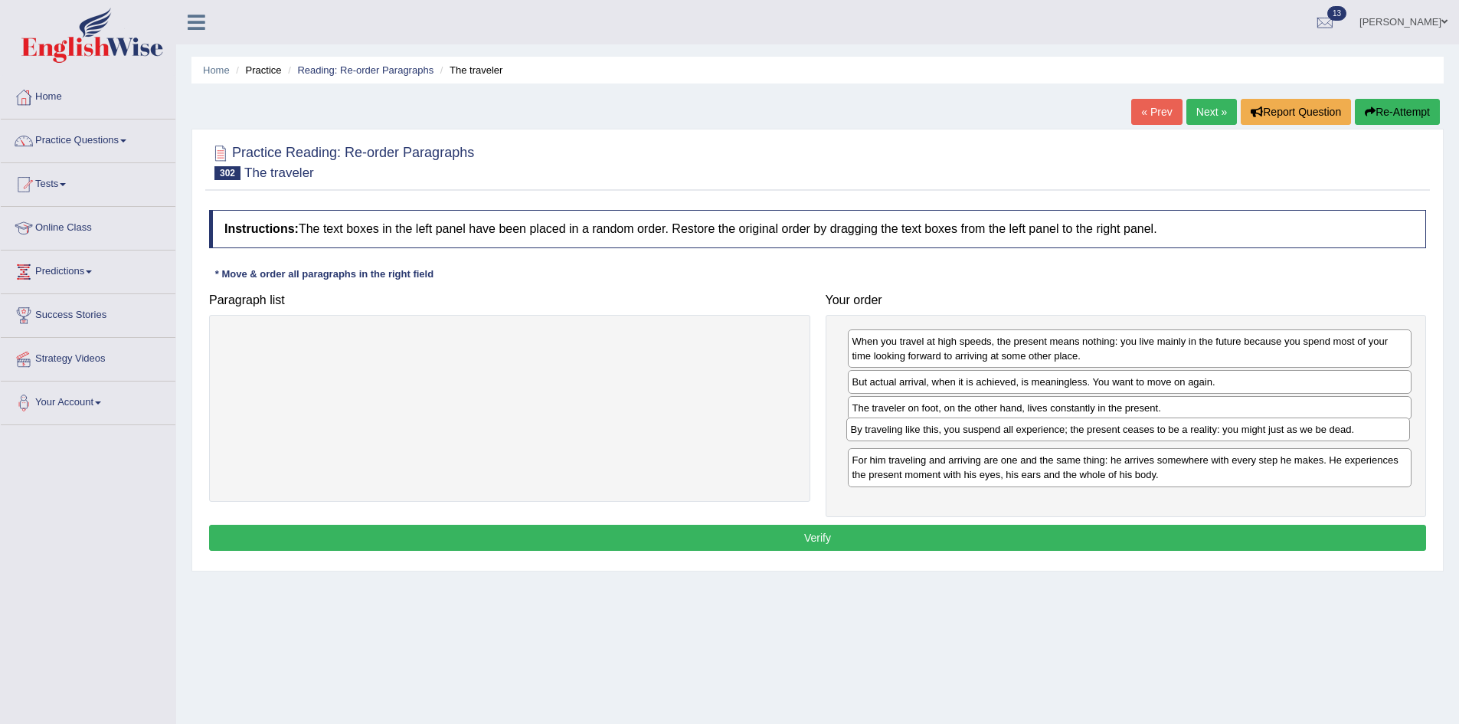
drag, startPoint x: 875, startPoint y: 412, endPoint x: 874, endPoint y: 433, distance: 21.5
click at [874, 433] on div "By traveling like this, you suspend all experience; the present ceases to be a …" at bounding box center [1128, 429] width 564 height 24
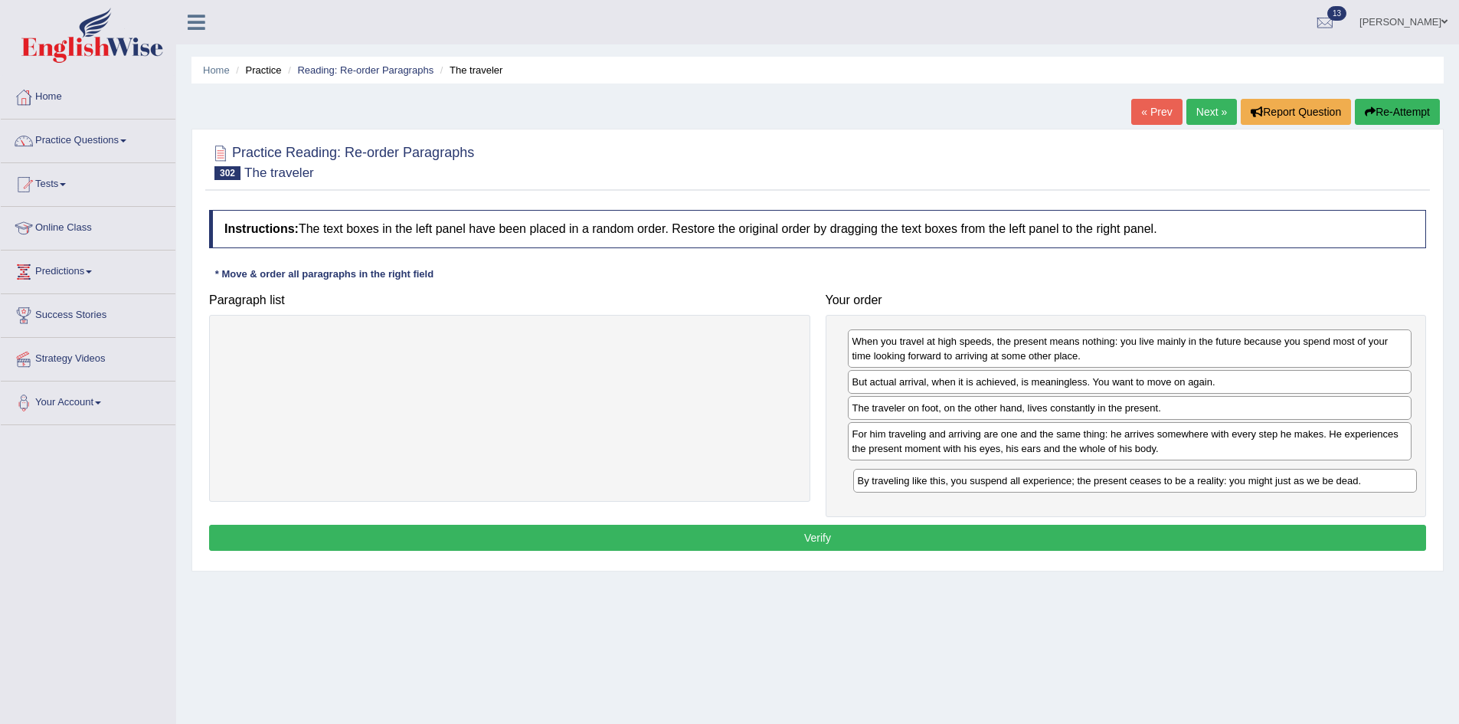
drag, startPoint x: 891, startPoint y: 440, endPoint x: 897, endPoint y: 487, distance: 47.0
click at [897, 487] on div "By traveling like this, you suspend all experience; the present ceases to be a …" at bounding box center [1135, 481] width 564 height 24
click at [861, 541] on button "Verify" at bounding box center [817, 538] width 1217 height 26
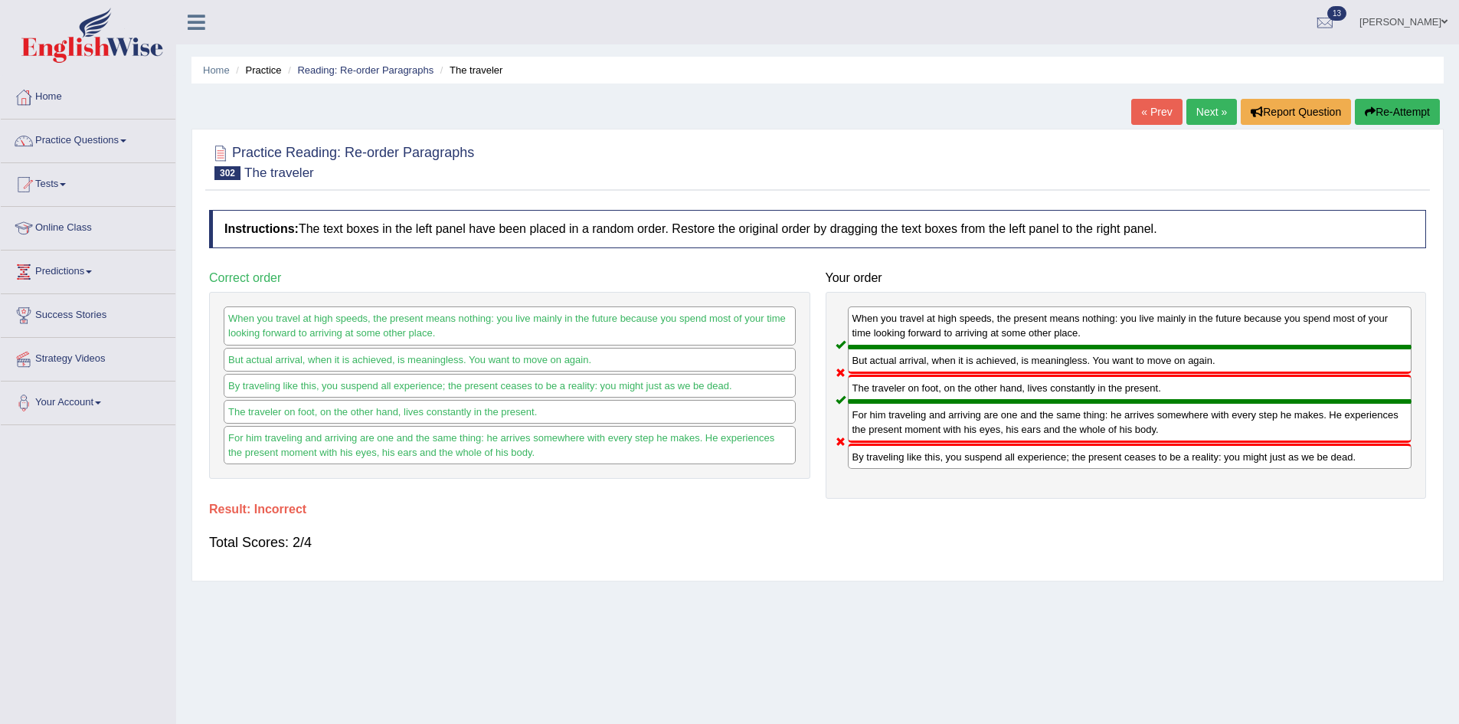
click at [1189, 113] on link "Next »" at bounding box center [1211, 112] width 51 height 26
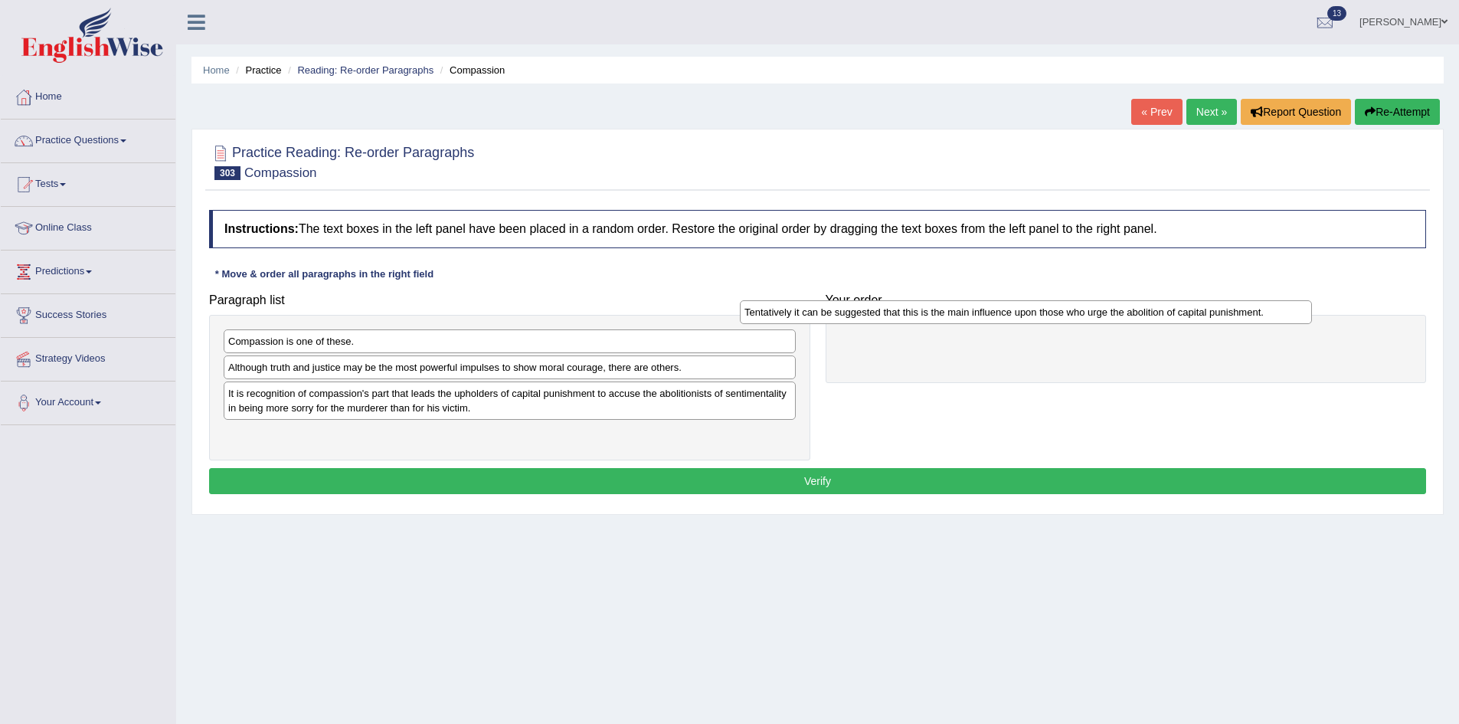
drag, startPoint x: 311, startPoint y: 394, endPoint x: 827, endPoint y: 312, distance: 522.5
click at [827, 312] on div "Tentatively it can be suggested that this is the main influence upon those who …" at bounding box center [1026, 312] width 572 height 24
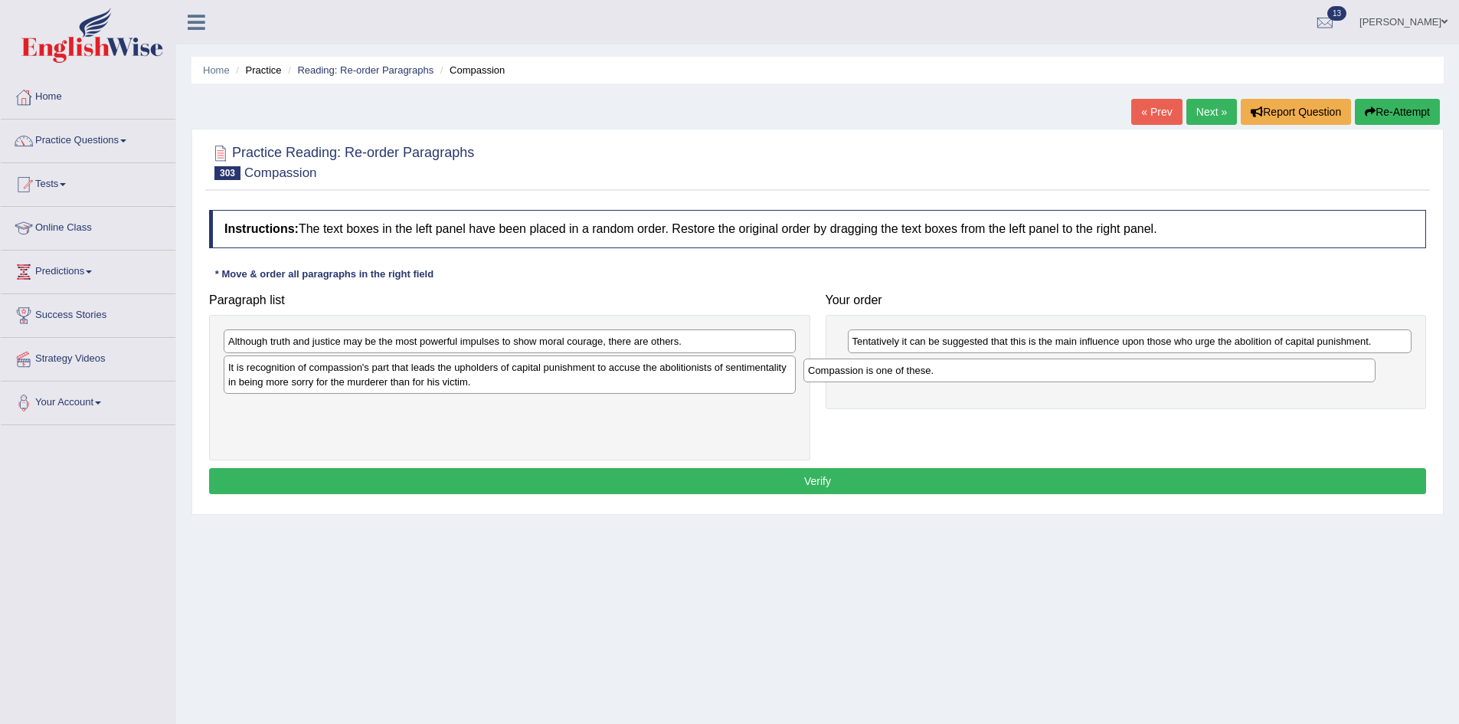
drag, startPoint x: 316, startPoint y: 350, endPoint x: 895, endPoint y: 379, distance: 580.5
click at [895, 379] on div "Compassion is one of these." at bounding box center [1089, 370] width 572 height 24
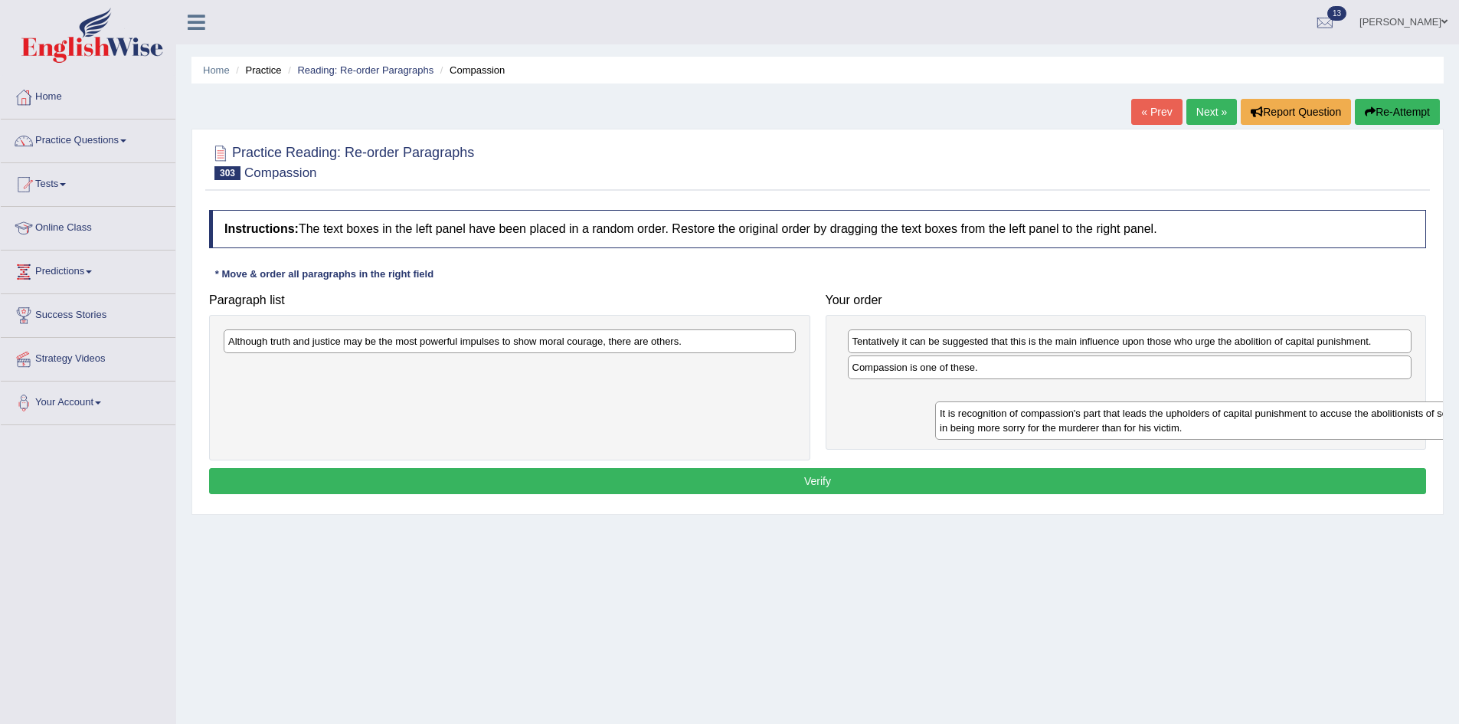
drag, startPoint x: 560, startPoint y: 375, endPoint x: 1271, endPoint y: 420, distance: 713.0
click at [1271, 420] on div "It is recognition of compassion's part that leads the upholders of capital puni…" at bounding box center [1221, 420] width 572 height 38
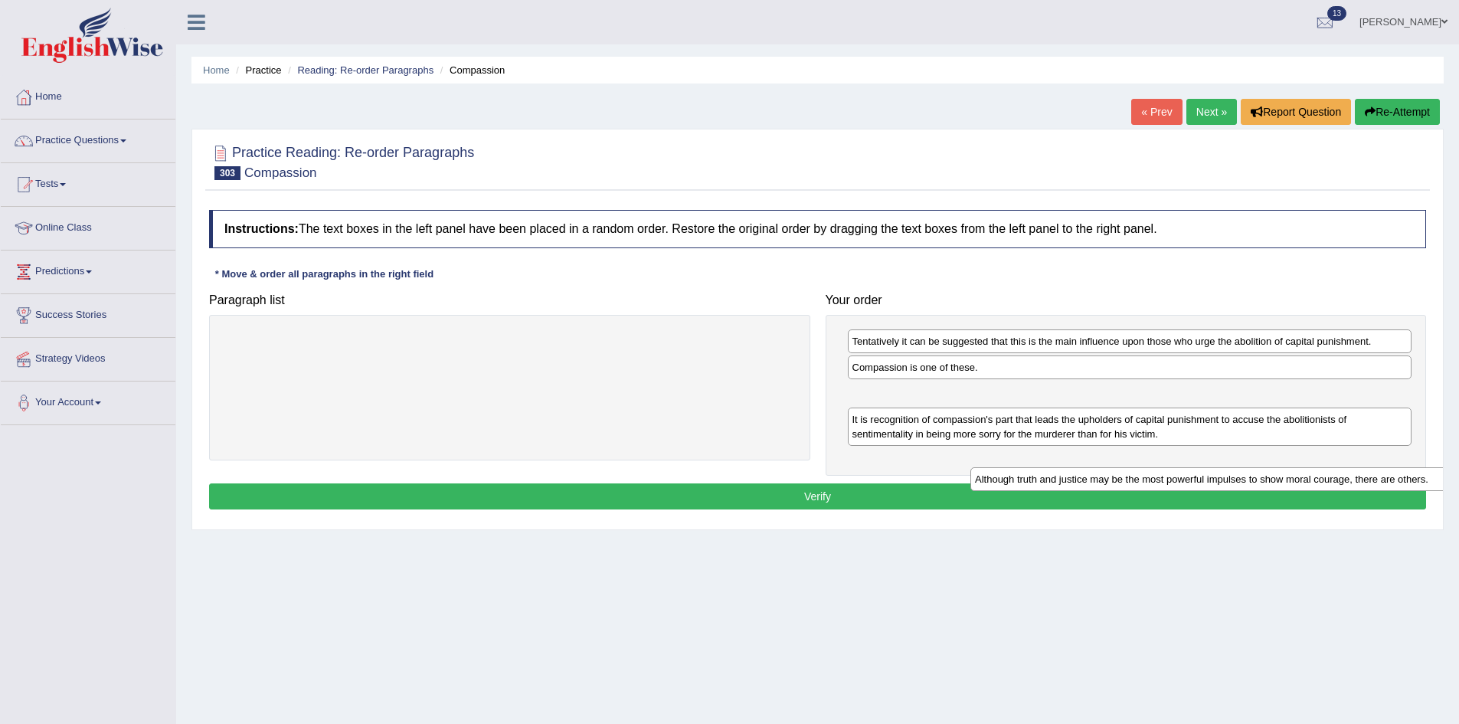
drag, startPoint x: 593, startPoint y: 342, endPoint x: 1340, endPoint y: 479, distance: 759.3
click at [1340, 479] on div "Although truth and justice may be the most powerful impulses to show moral cour…" at bounding box center [1256, 479] width 572 height 24
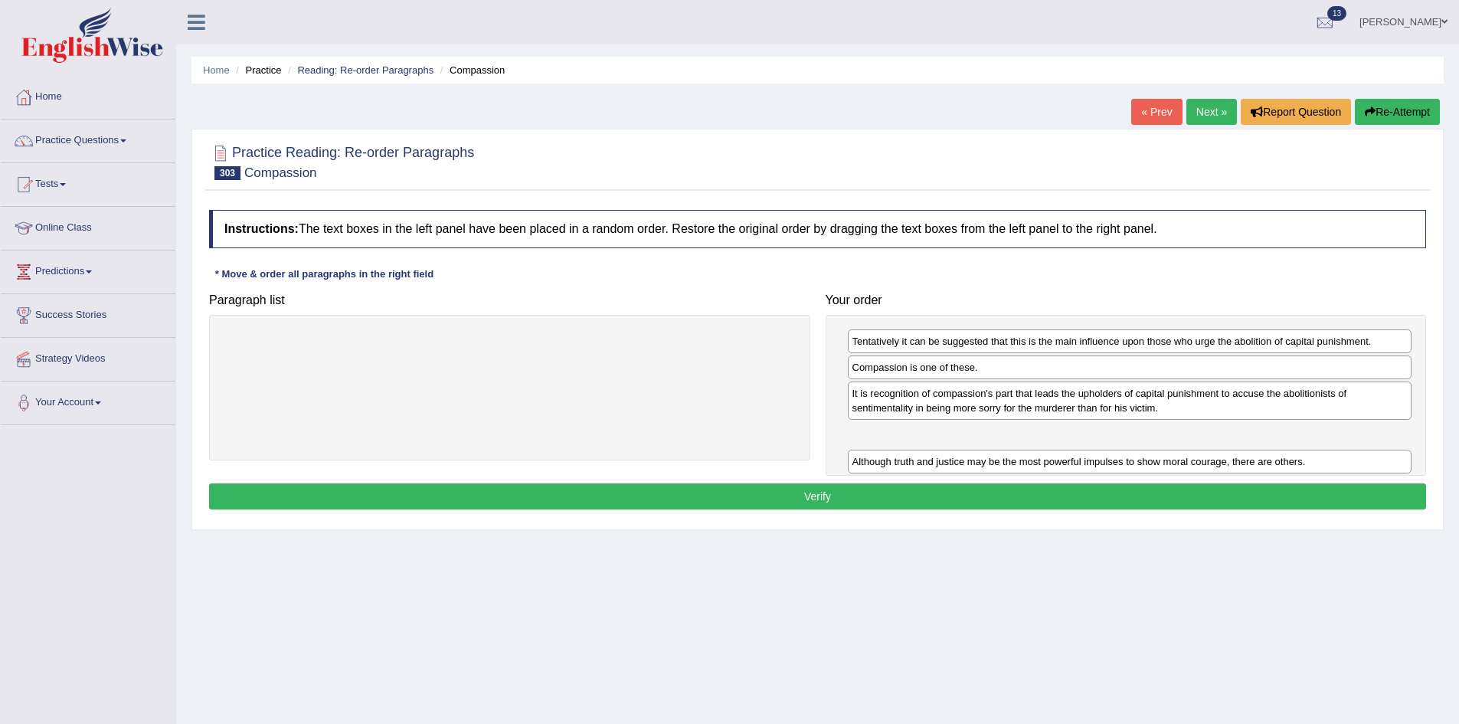
drag, startPoint x: 1153, startPoint y: 394, endPoint x: 1153, endPoint y: 462, distance: 68.2
click at [1153, 462] on div "Although truth and justice may be the most powerful impulses to show moral cour…" at bounding box center [1130, 462] width 564 height 24
click at [774, 504] on button "Verify" at bounding box center [817, 496] width 1217 height 26
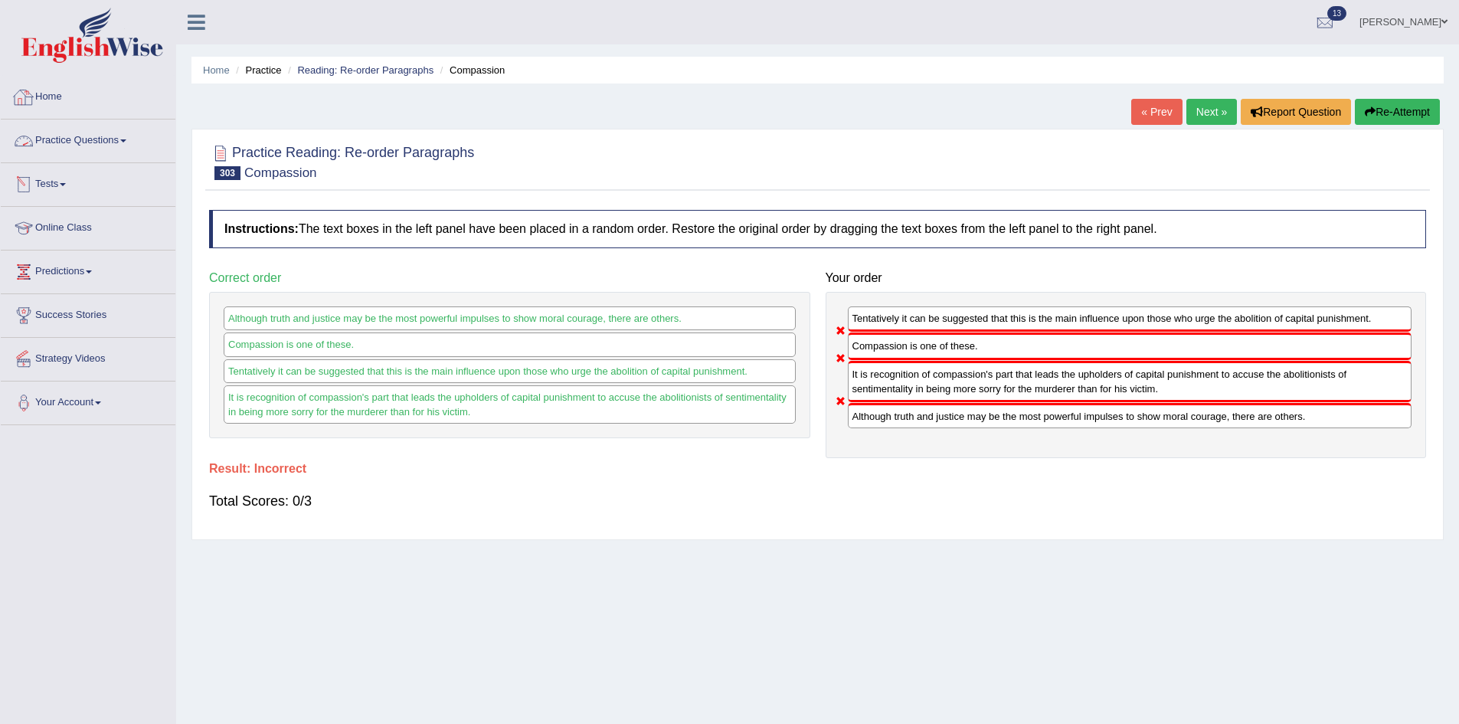
click at [59, 140] on link "Practice Questions" at bounding box center [88, 138] width 175 height 38
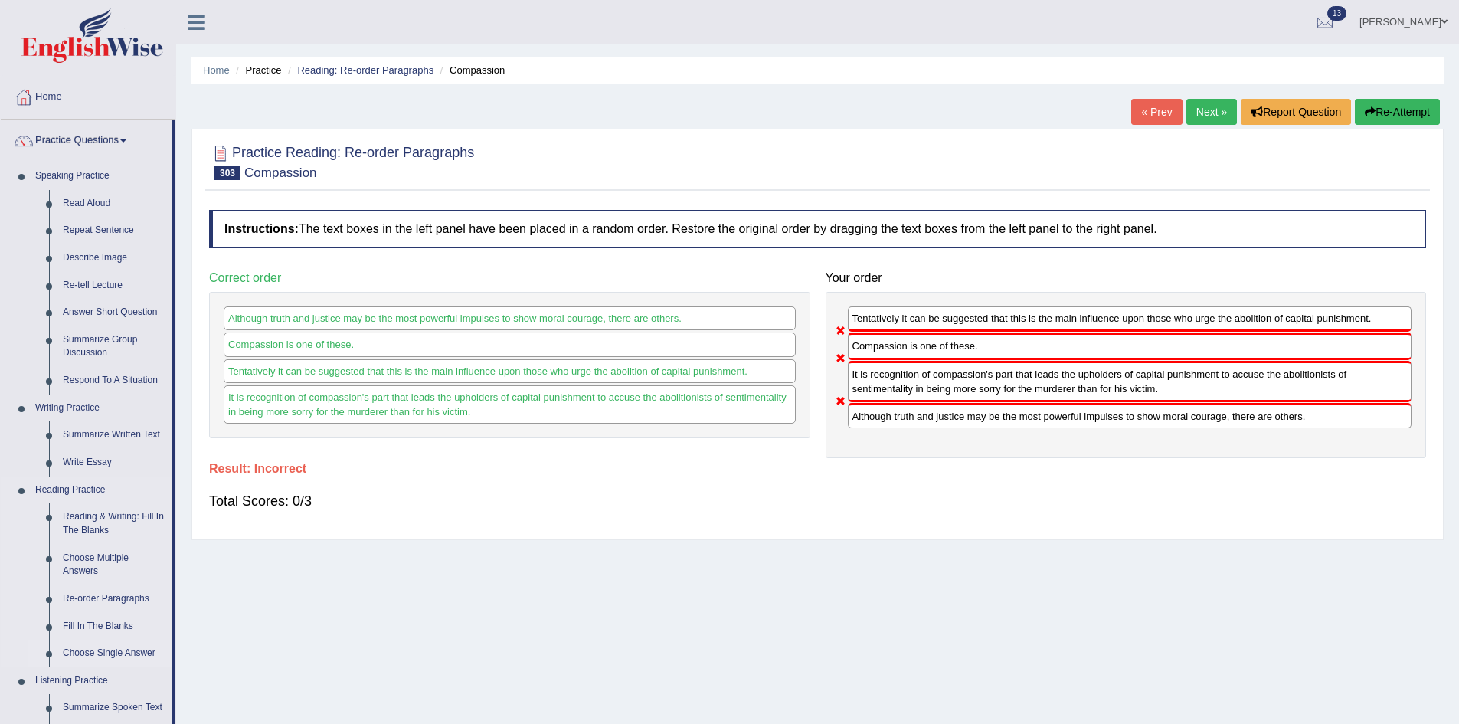
click at [110, 653] on link "Choose Single Answer" at bounding box center [114, 654] width 116 height 28
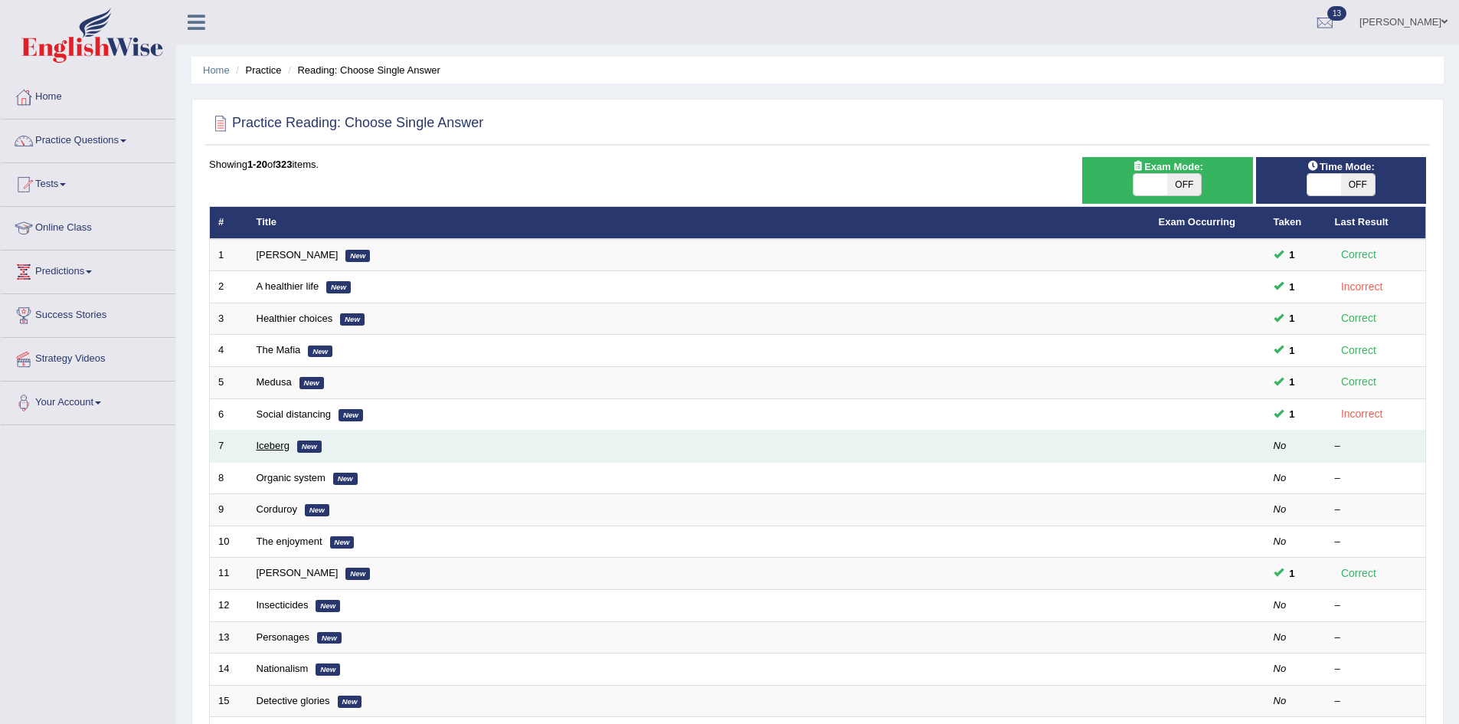
click at [276, 451] on link "Iceberg" at bounding box center [273, 445] width 33 height 11
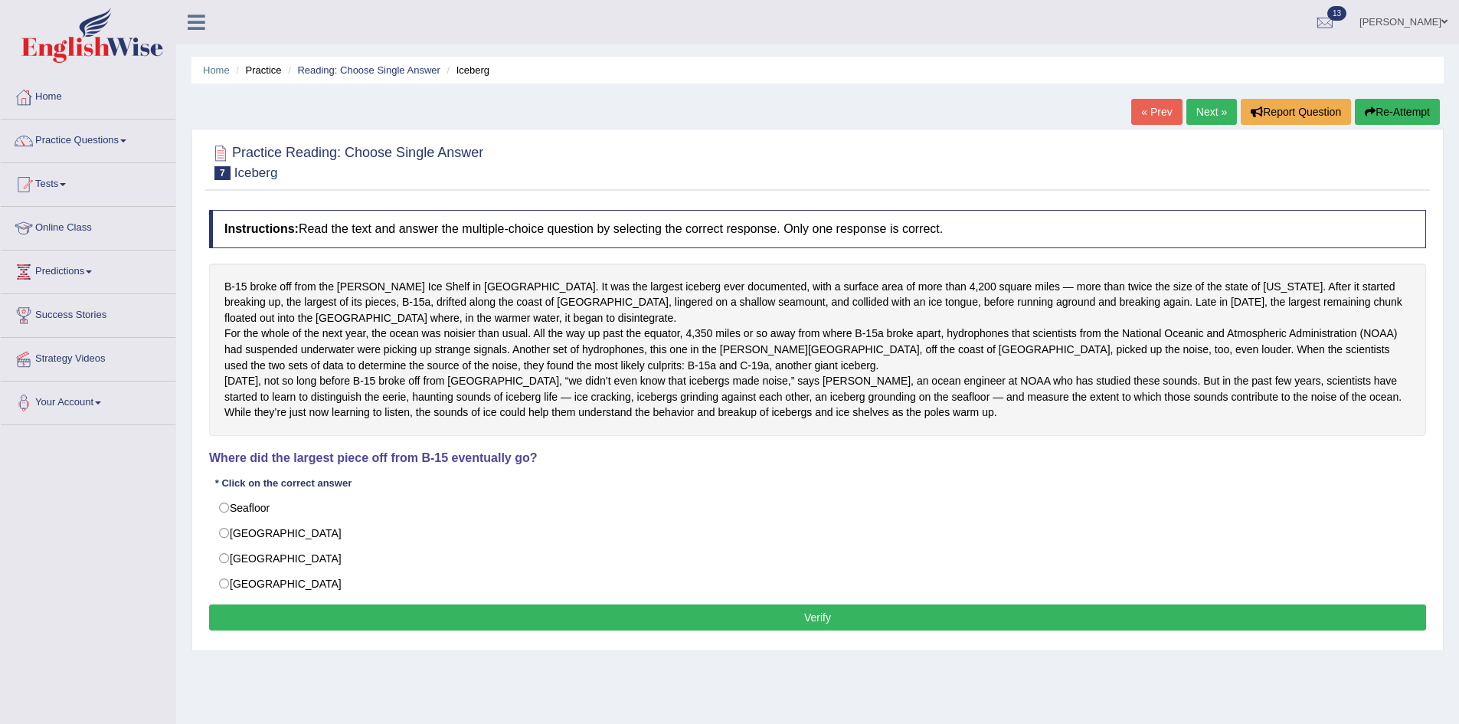
drag, startPoint x: 278, startPoint y: 493, endPoint x: 501, endPoint y: 515, distance: 224.0
click at [501, 515] on div "Instructions: Read the text and answer the multiple-choice question by selectin…" at bounding box center [817, 422] width 1225 height 440
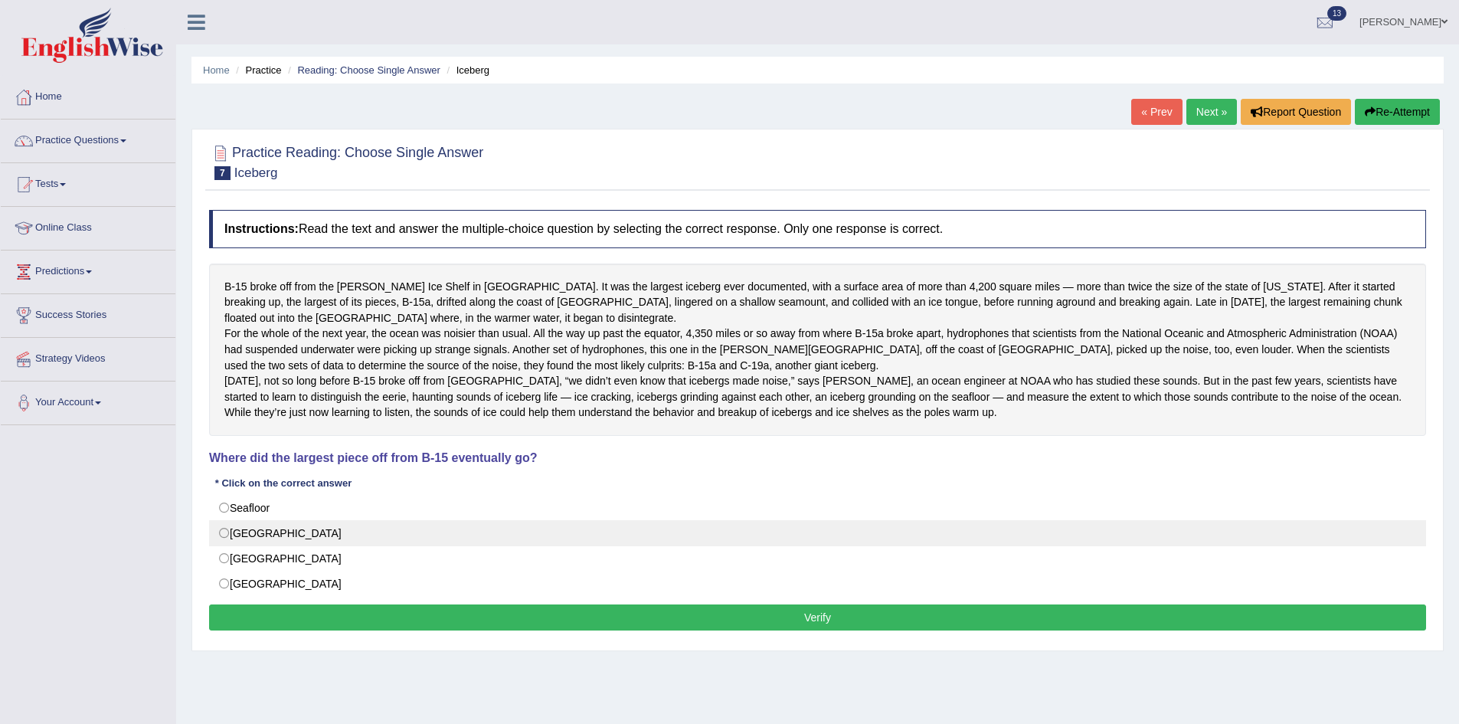
click at [252, 546] on label "Antarctica" at bounding box center [817, 533] width 1217 height 26
radio input "true"
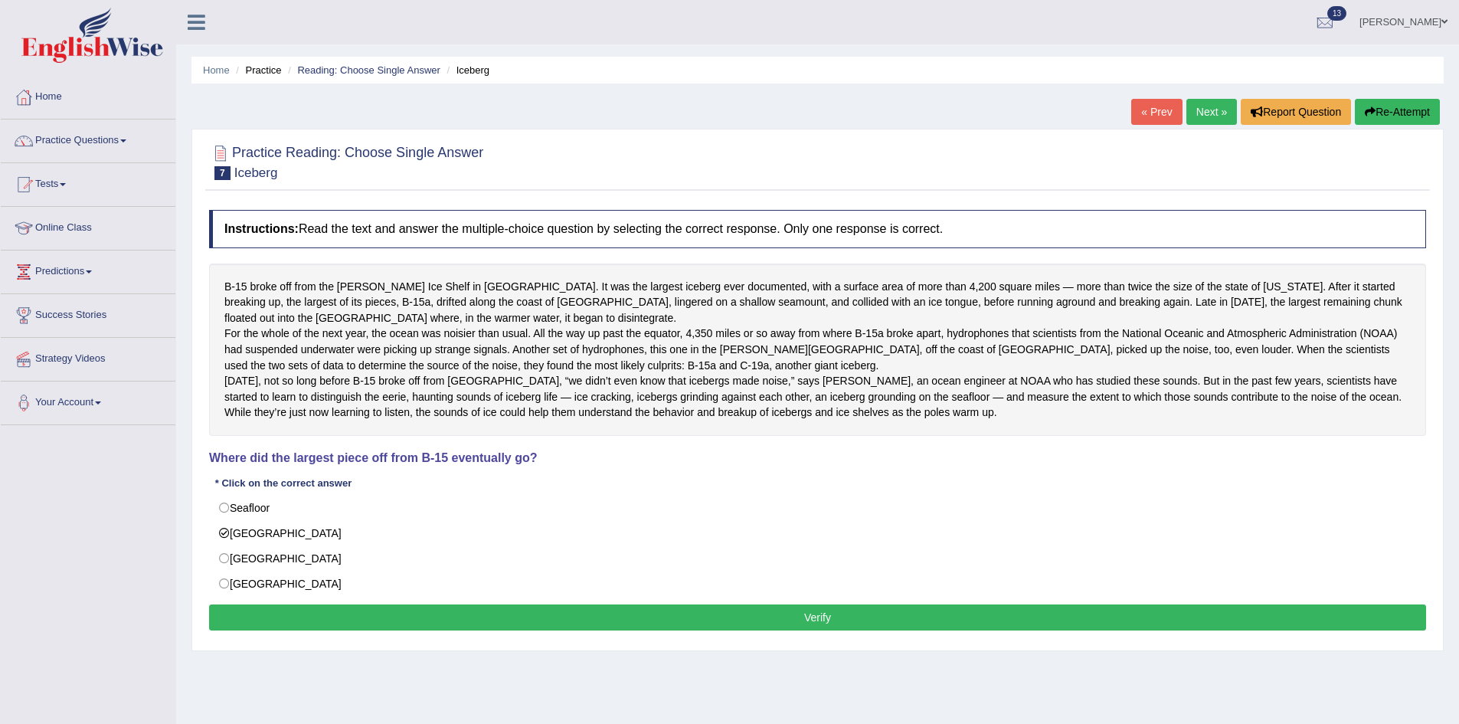
click at [296, 630] on button "Verify" at bounding box center [817, 617] width 1217 height 26
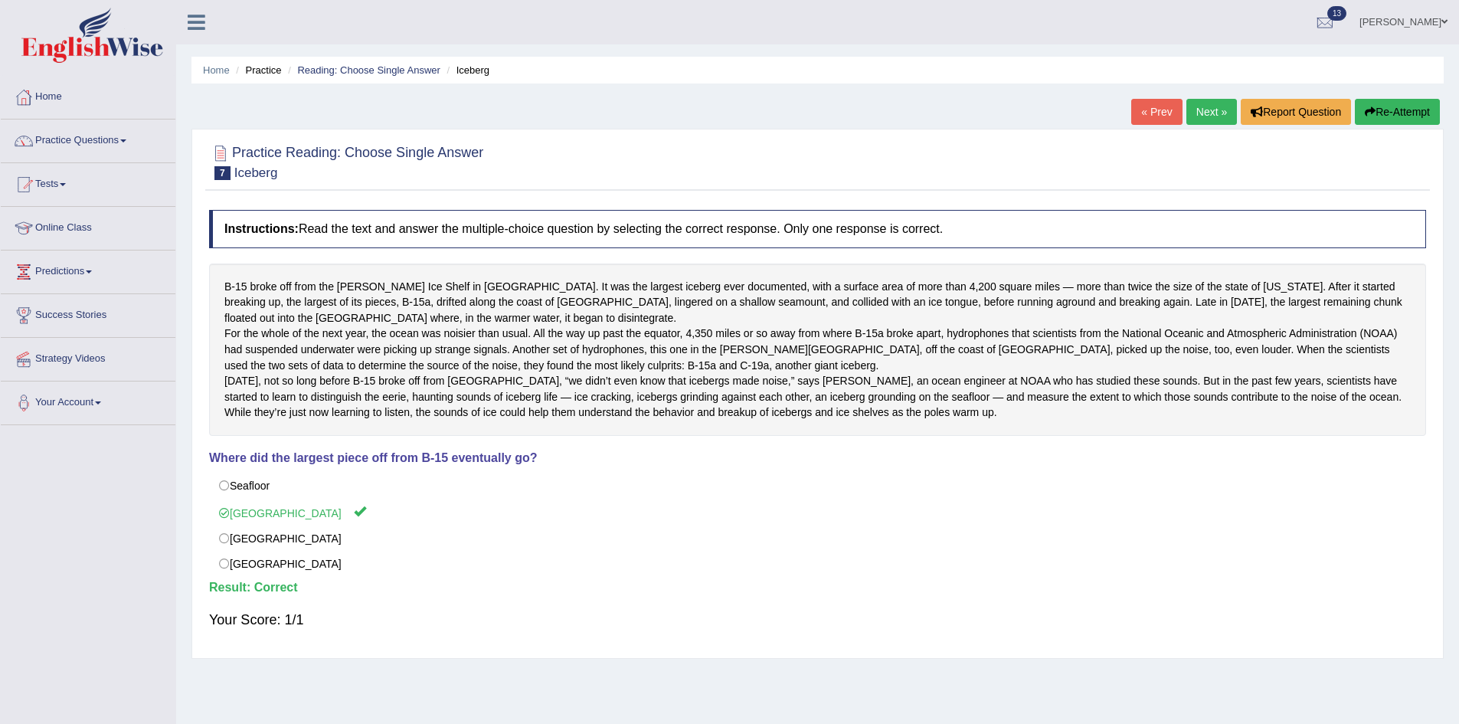
click at [1205, 108] on link "Next »" at bounding box center [1211, 112] width 51 height 26
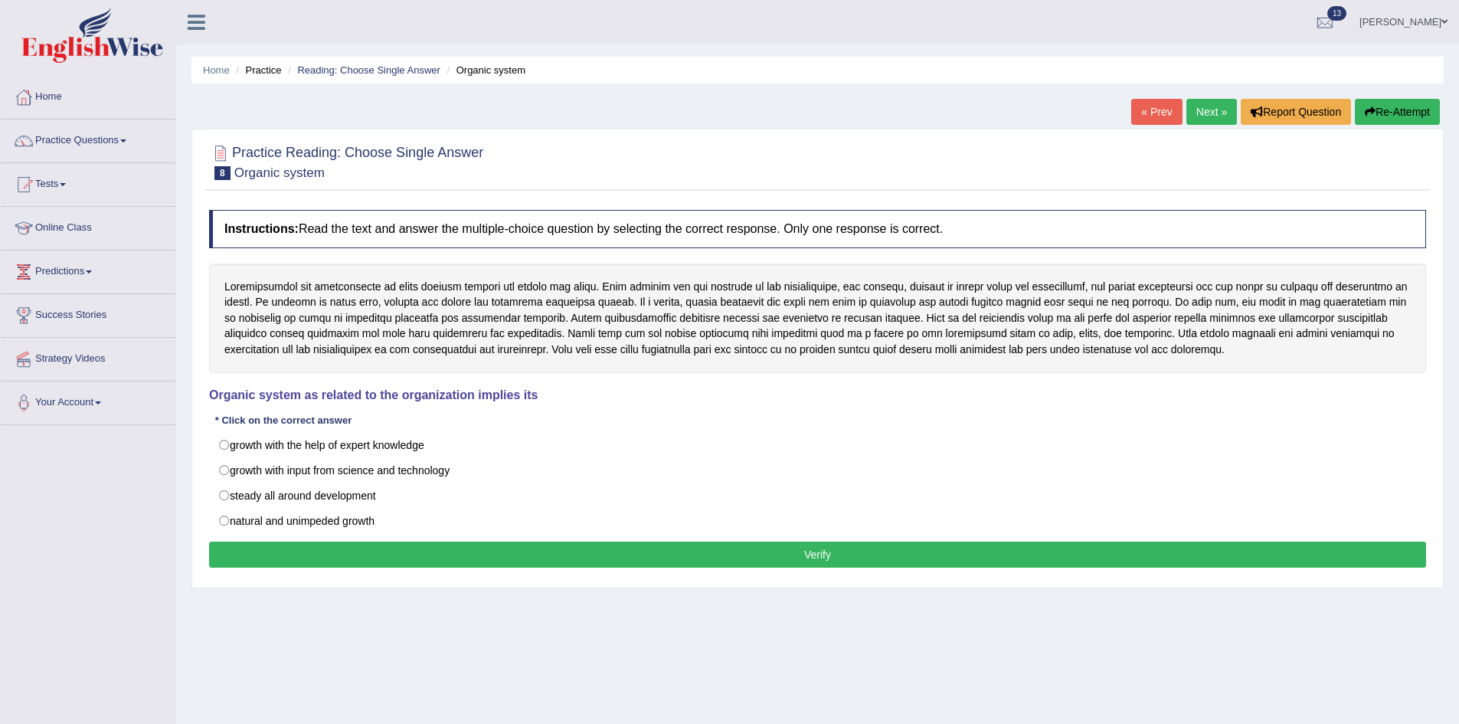
click at [1208, 110] on link "Next »" at bounding box center [1211, 112] width 51 height 26
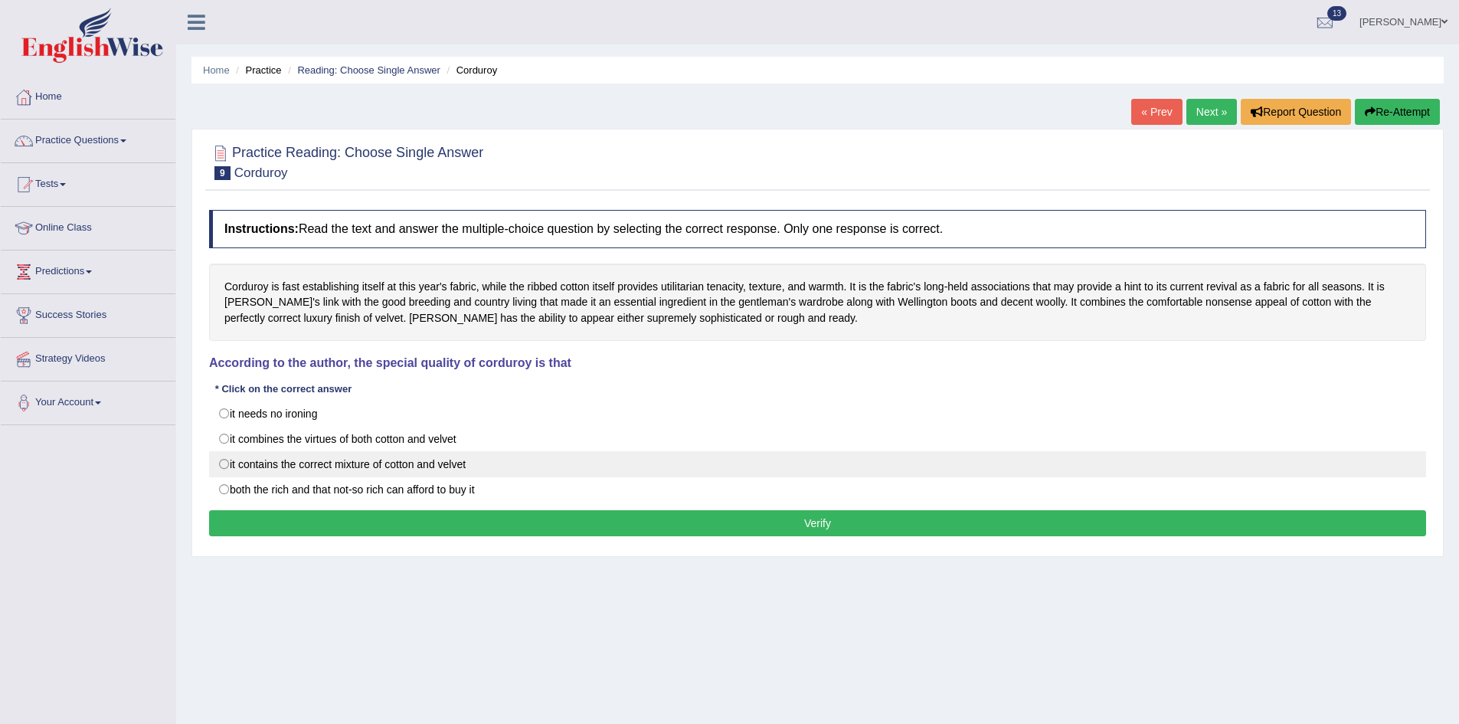
click at [434, 462] on label "it contains the correct mixture of cotton and velvet" at bounding box center [817, 464] width 1217 height 26
radio input "true"
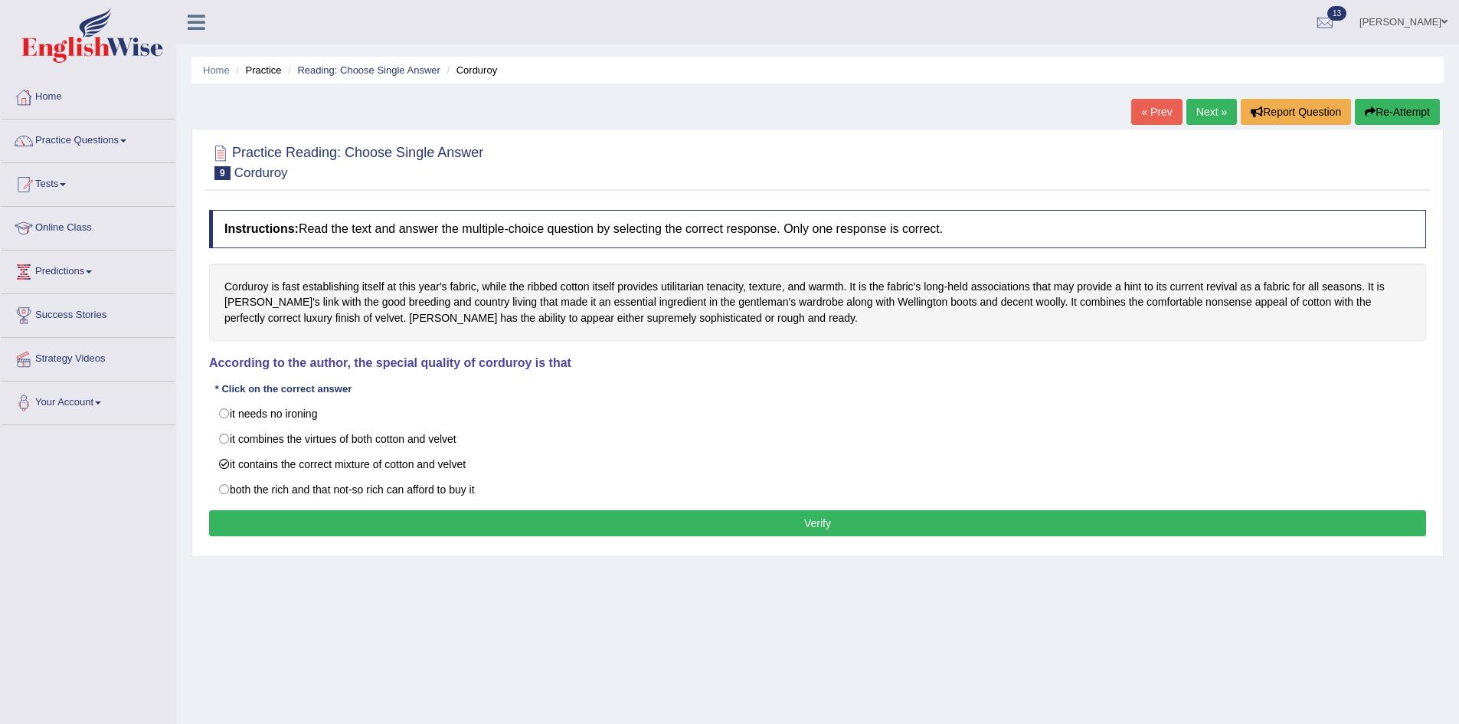
click at [482, 521] on button "Verify" at bounding box center [817, 523] width 1217 height 26
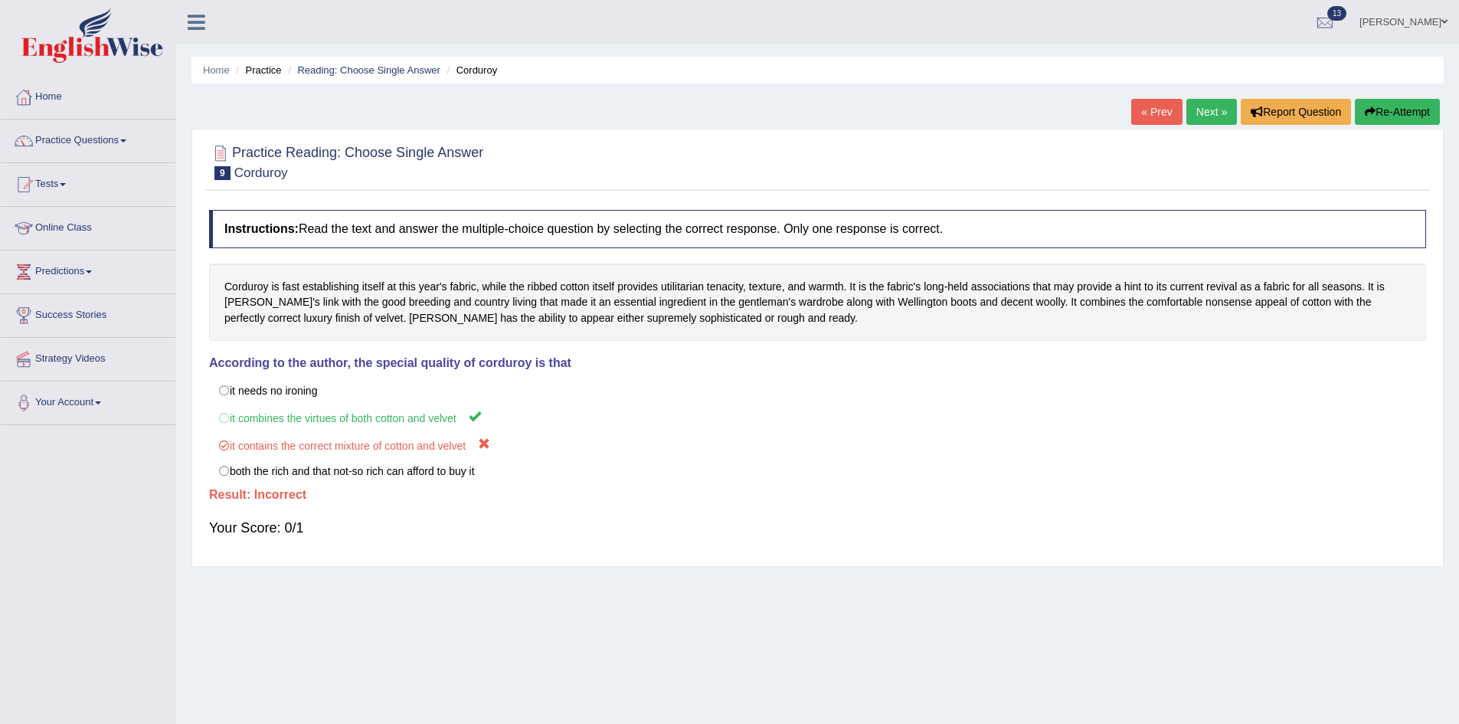
click at [1196, 104] on link "Next »" at bounding box center [1211, 112] width 51 height 26
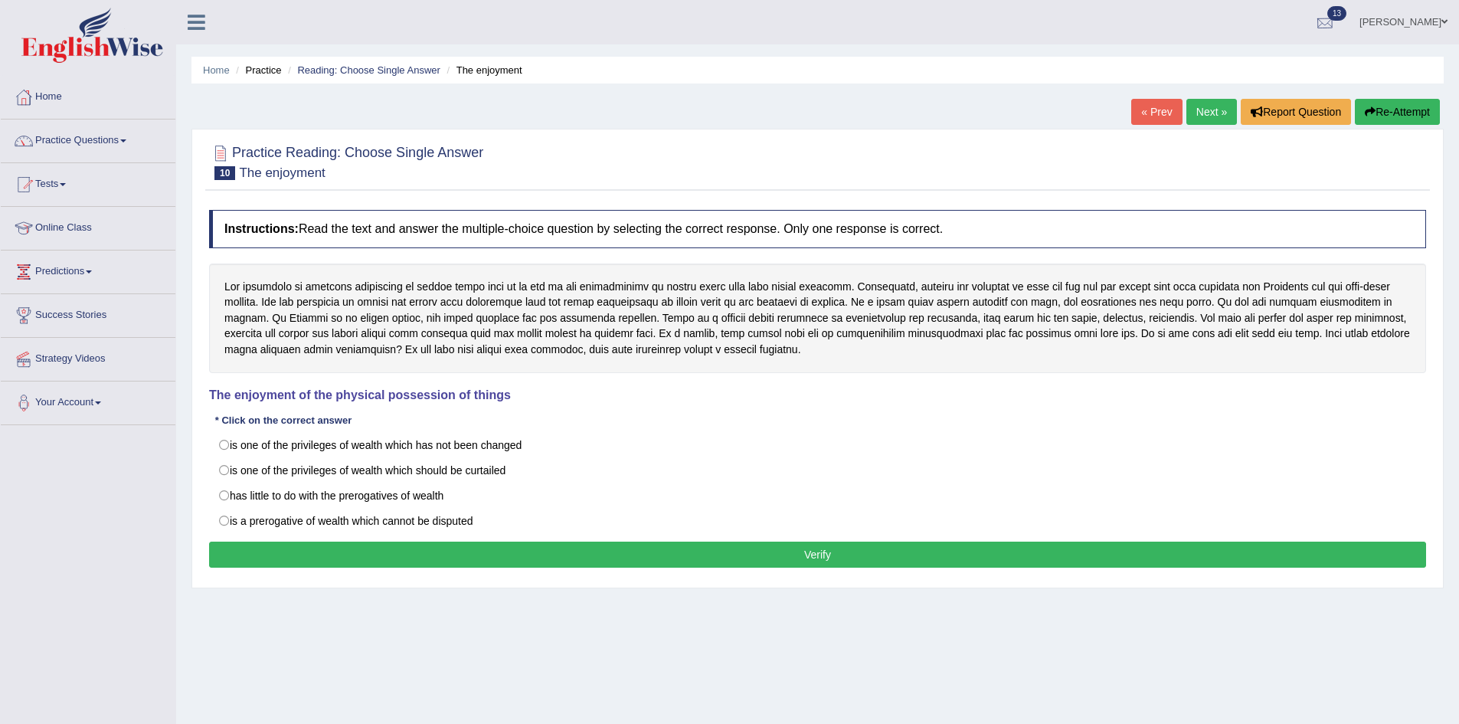
click at [1389, 27] on link "[PERSON_NAME]" at bounding box center [1403, 20] width 111 height 40
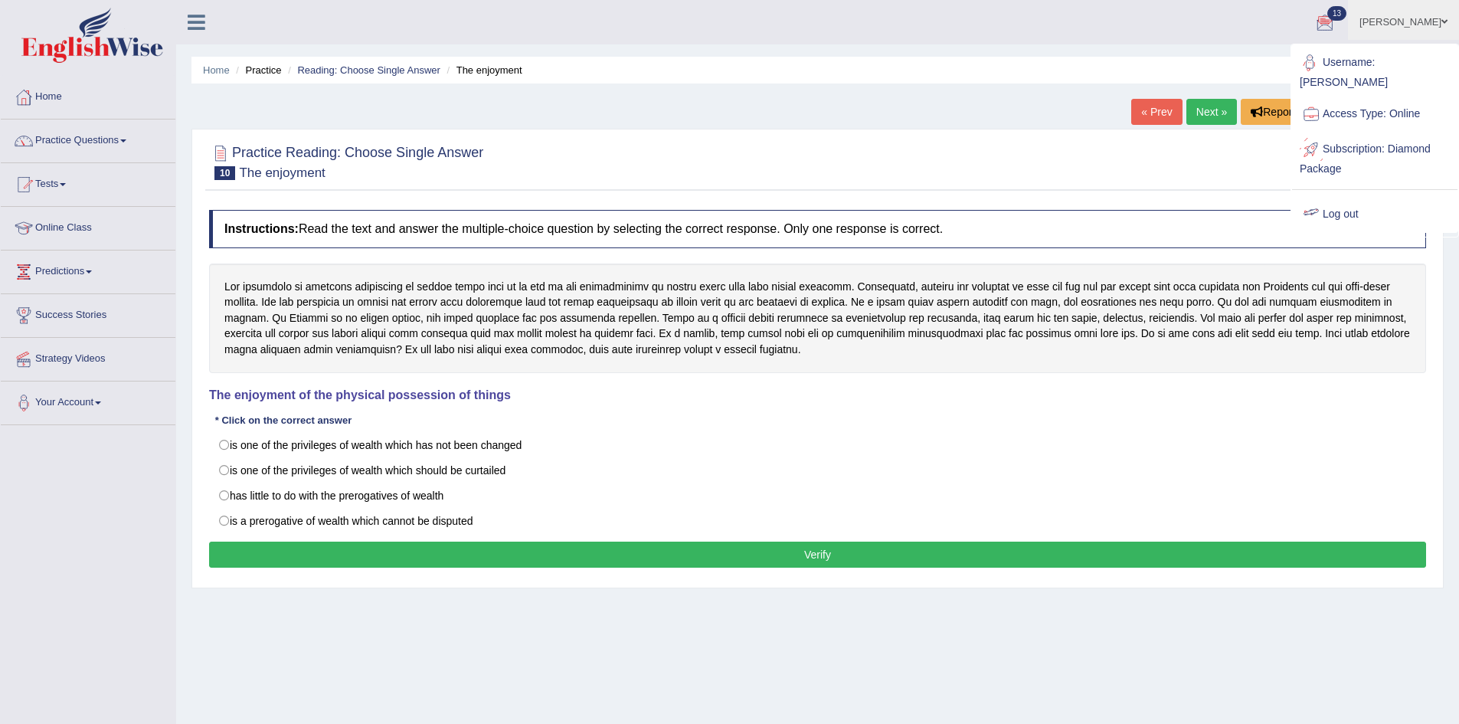
click at [1369, 197] on link "Log out" at bounding box center [1374, 214] width 165 height 35
